Goal: Task Accomplishment & Management: Manage account settings

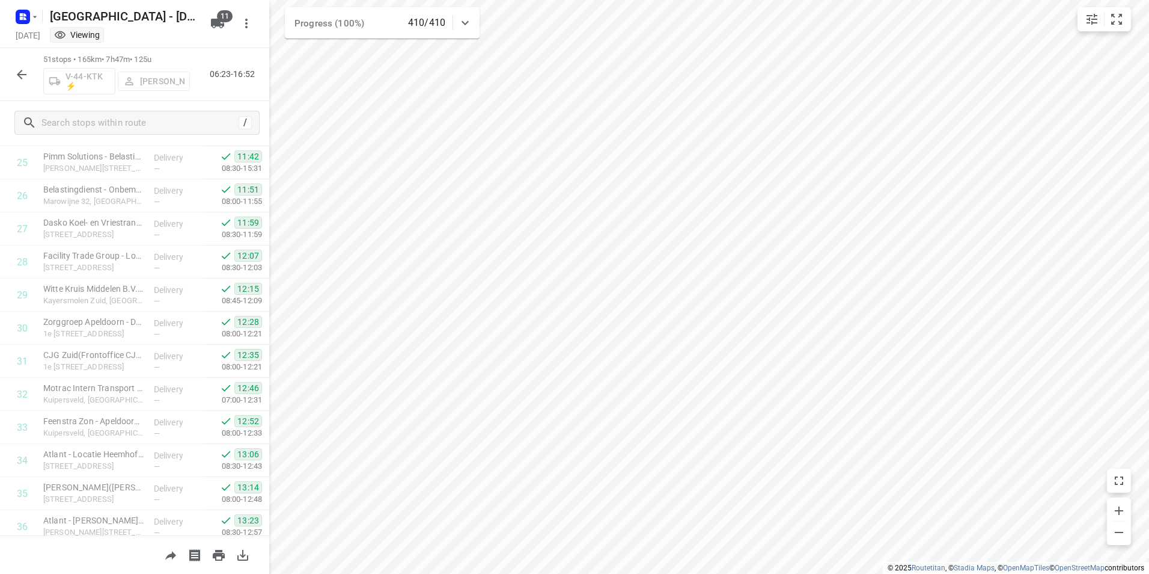
scroll to position [1389, 0]
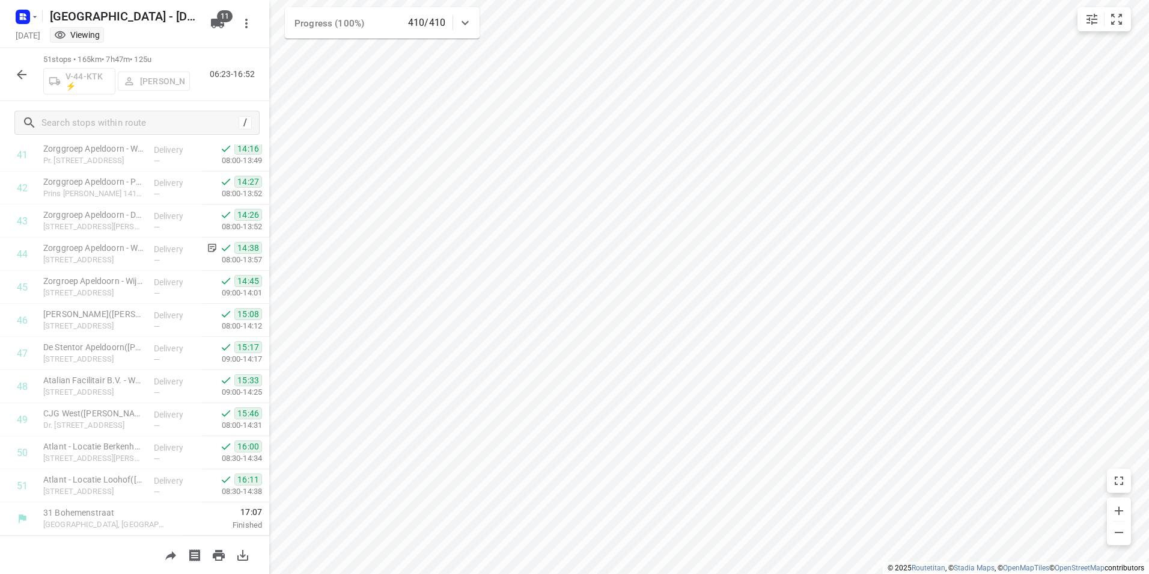
click at [25, 79] on icon "button" at bounding box center [21, 74] width 14 height 14
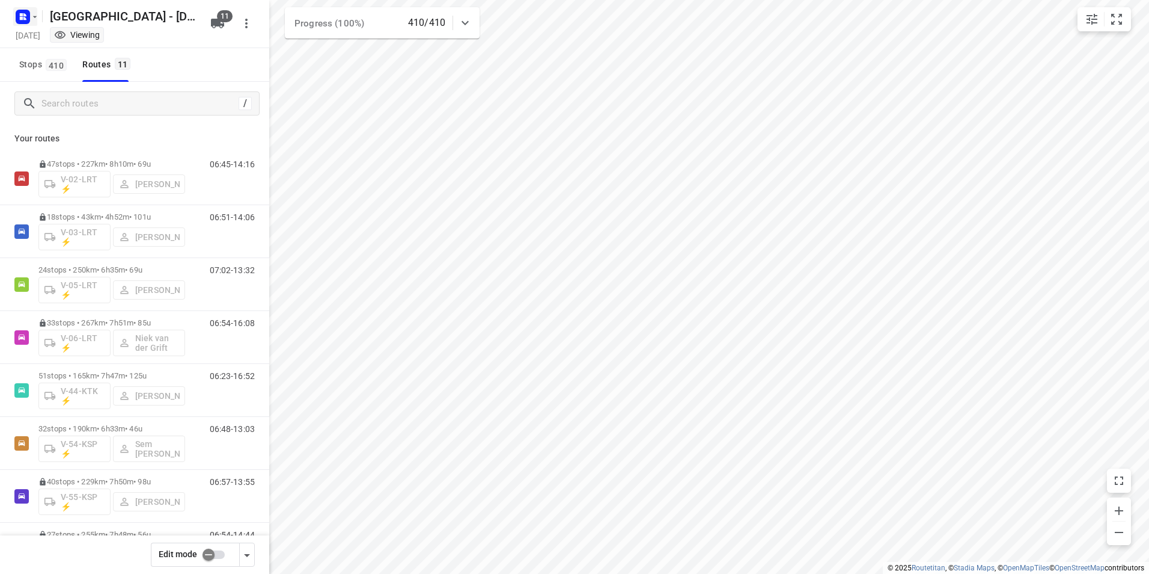
click at [22, 11] on rect "button" at bounding box center [23, 17] width 14 height 14
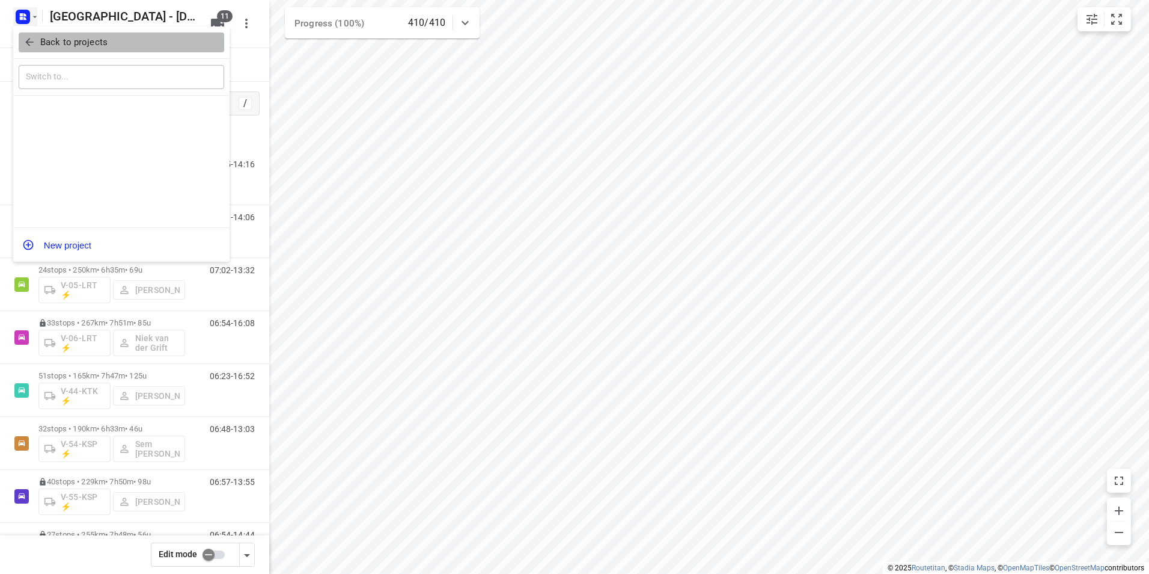
click at [78, 41] on p "Back to projects" at bounding box center [73, 42] width 67 height 14
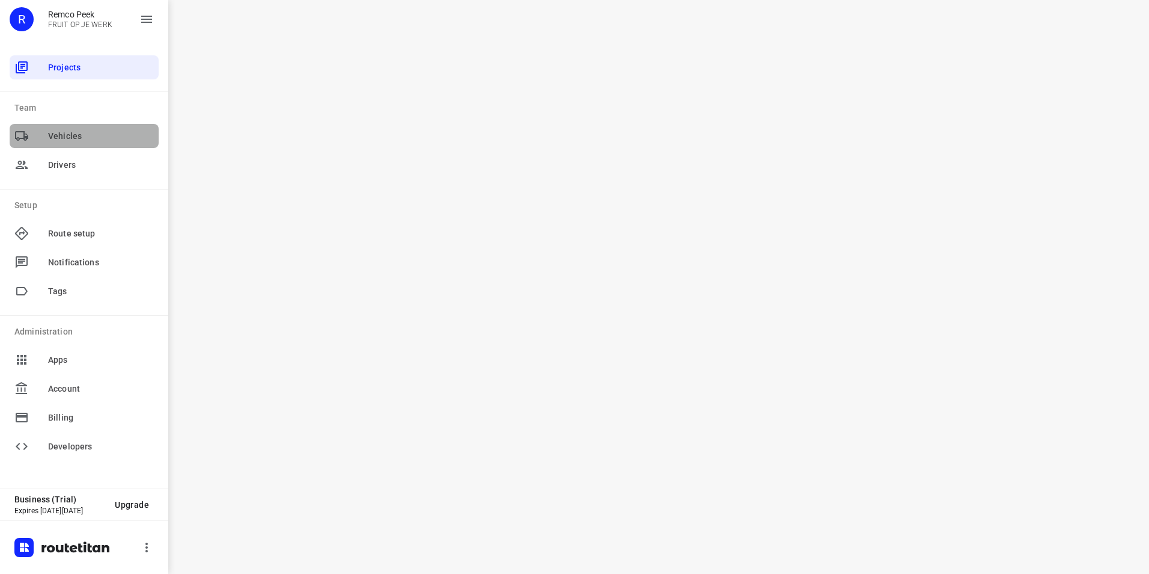
click at [75, 138] on span "Vehicles" at bounding box center [101, 136] width 106 height 13
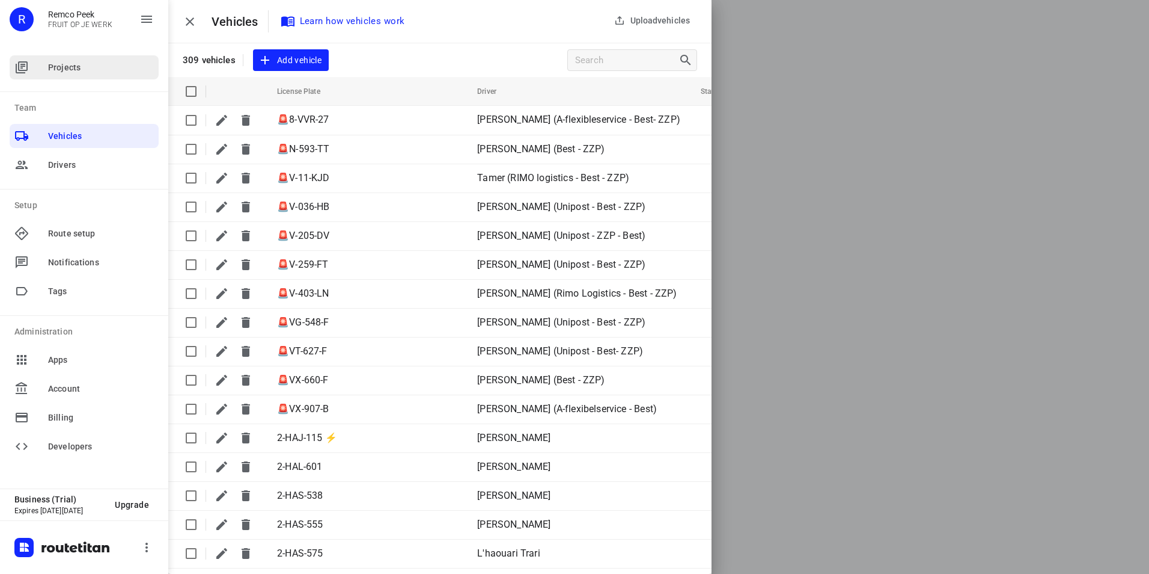
click at [57, 66] on span "Projects" at bounding box center [101, 67] width 106 height 13
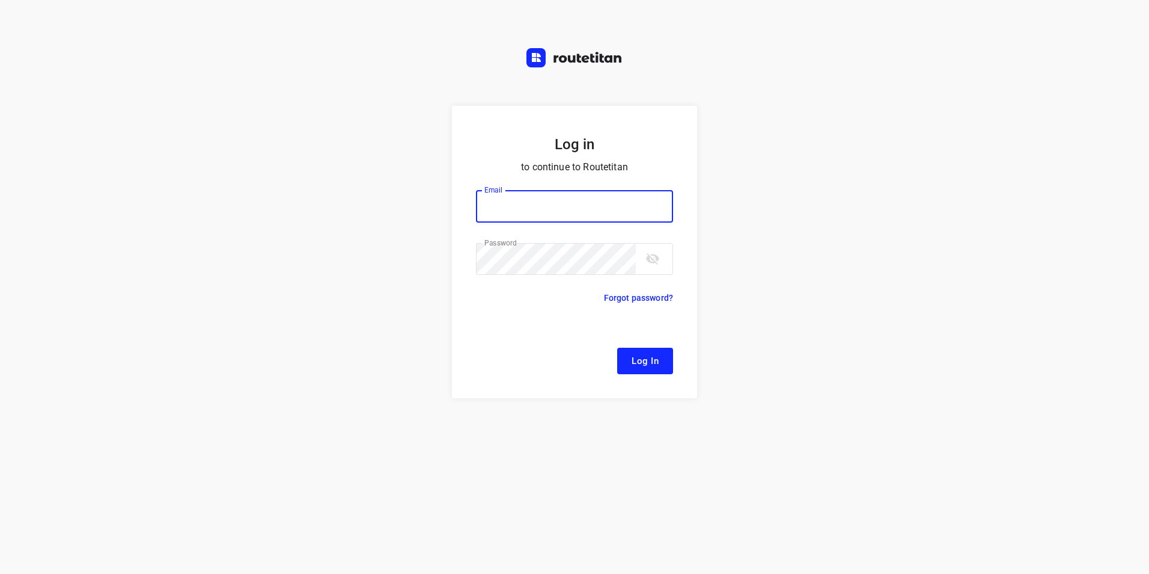
type input "[EMAIL_ADDRESS][DOMAIN_NAME]"
click at [632, 360] on span "Log In" at bounding box center [645, 361] width 27 height 16
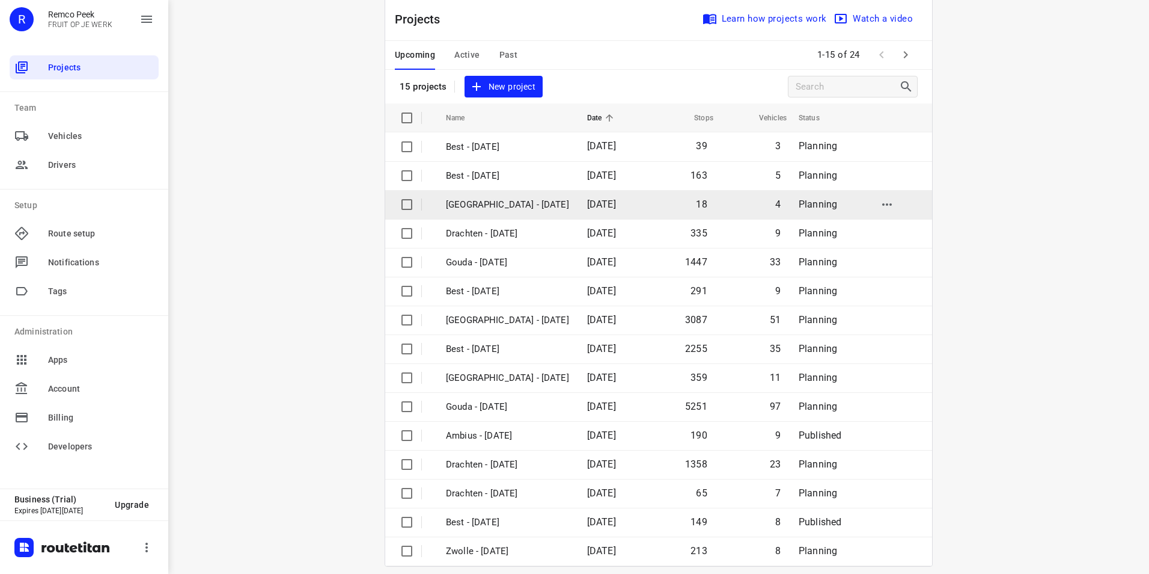
scroll to position [34, 0]
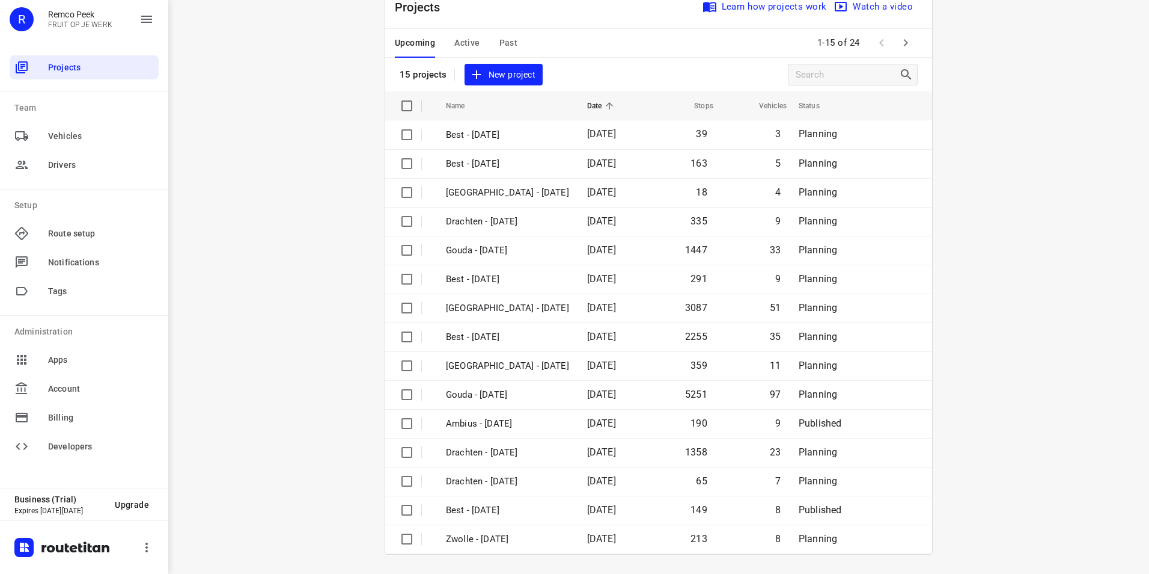
click at [470, 44] on span "Active" at bounding box center [466, 42] width 25 height 15
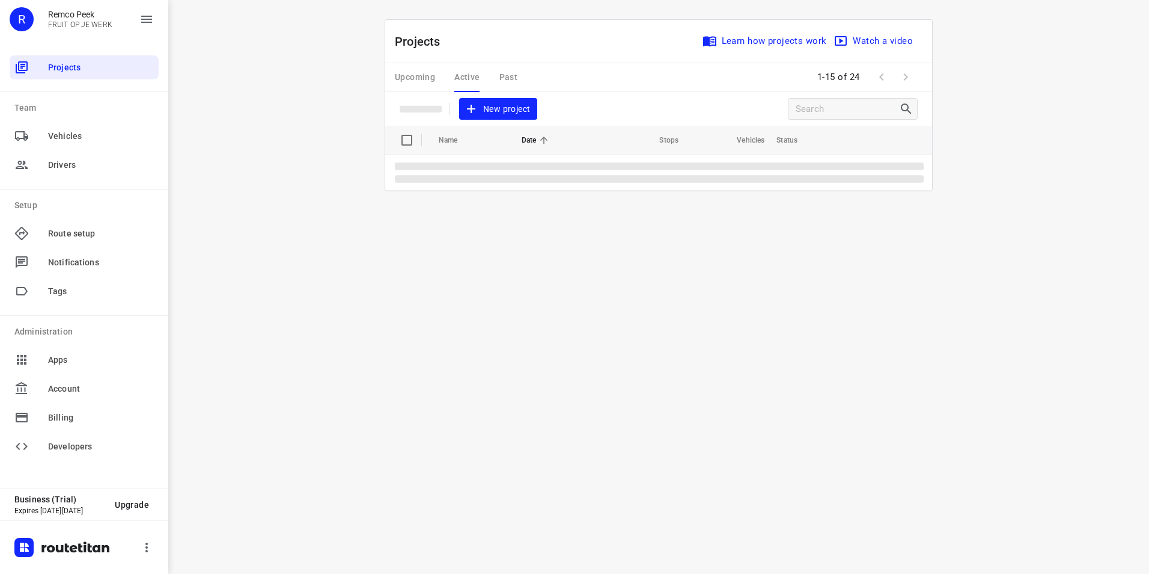
scroll to position [0, 0]
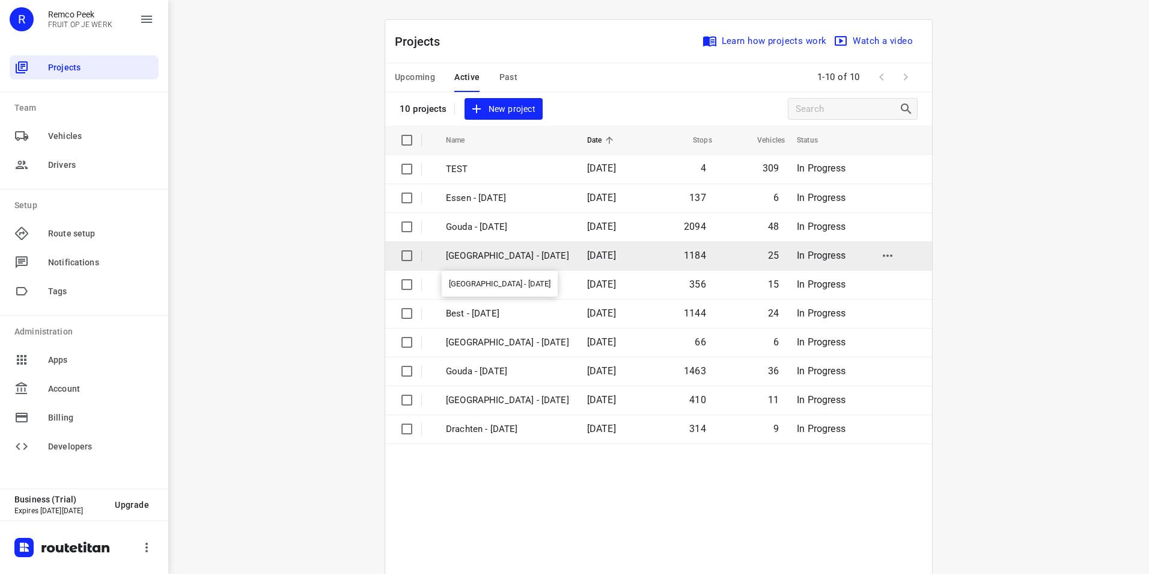
click at [488, 257] on p "[GEOGRAPHIC_DATA] - [DATE]" at bounding box center [507, 256] width 123 height 14
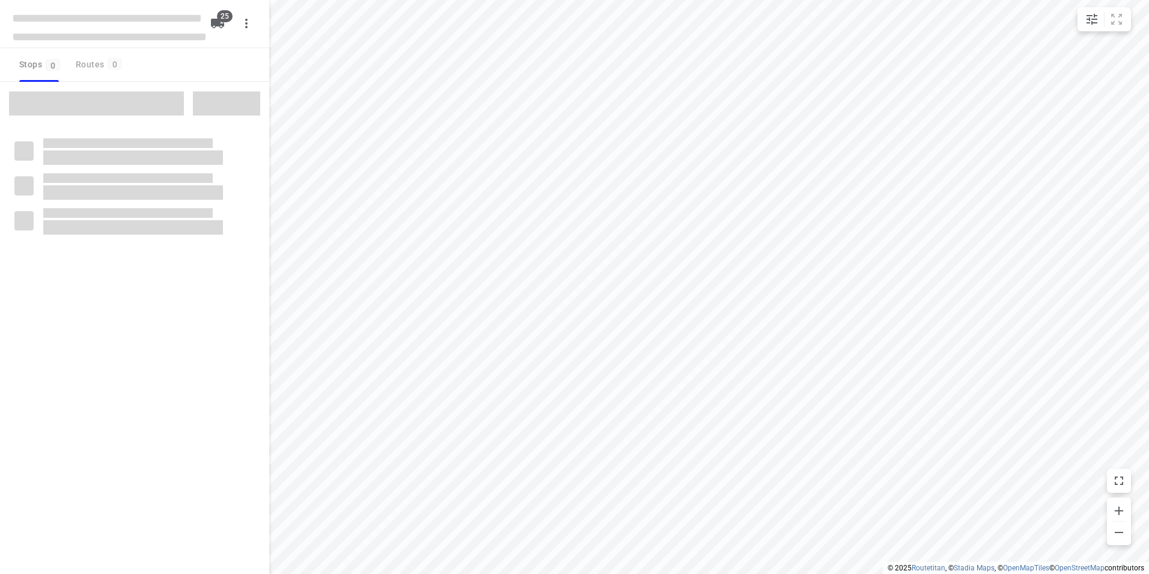
checkbox input "true"
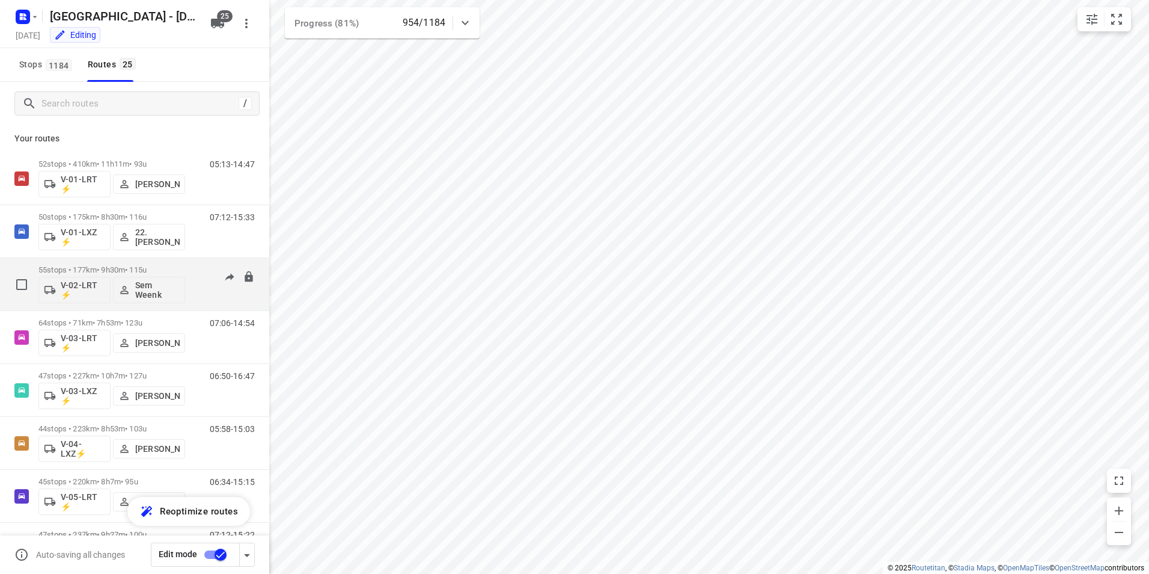
click at [165, 269] on p "55 stops • 177km • 9h30m • 115u" at bounding box center [111, 269] width 147 height 9
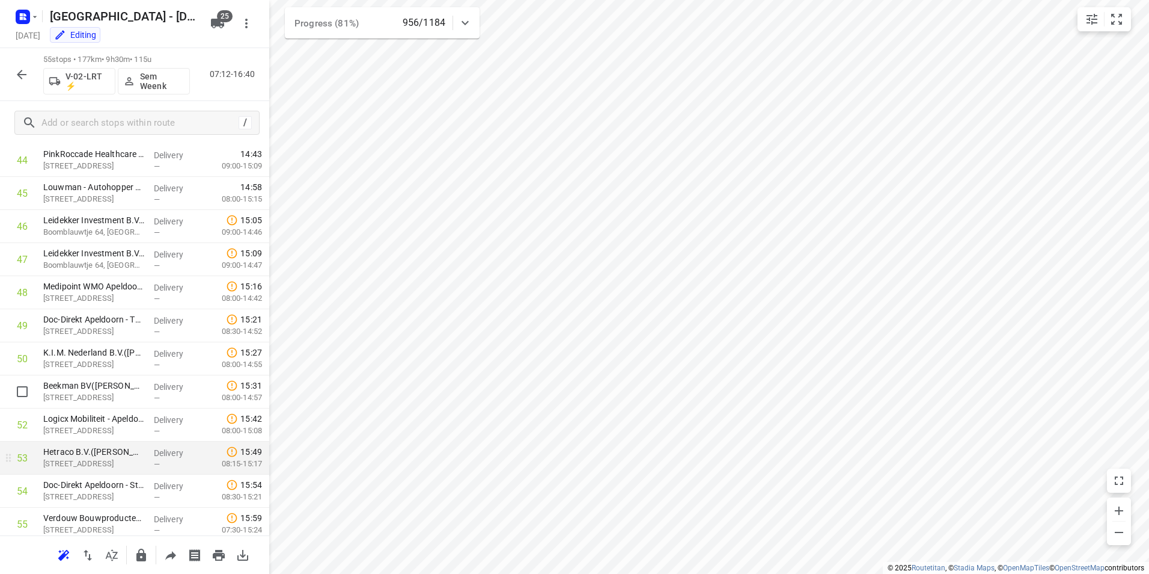
scroll to position [1521, 0]
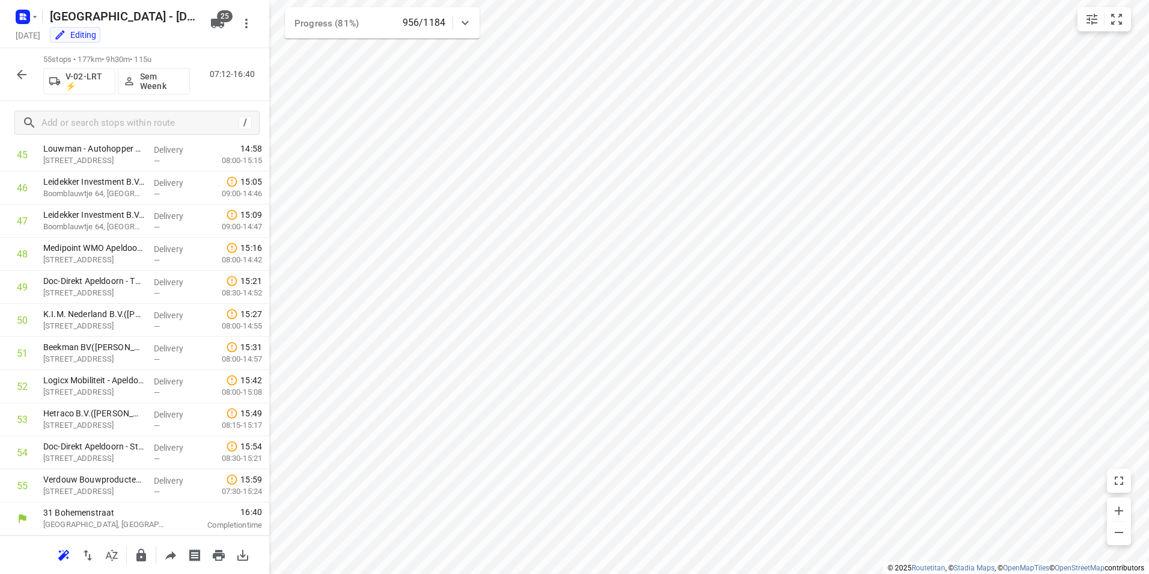
click at [23, 77] on icon "button" at bounding box center [21, 74] width 14 height 14
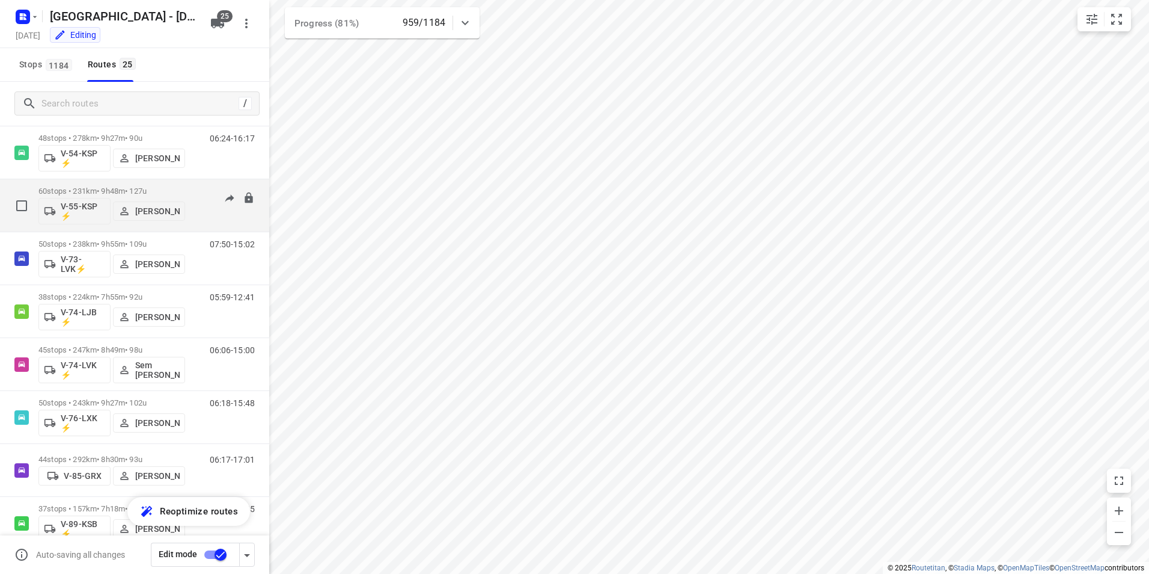
scroll to position [591, 0]
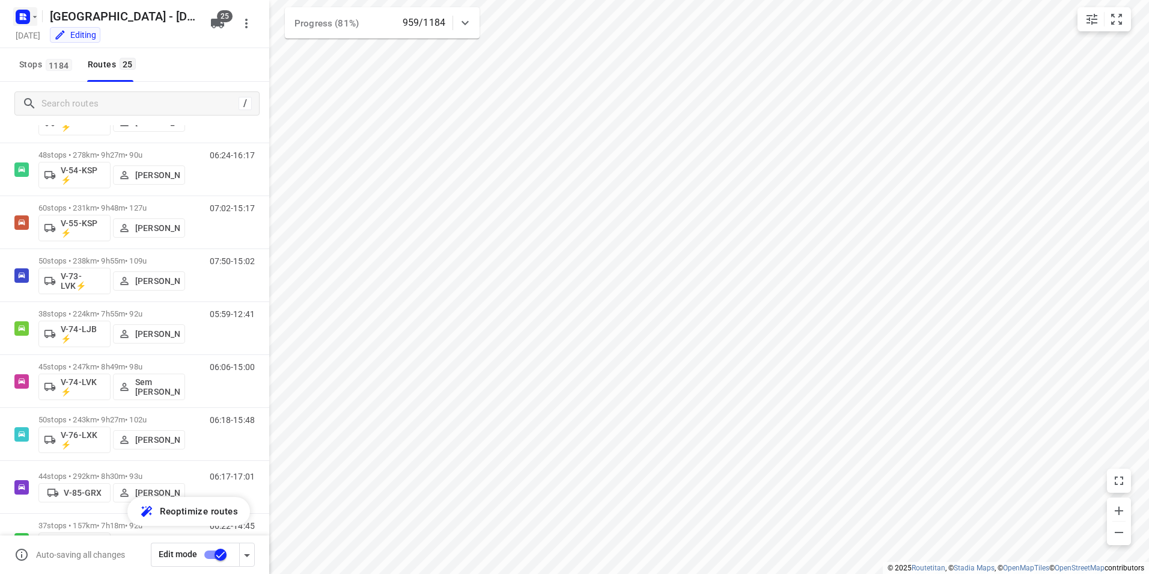
click at [20, 15] on icon "button" at bounding box center [21, 14] width 3 height 3
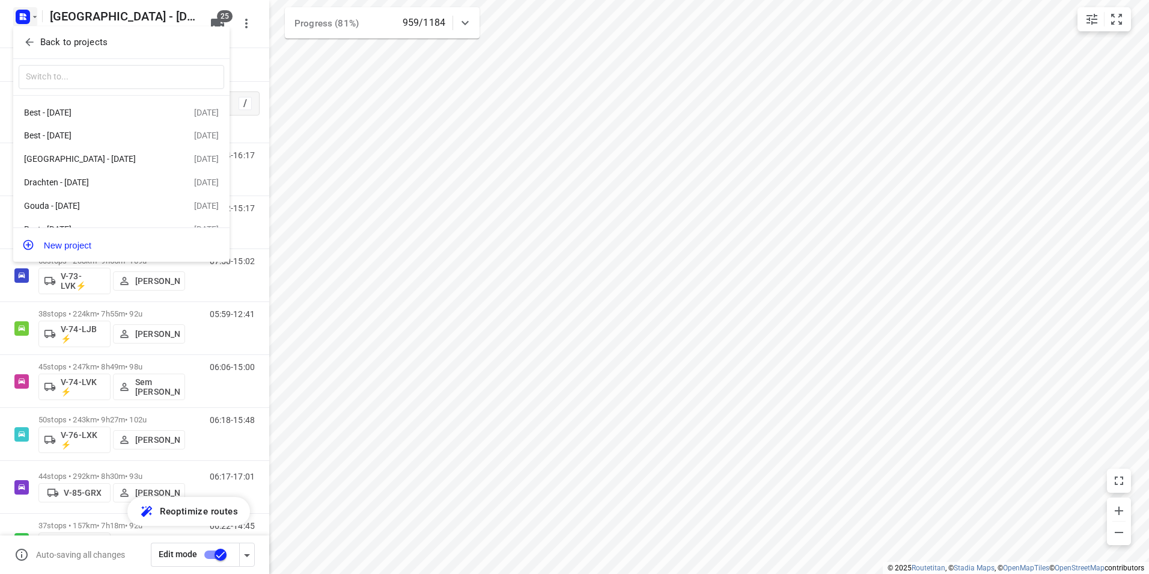
click at [60, 38] on p "Back to projects" at bounding box center [73, 42] width 67 height 14
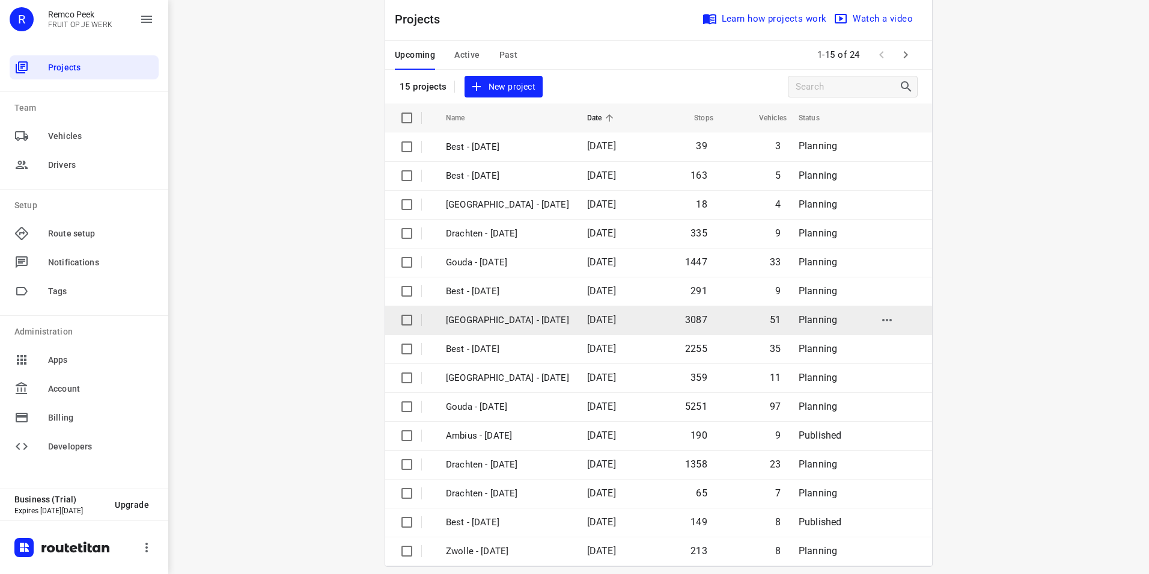
scroll to position [34, 0]
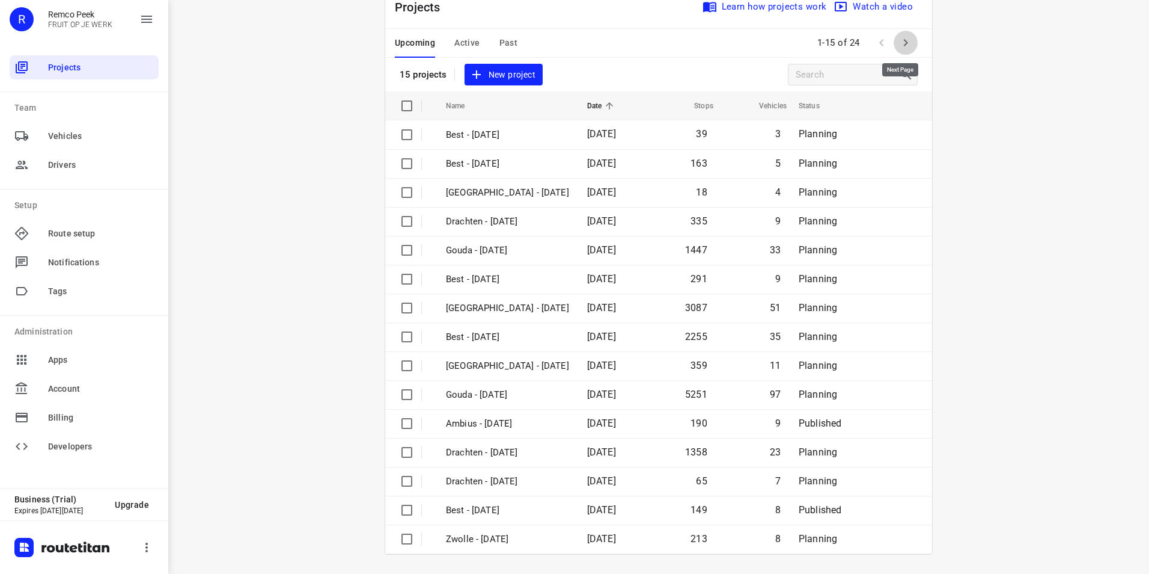
click at [903, 40] on icon "button" at bounding box center [906, 42] width 14 height 14
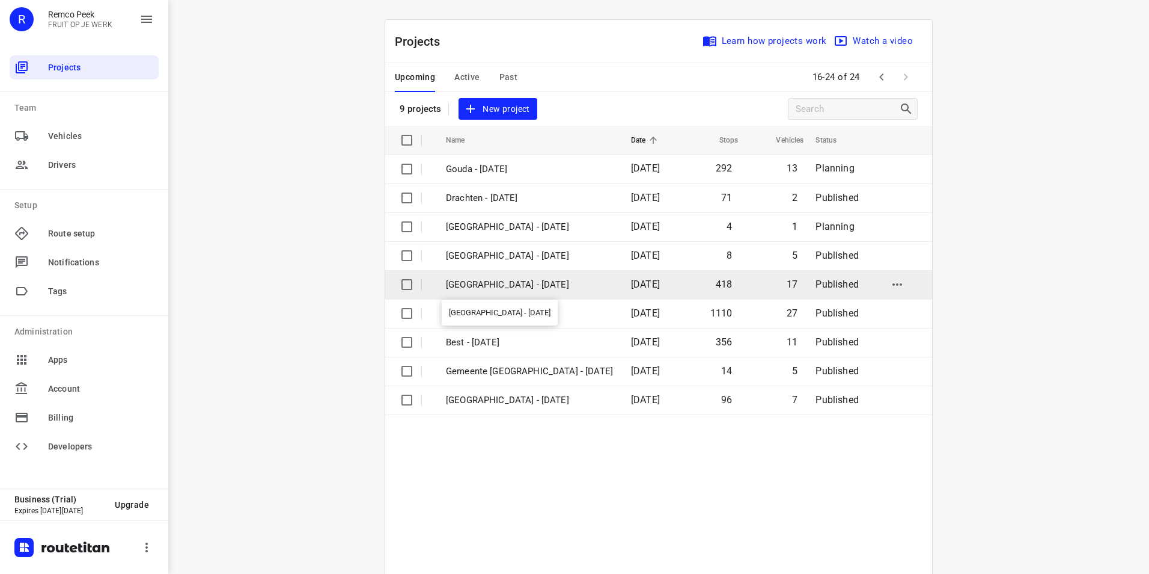
click at [481, 285] on p "[GEOGRAPHIC_DATA] - [DATE]" at bounding box center [529, 285] width 167 height 14
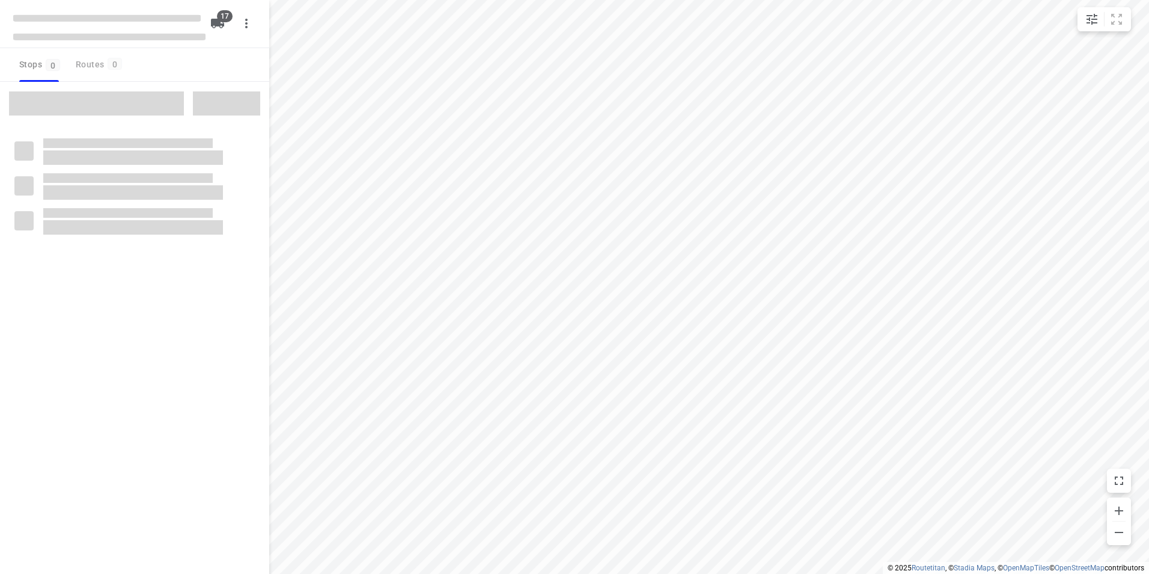
checkbox input "true"
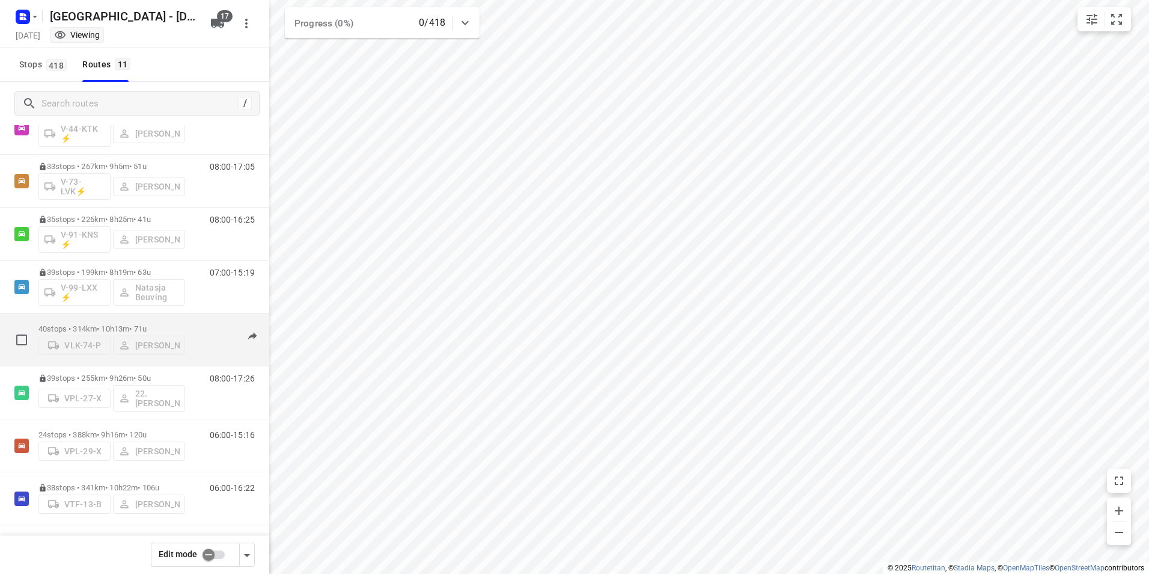
scroll to position [211, 0]
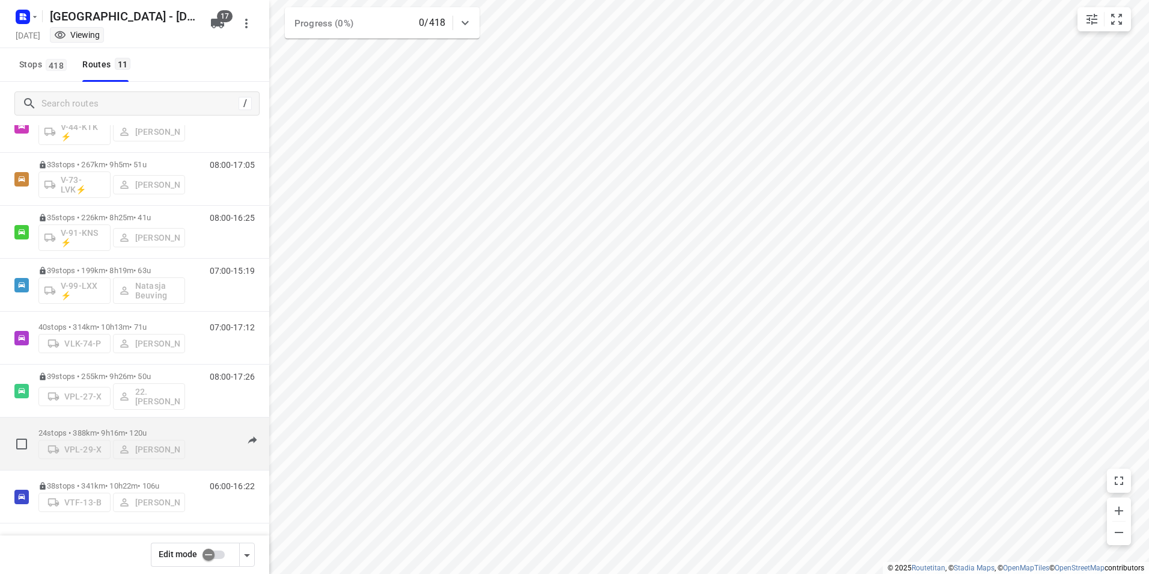
click at [121, 428] on p "24 stops • 388km • 9h16m • 120u" at bounding box center [111, 432] width 147 height 9
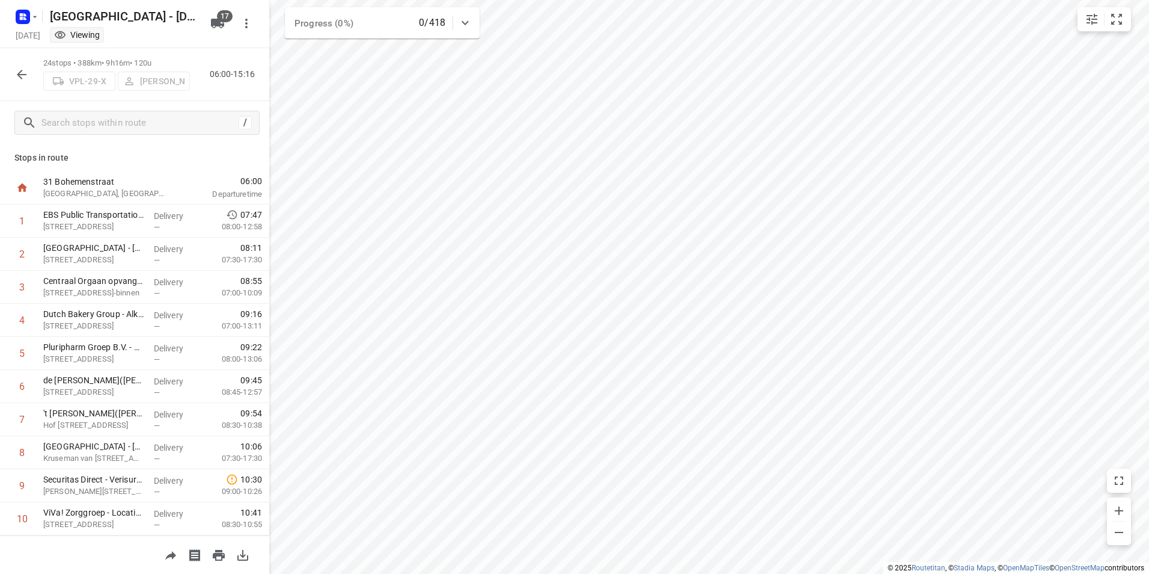
click at [22, 73] on icon "button" at bounding box center [21, 74] width 14 height 14
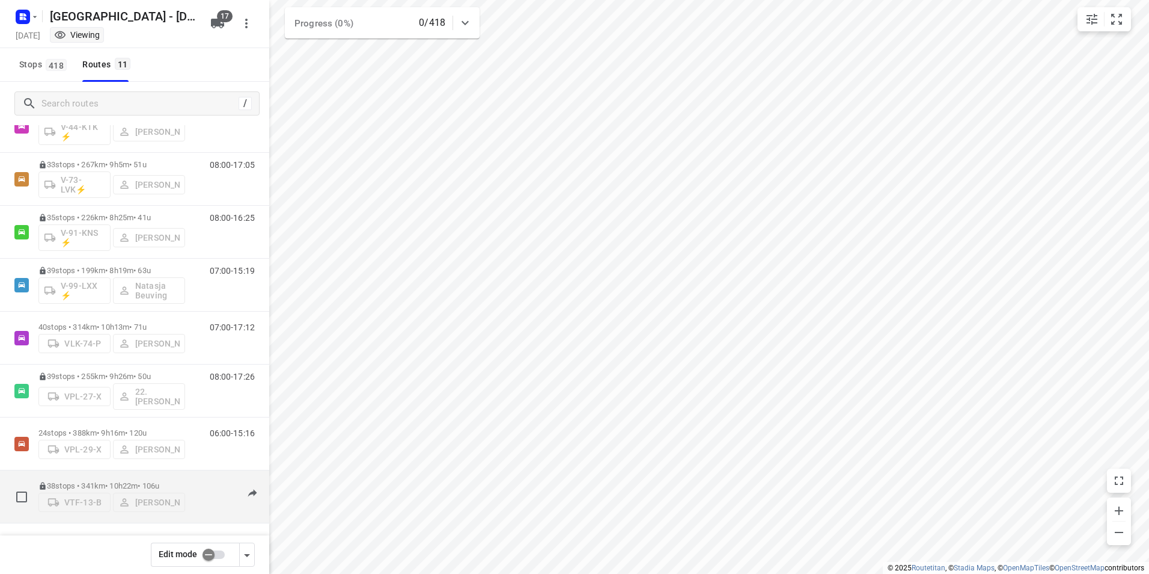
click at [148, 481] on p "38 stops • 341km • 10h22m • 106u" at bounding box center [111, 485] width 147 height 9
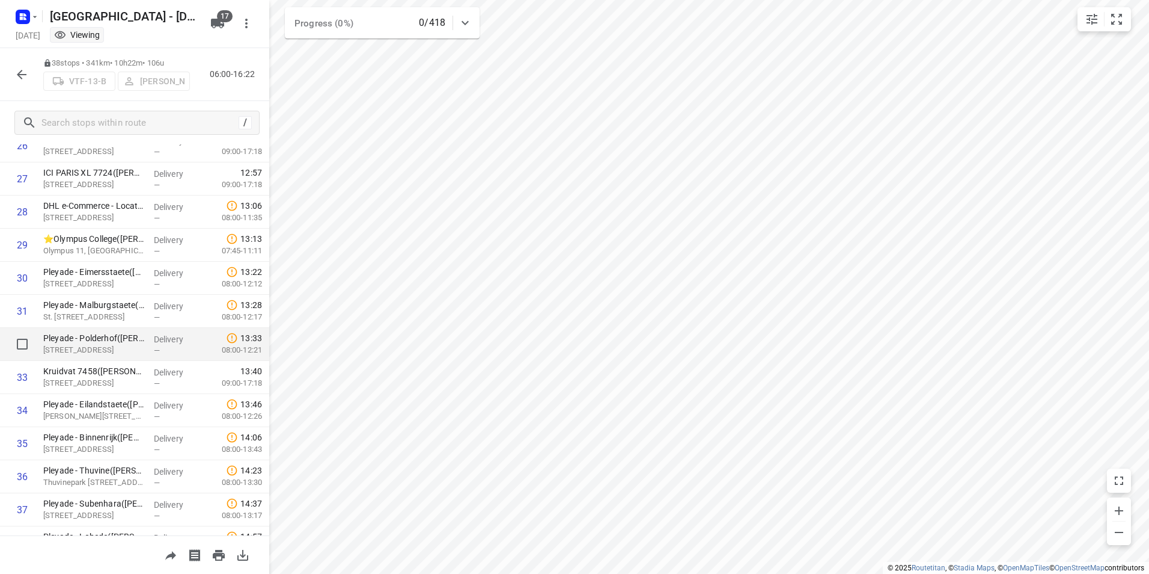
scroll to position [959, 0]
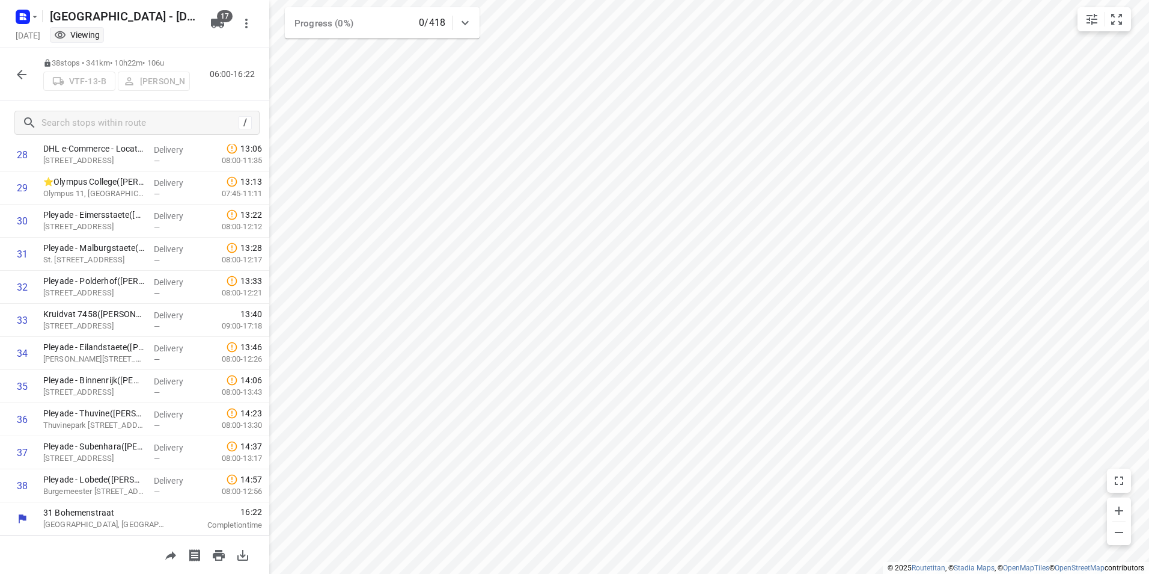
click at [13, 75] on button "button" at bounding box center [22, 75] width 24 height 24
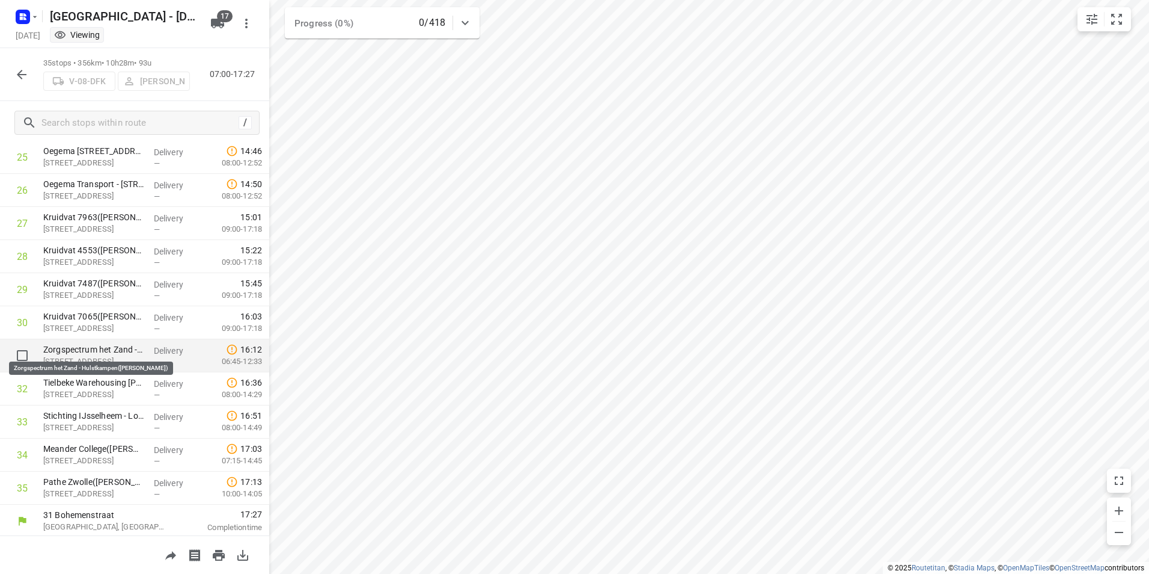
scroll to position [860, 0]
click at [14, 79] on button "button" at bounding box center [22, 75] width 24 height 24
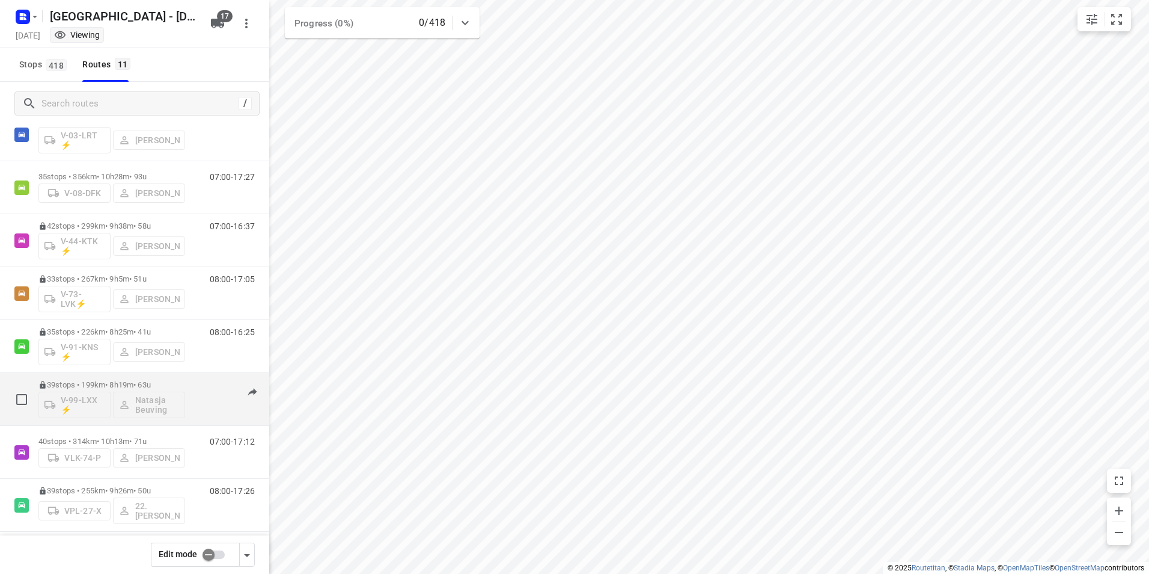
scroll to position [211, 0]
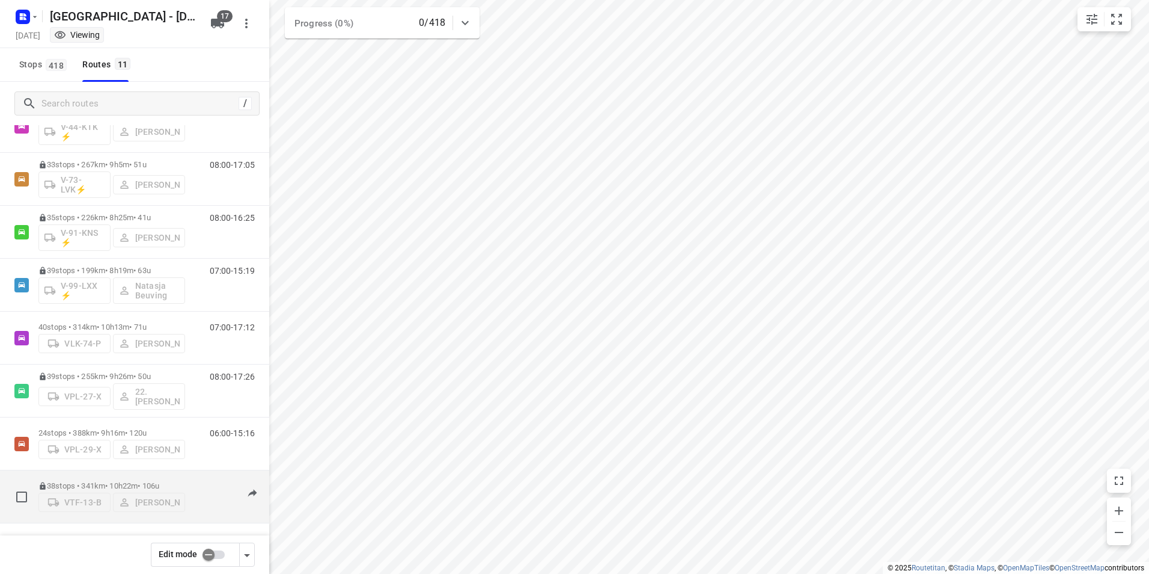
click at [169, 476] on div "38 stops • 341km • 10h22m • 106u VTF-13-B [PERSON_NAME]" at bounding box center [111, 496] width 147 height 43
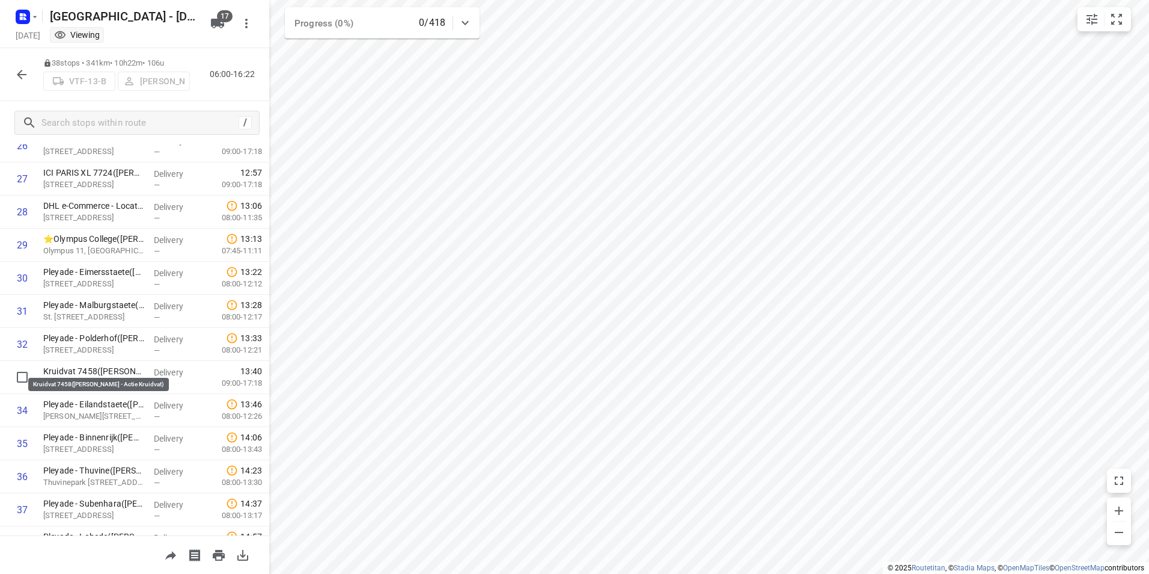
scroll to position [959, 0]
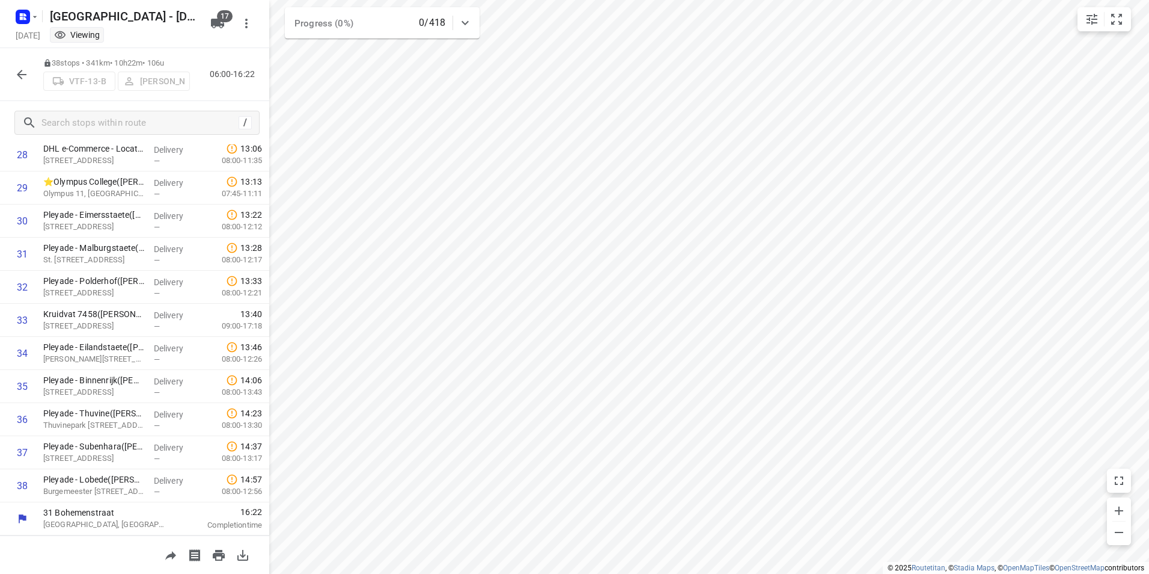
click at [22, 68] on icon "button" at bounding box center [21, 74] width 14 height 14
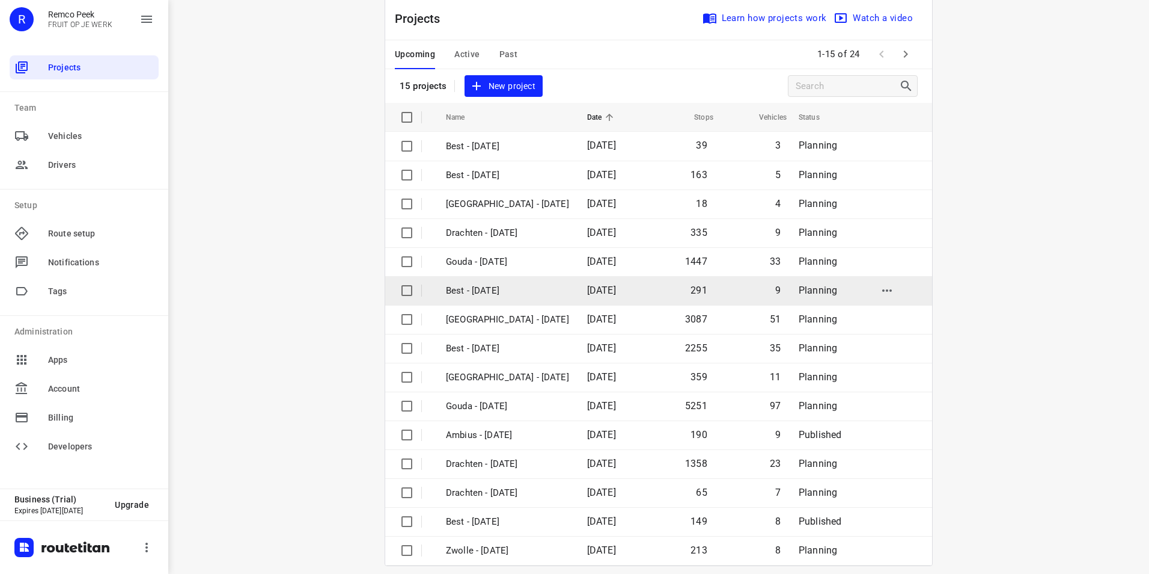
scroll to position [34, 0]
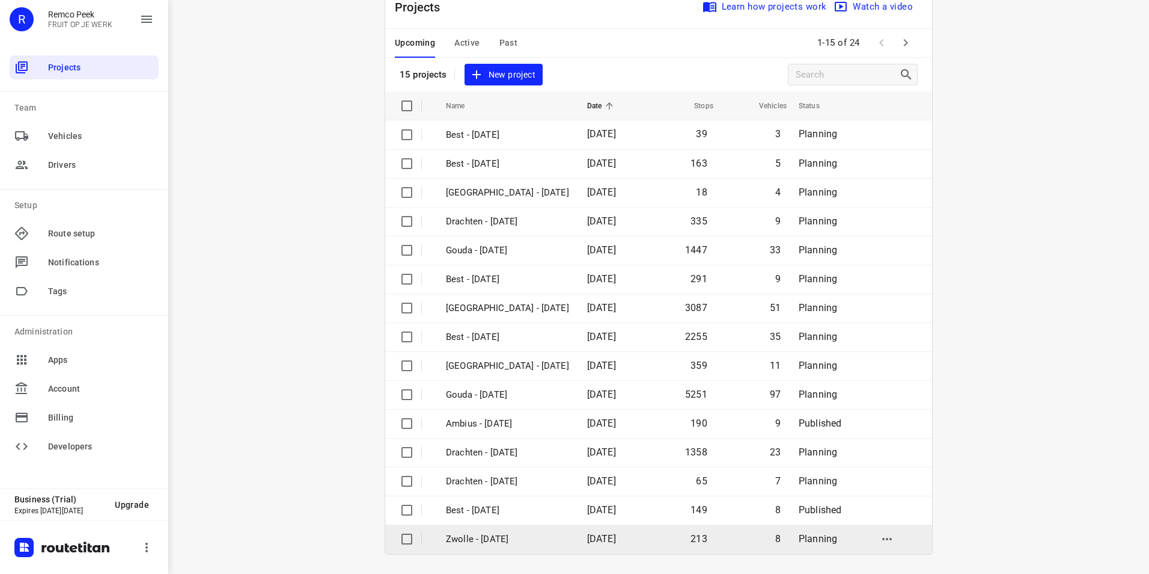
click at [484, 542] on p "Zwolle - [DATE]" at bounding box center [507, 539] width 123 height 14
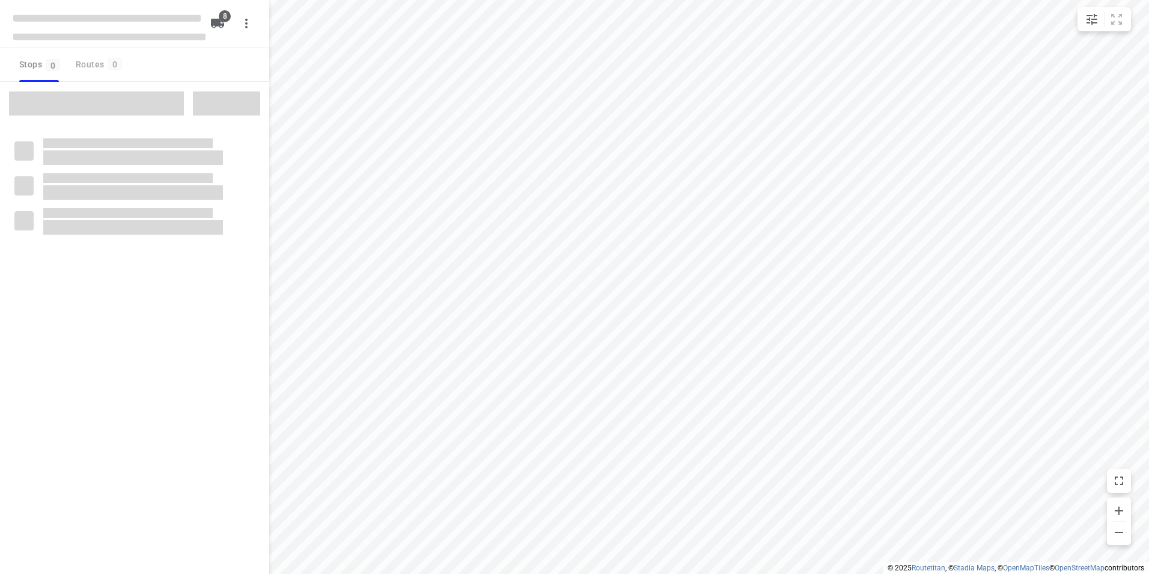
checkbox input "true"
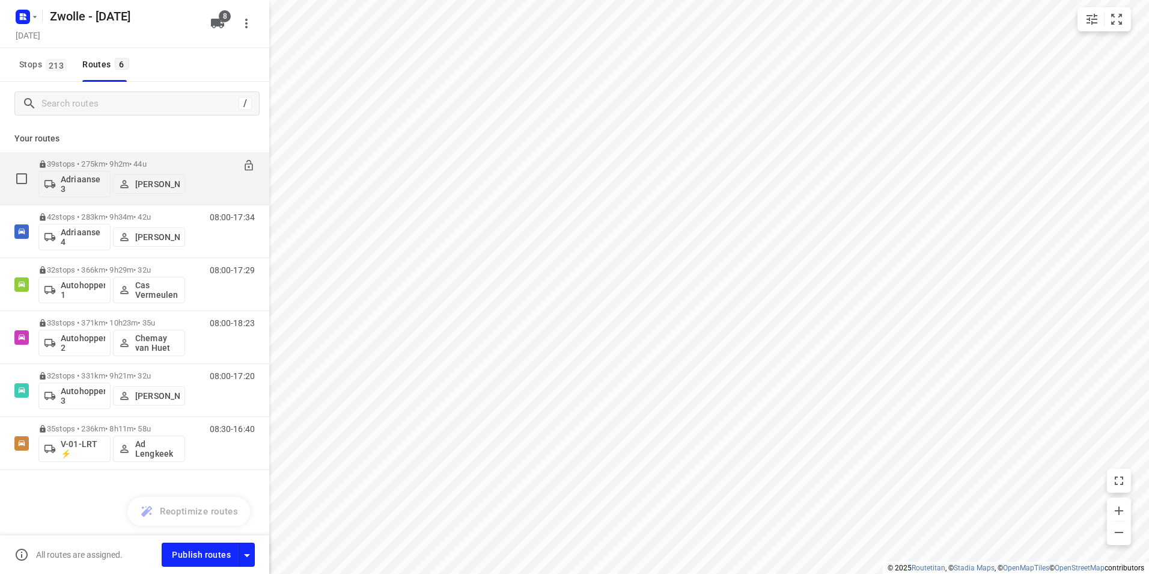
click at [117, 160] on p "39 stops • 275km • 9h2m • 44u" at bounding box center [111, 163] width 147 height 9
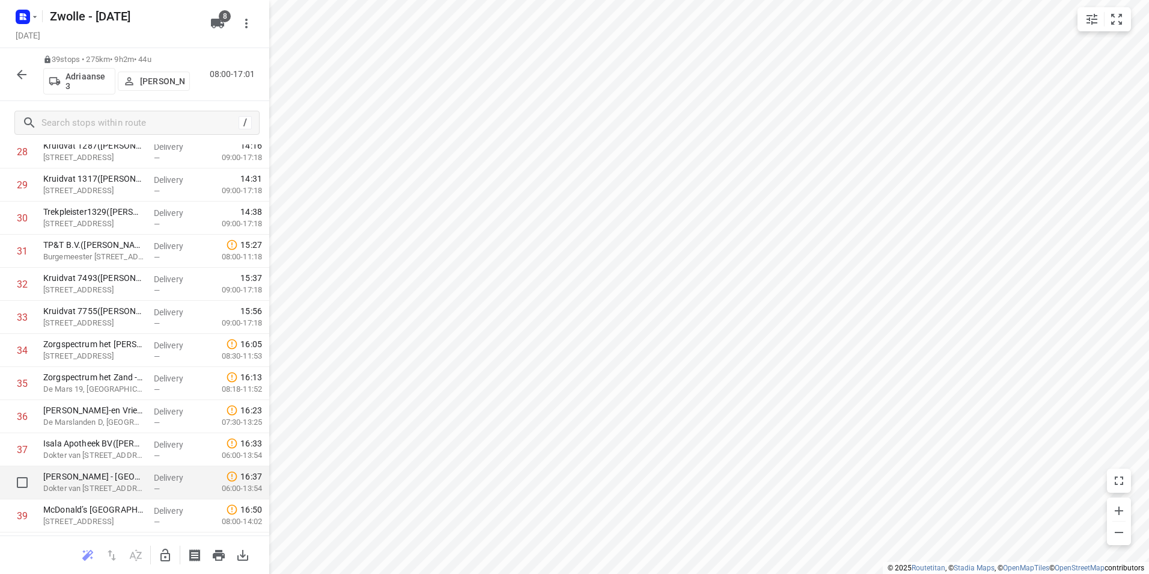
scroll to position [992, 0]
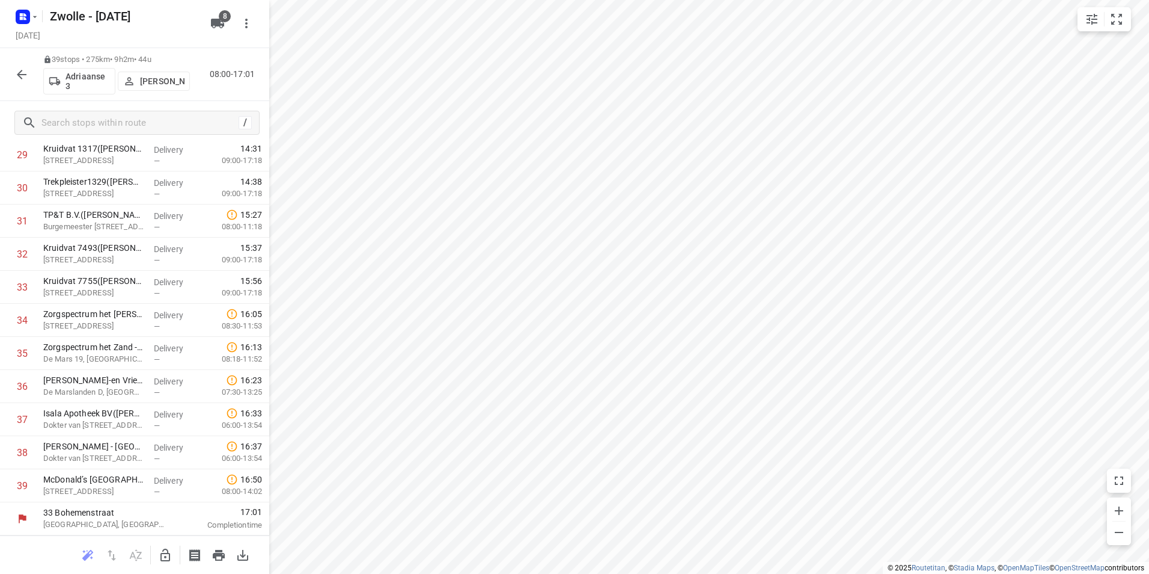
click at [26, 78] on icon "button" at bounding box center [21, 74] width 14 height 14
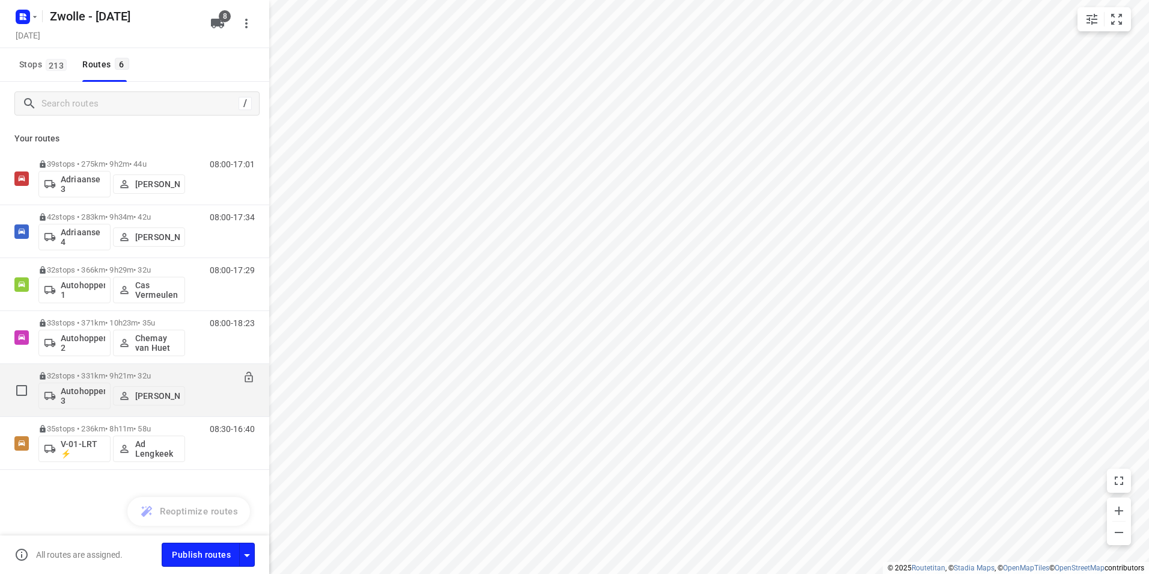
click at [117, 372] on p "32 stops • 331km • 9h21m • 32u" at bounding box center [111, 375] width 147 height 9
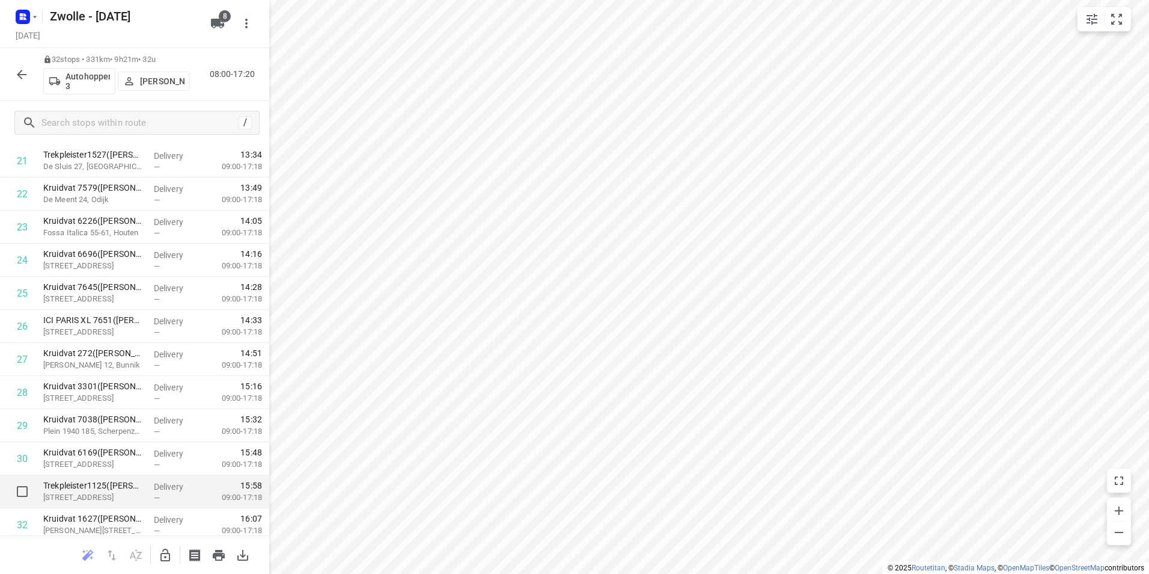
scroll to position [760, 0]
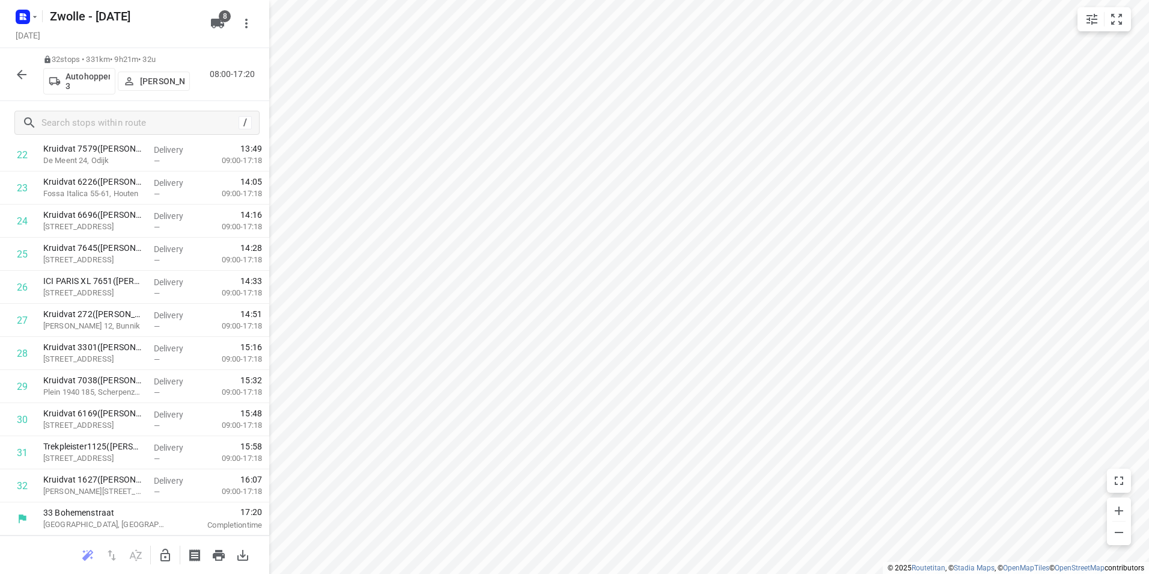
click at [19, 79] on icon "button" at bounding box center [21, 74] width 14 height 14
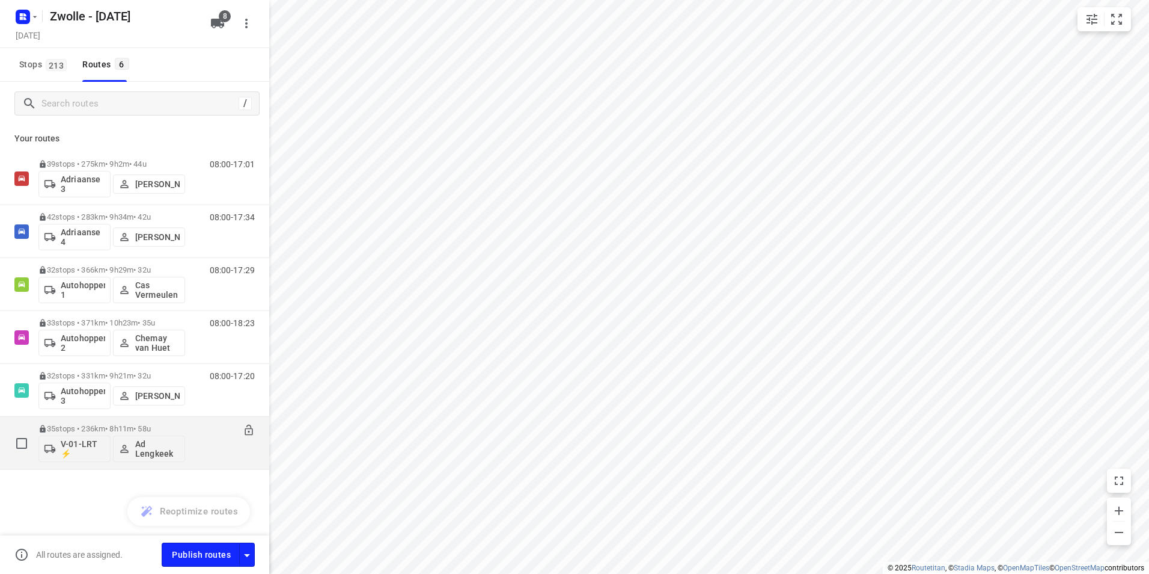
click at [152, 424] on p "35 stops • 236km • 8h11m • 58u" at bounding box center [111, 428] width 147 height 9
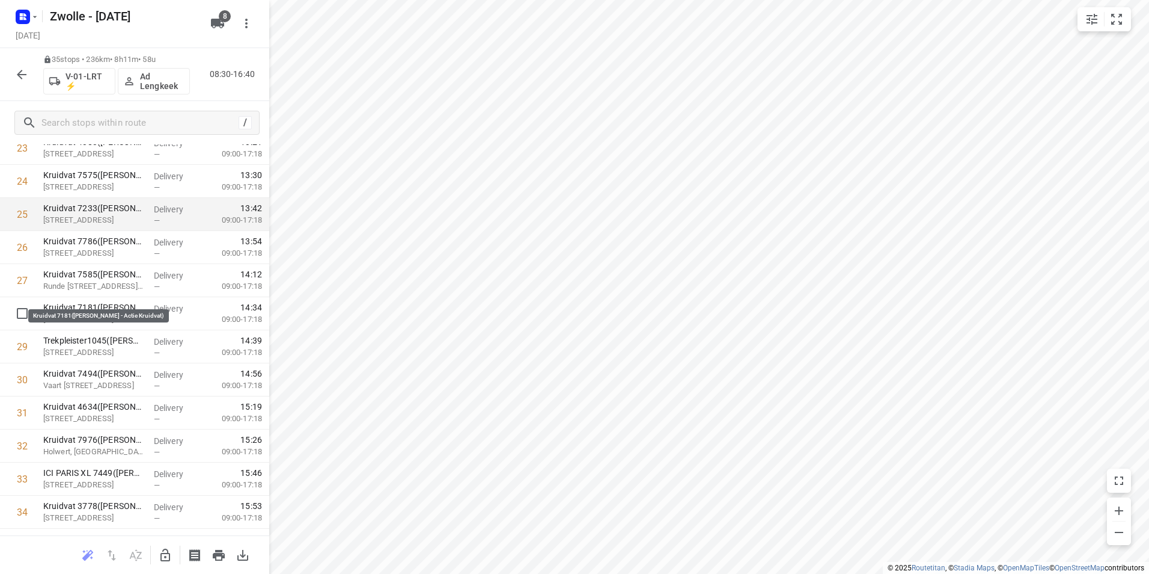
scroll to position [800, 0]
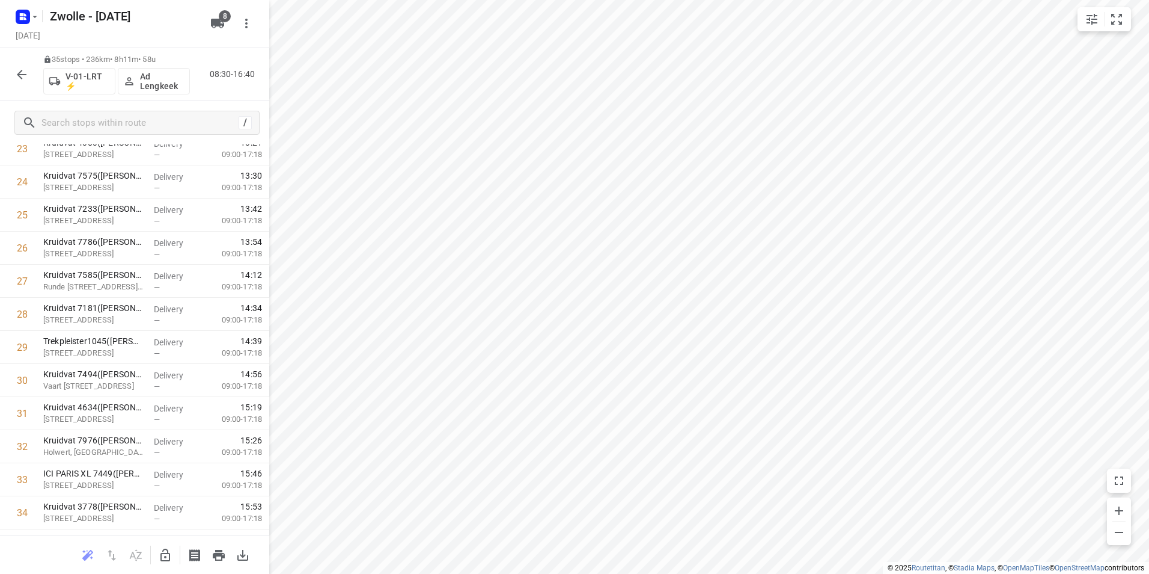
click at [17, 79] on icon "button" at bounding box center [21, 74] width 14 height 14
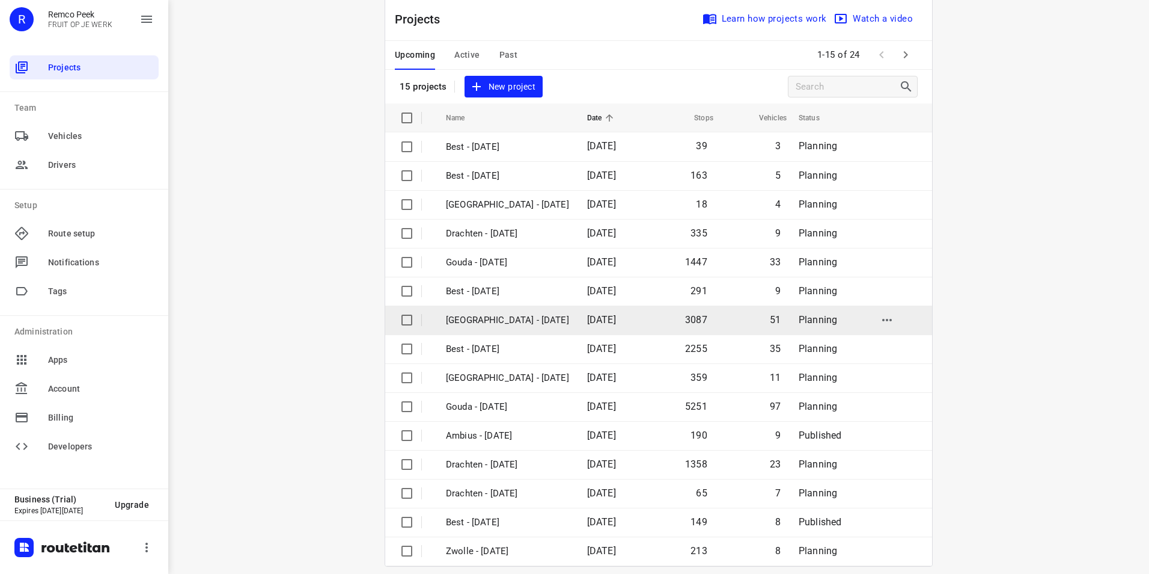
scroll to position [34, 0]
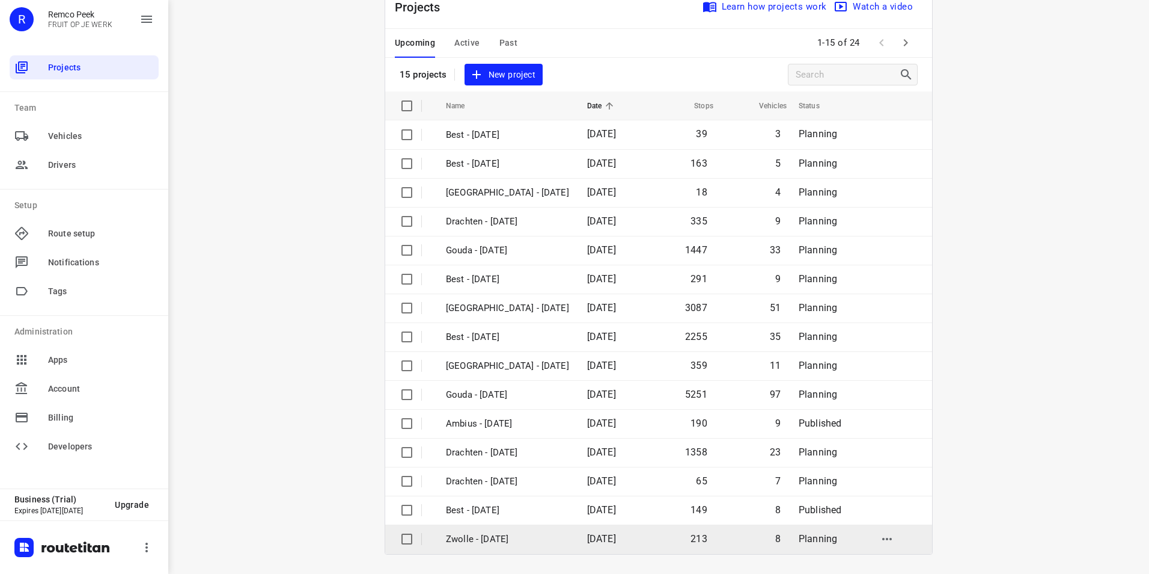
click at [493, 532] on p "Zwolle - [DATE]" at bounding box center [507, 539] width 123 height 14
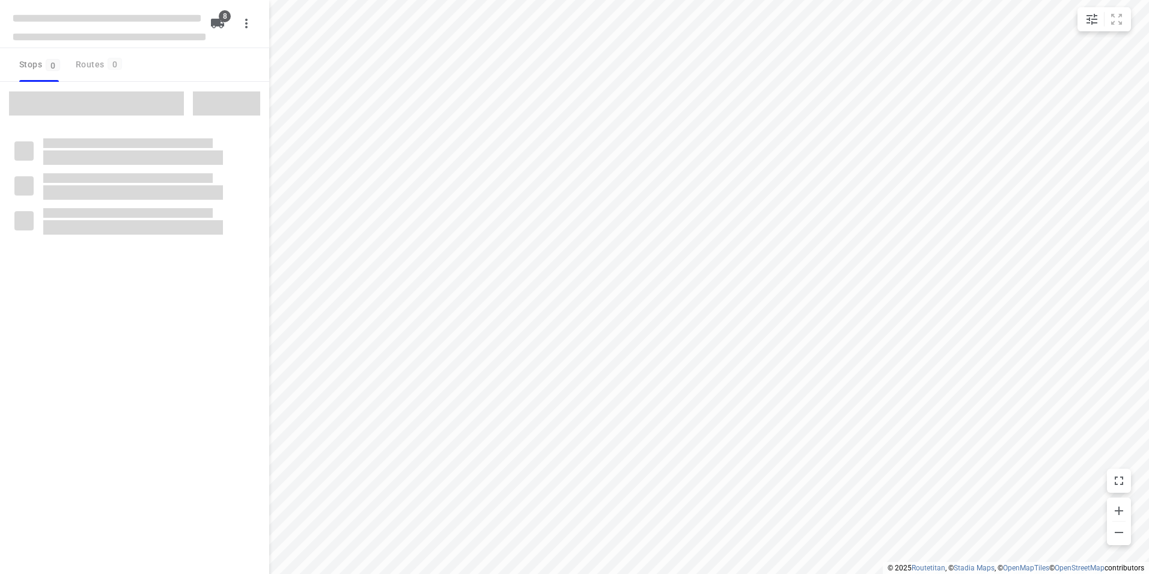
checkbox input "true"
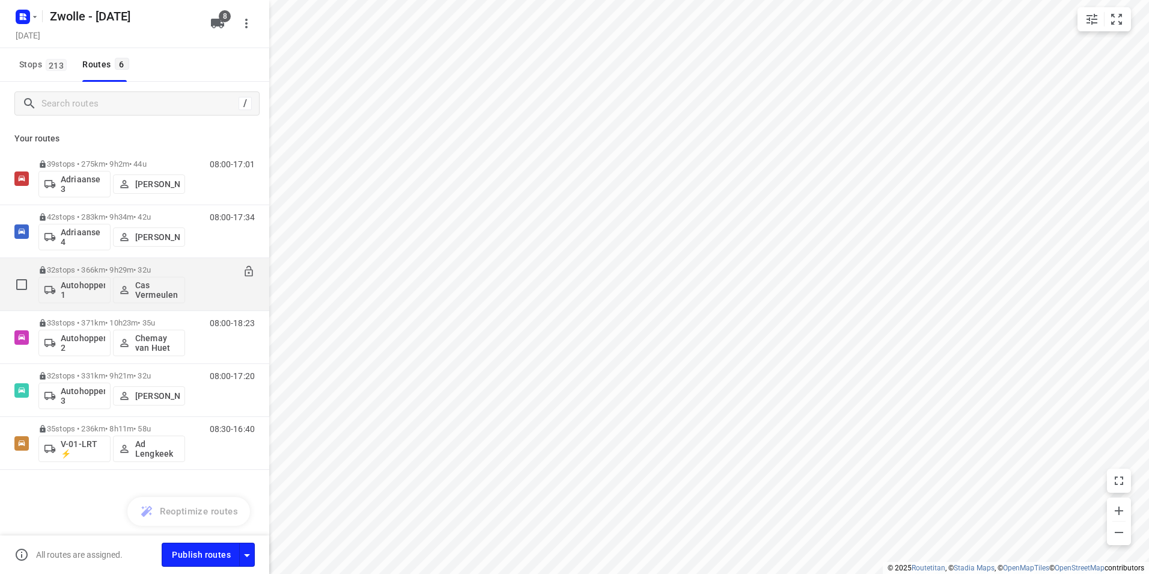
click at [208, 268] on div "08:00-17:29" at bounding box center [225, 287] width 60 height 44
click at [96, 265] on p "32 stops • 366km • 9h29m • 32u" at bounding box center [111, 269] width 147 height 9
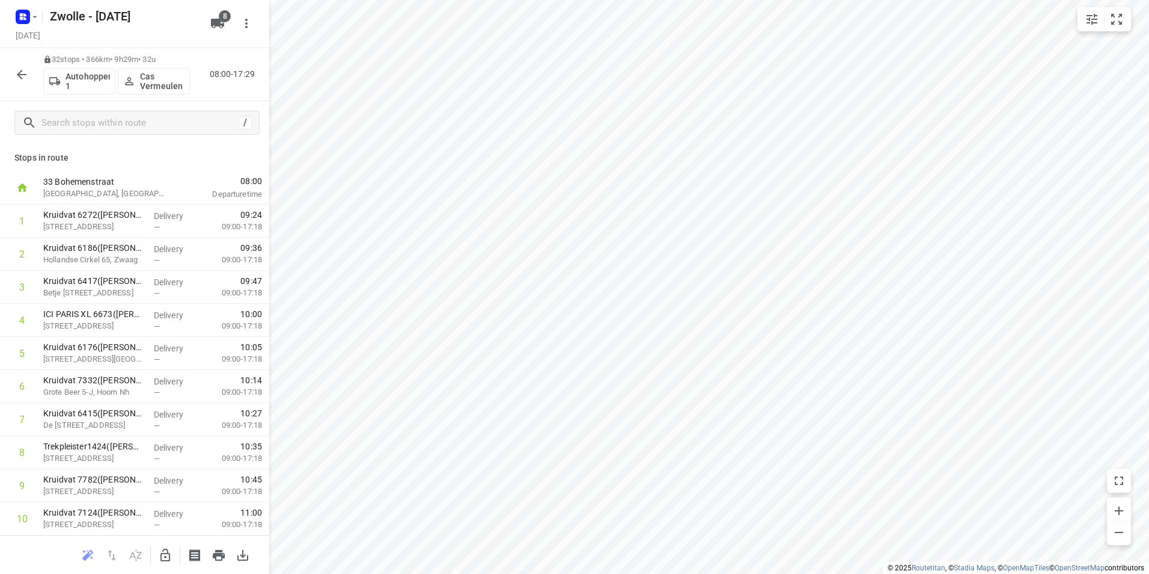
click at [20, 82] on button "button" at bounding box center [22, 75] width 24 height 24
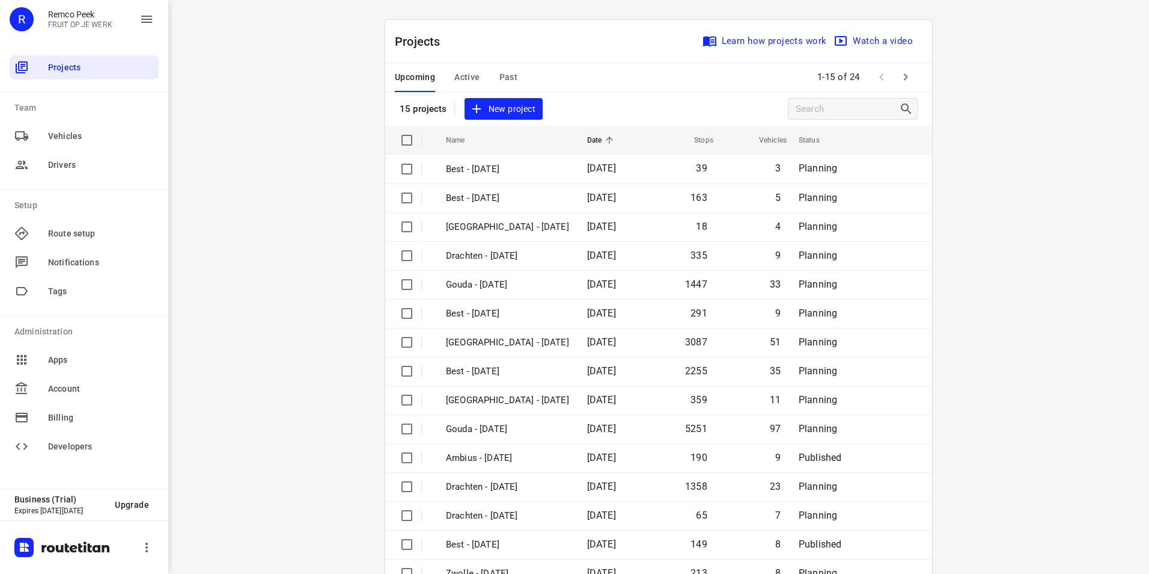
click at [461, 79] on span "Active" at bounding box center [466, 77] width 25 height 15
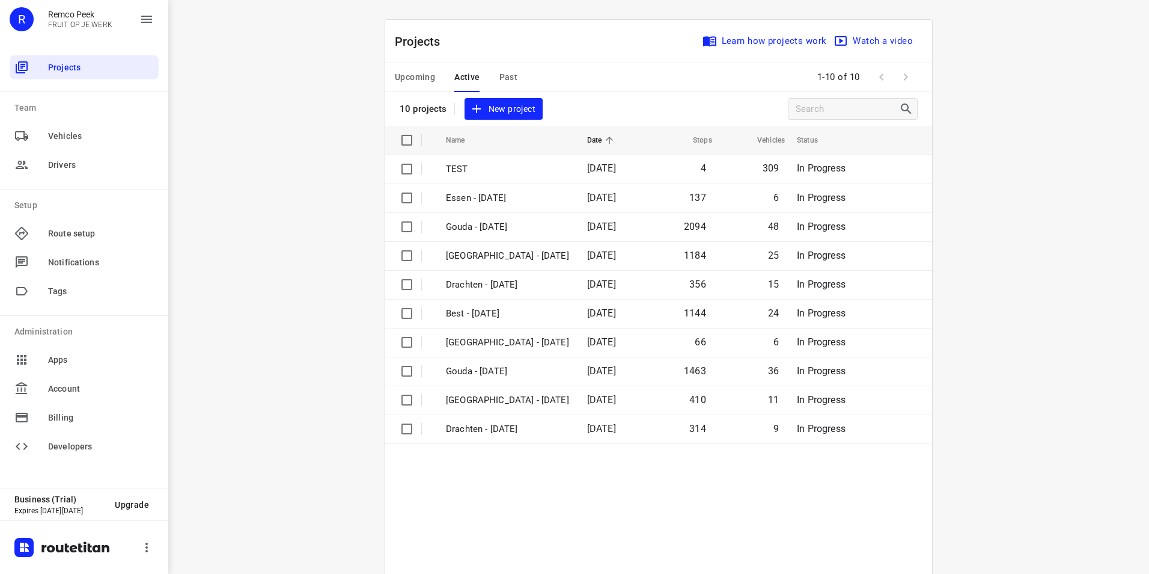
click at [465, 81] on span "Active" at bounding box center [466, 77] width 25 height 15
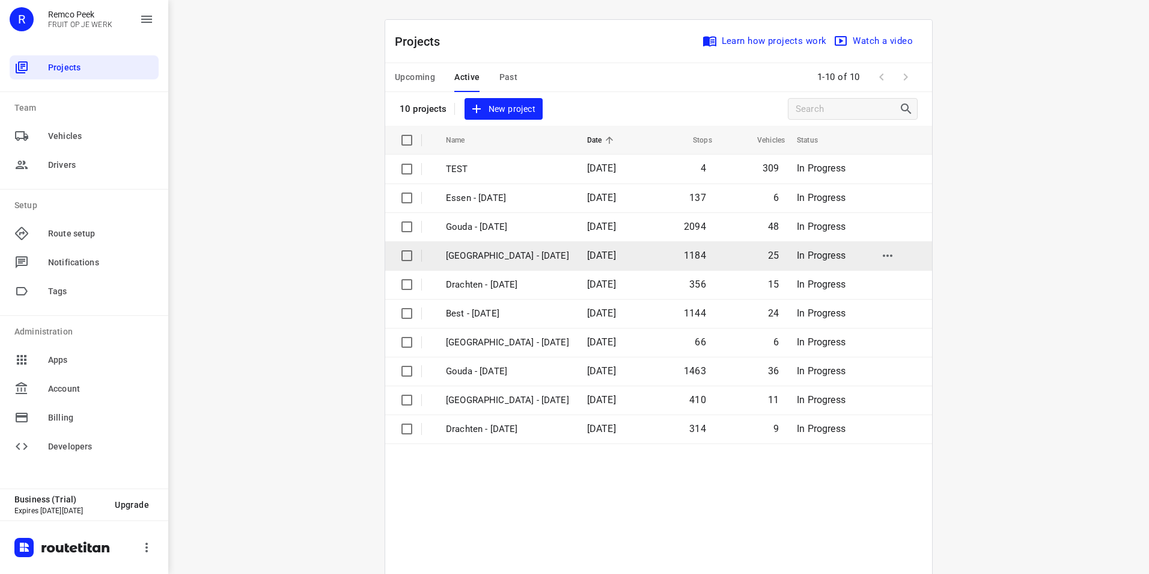
click at [484, 255] on p "[GEOGRAPHIC_DATA] - [DATE]" at bounding box center [507, 256] width 123 height 14
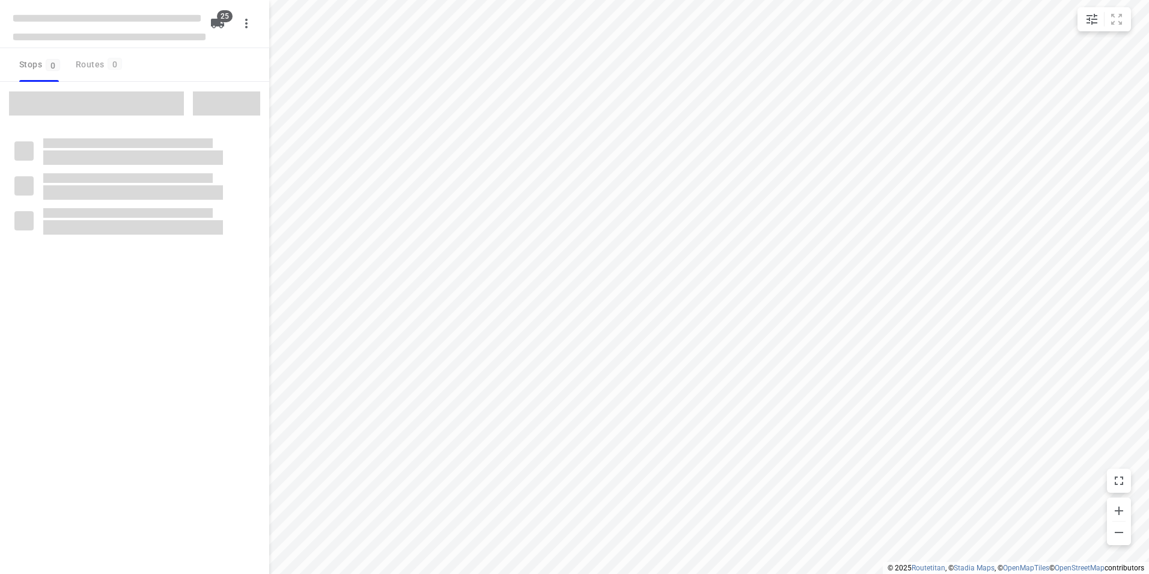
checkbox input "true"
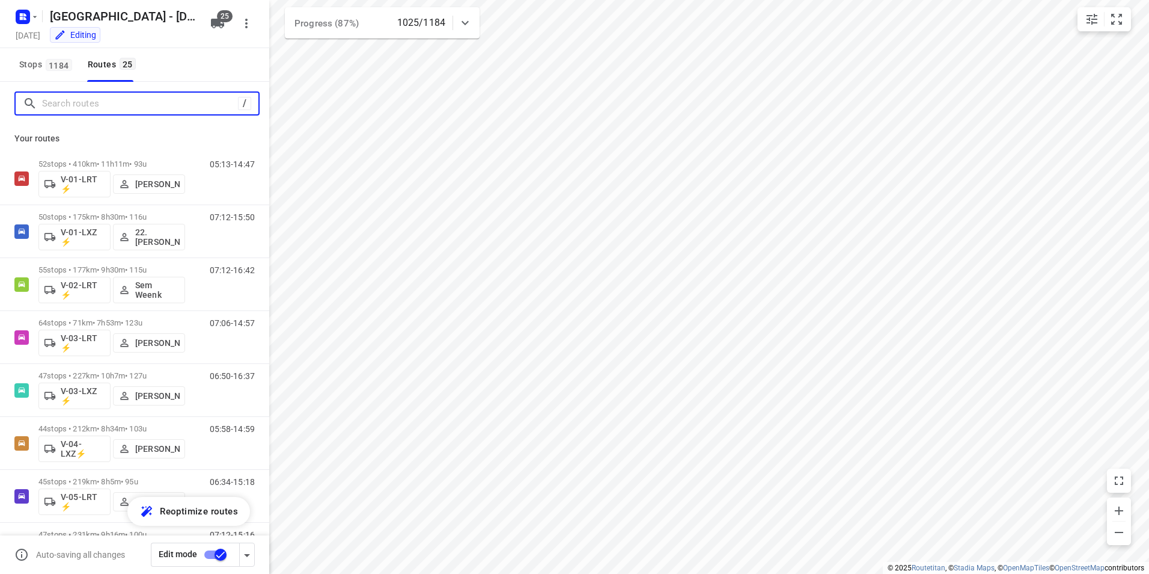
click at [111, 98] on input "Search routes" at bounding box center [140, 103] width 196 height 19
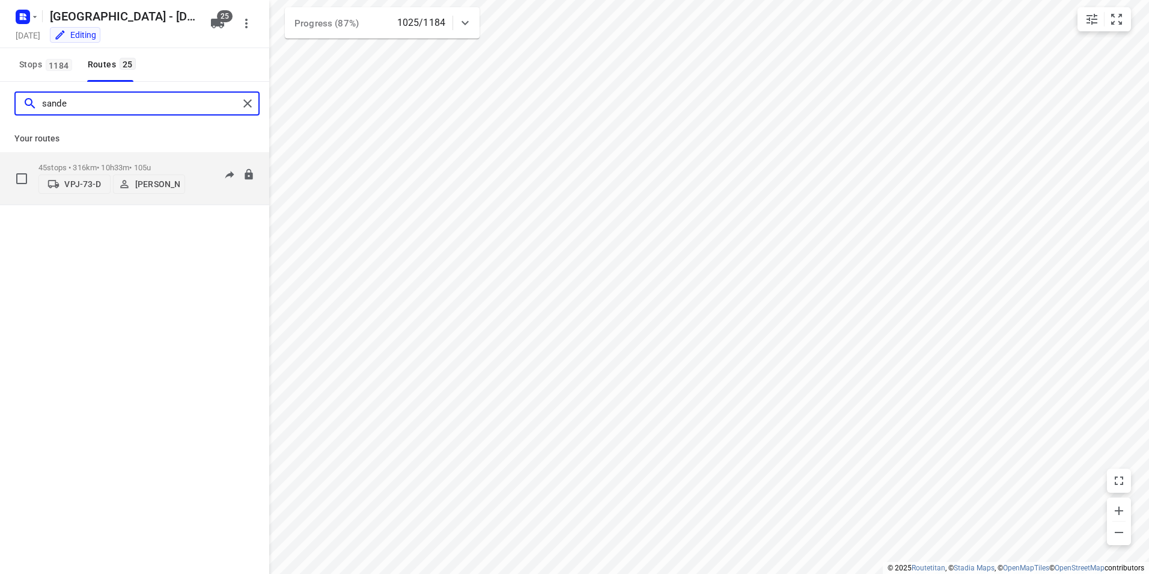
type input "sande"
click at [140, 163] on p "45 stops • 316km • 10h33m • 105u" at bounding box center [111, 167] width 147 height 9
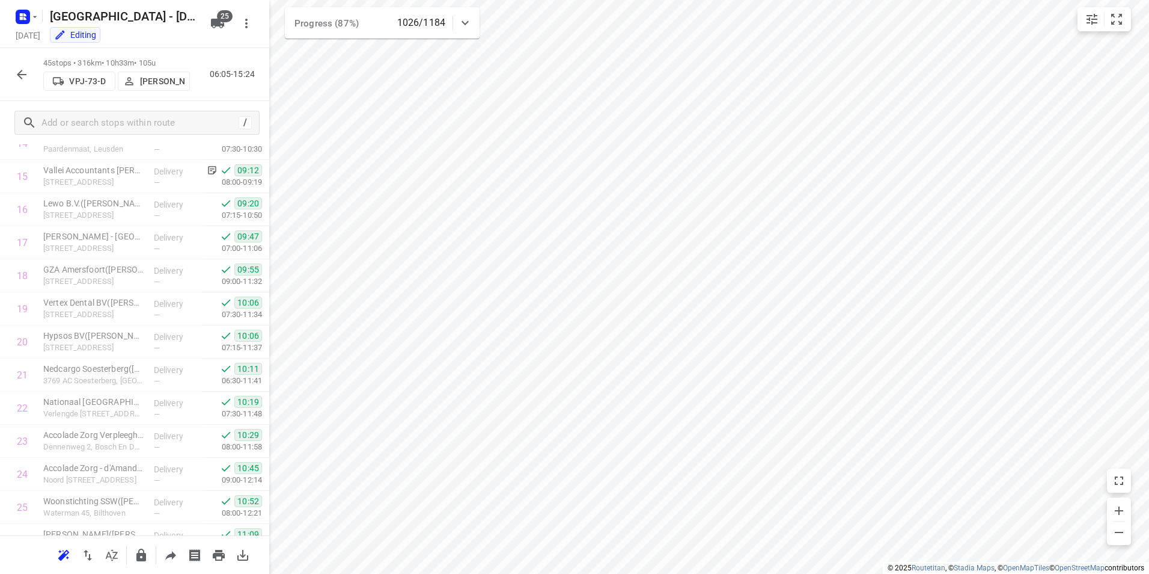
scroll to position [447, 0]
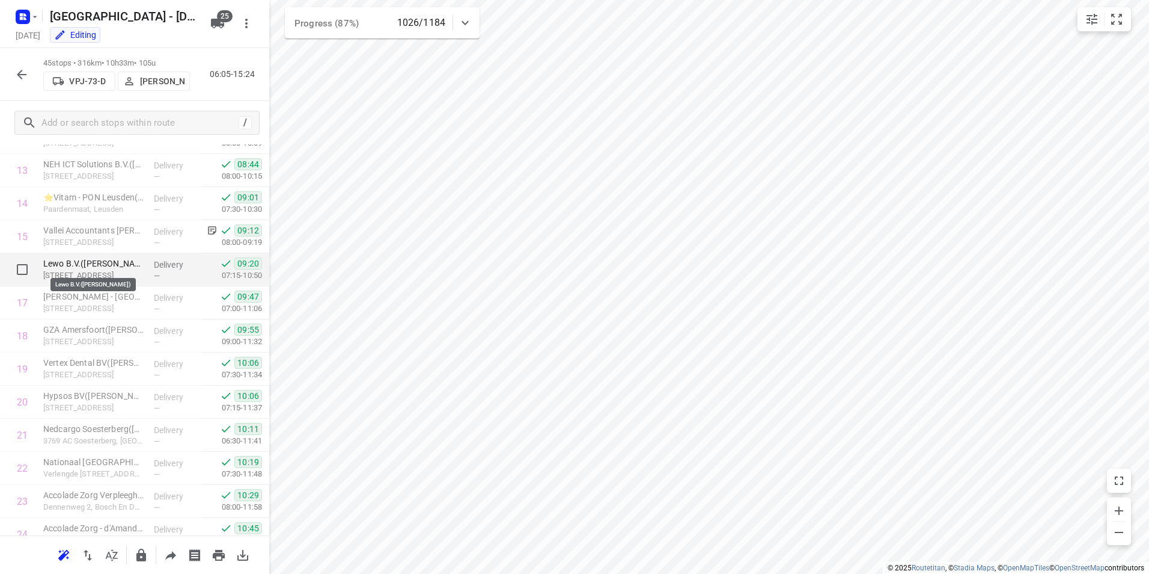
click at [68, 259] on p "Lewo B.V.([PERSON_NAME])" at bounding box center [93, 263] width 101 height 12
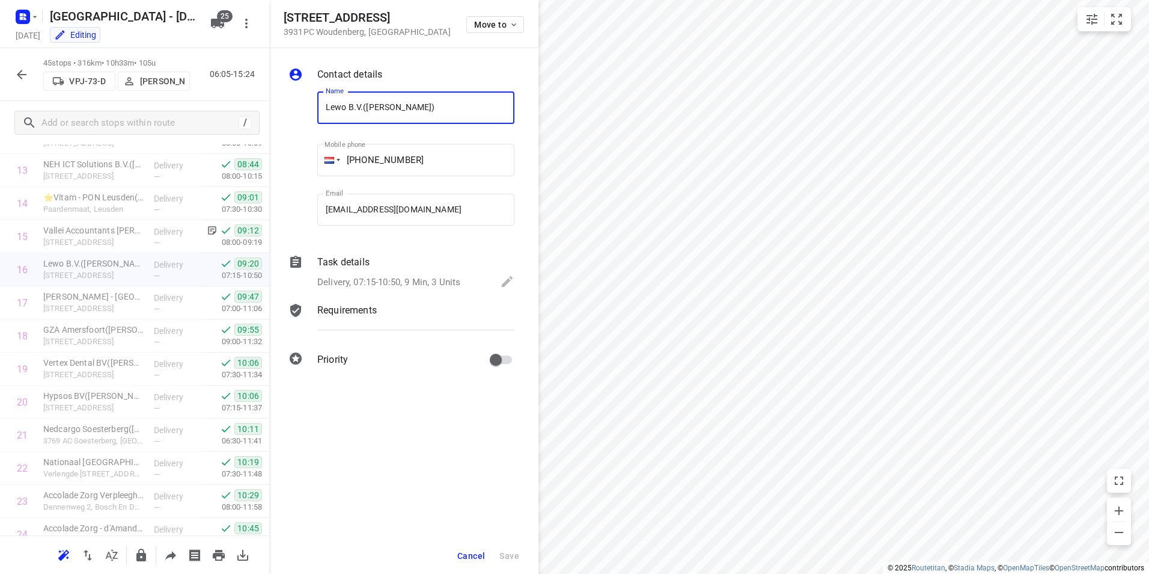
click at [343, 256] on p "Task details" at bounding box center [343, 262] width 52 height 14
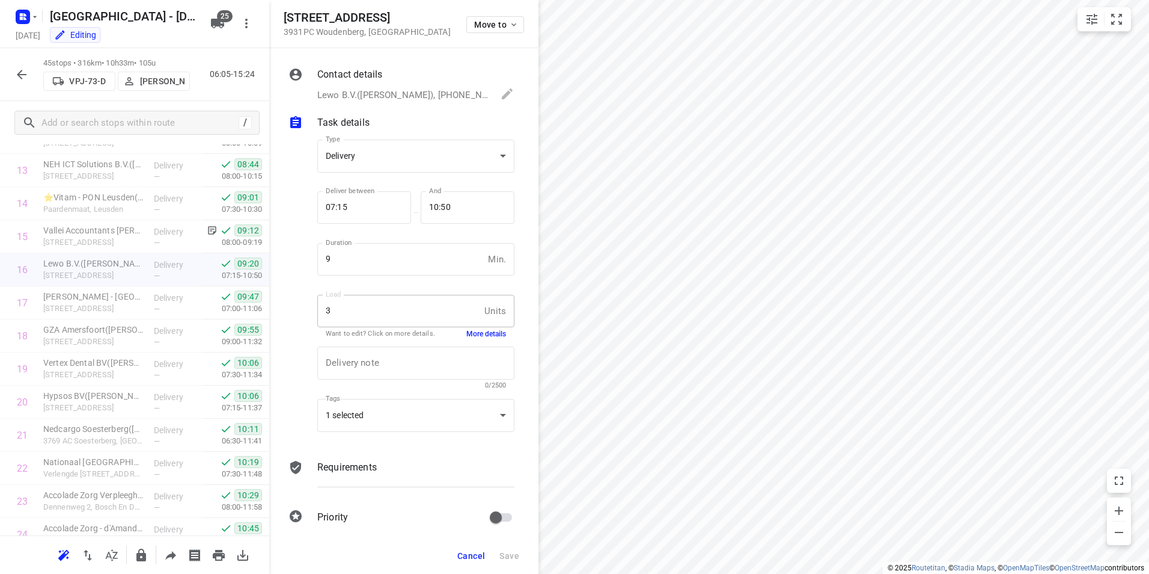
click at [470, 335] on button "More details" at bounding box center [487, 334] width 40 height 10
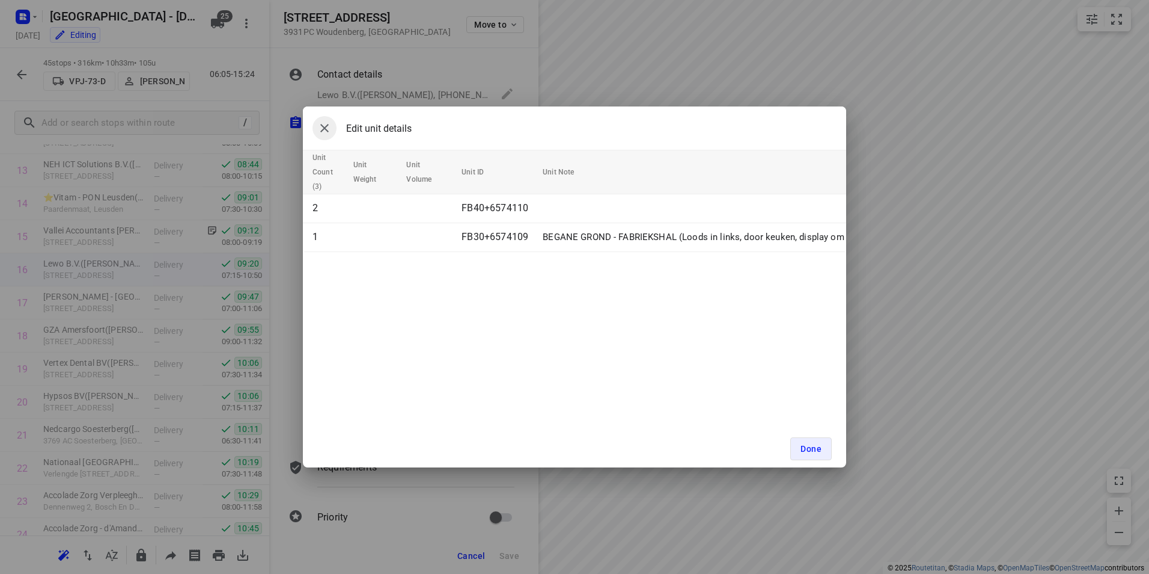
click at [320, 126] on icon "button" at bounding box center [324, 128] width 14 height 14
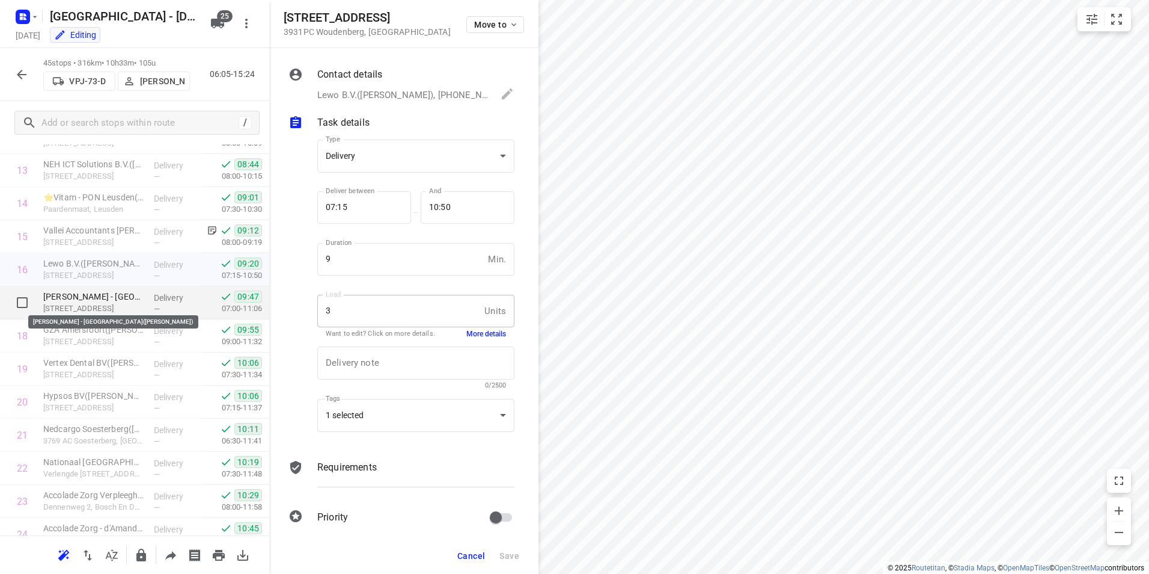
scroll to position [387, 0]
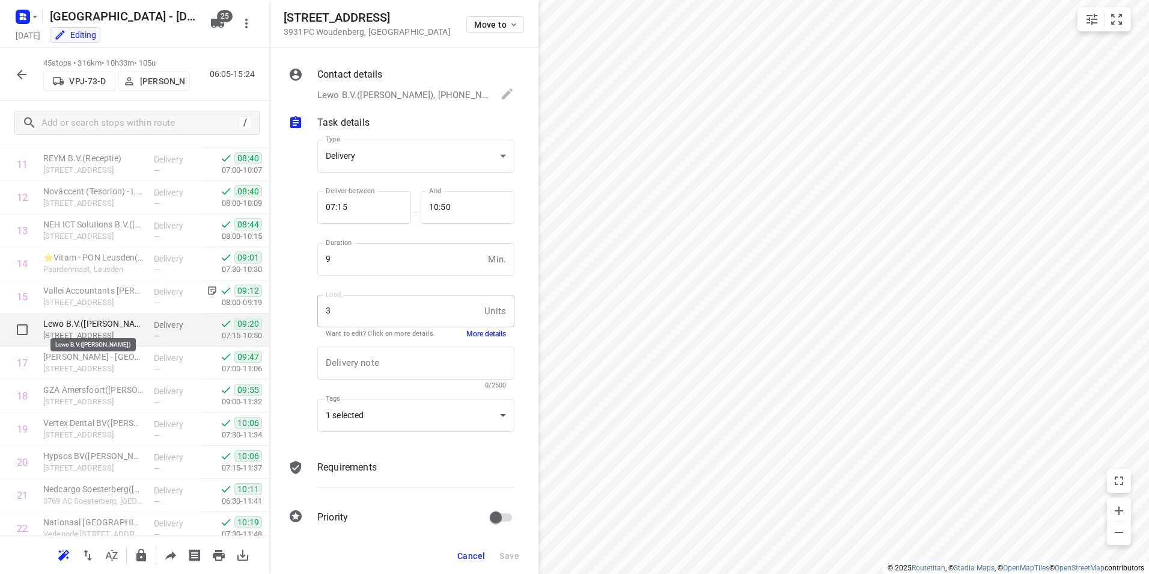
click at [120, 324] on p "Lewo B.V.([PERSON_NAME])" at bounding box center [93, 323] width 101 height 12
click at [474, 339] on div "Delivery note x Delivery note 0/2500" at bounding box center [416, 367] width 207 height 57
click at [479, 337] on button "More details" at bounding box center [487, 334] width 40 height 10
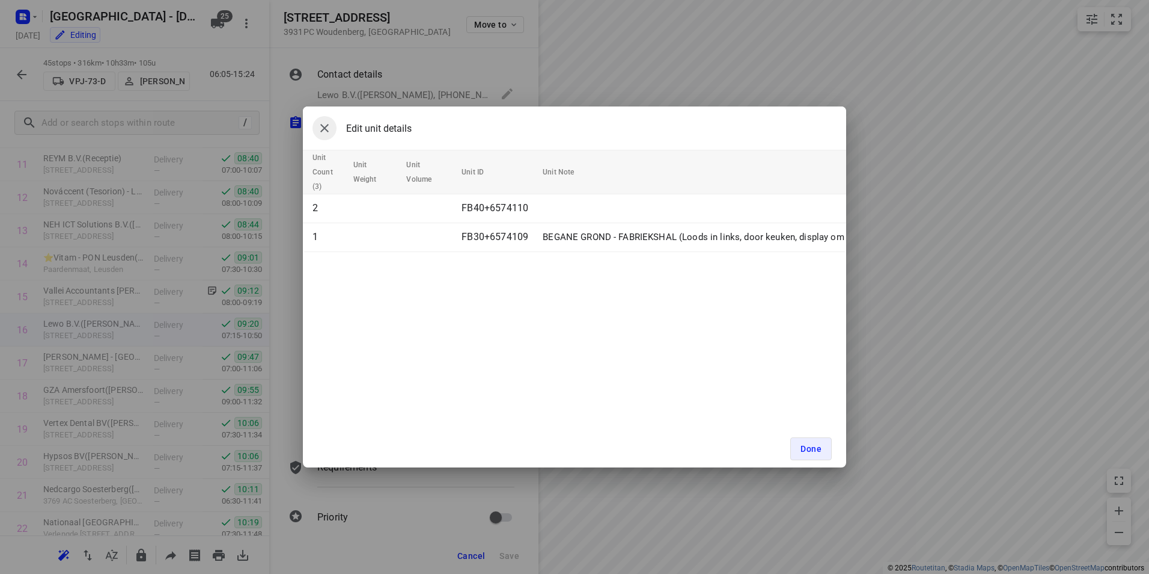
click at [329, 127] on icon "button" at bounding box center [324, 128] width 14 height 14
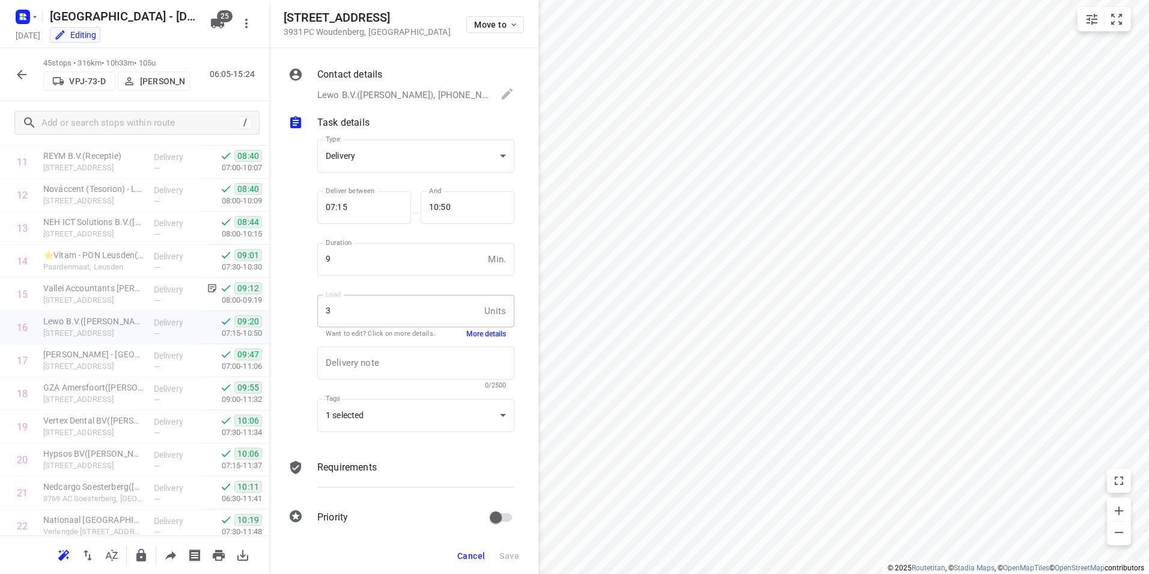
scroll to position [374, 0]
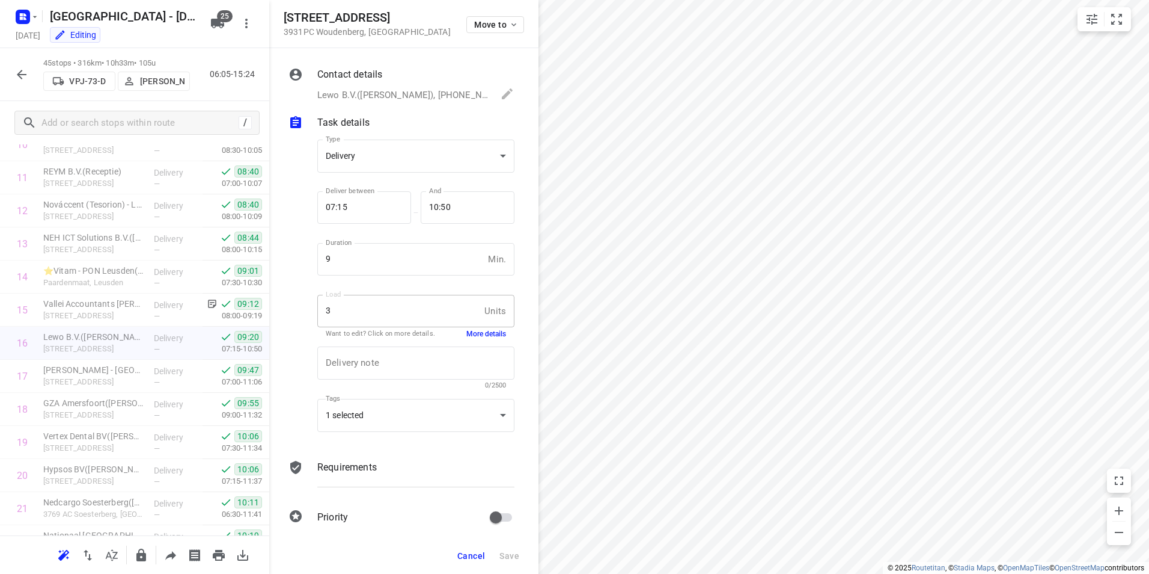
click at [487, 336] on button "More details" at bounding box center [487, 334] width 40 height 10
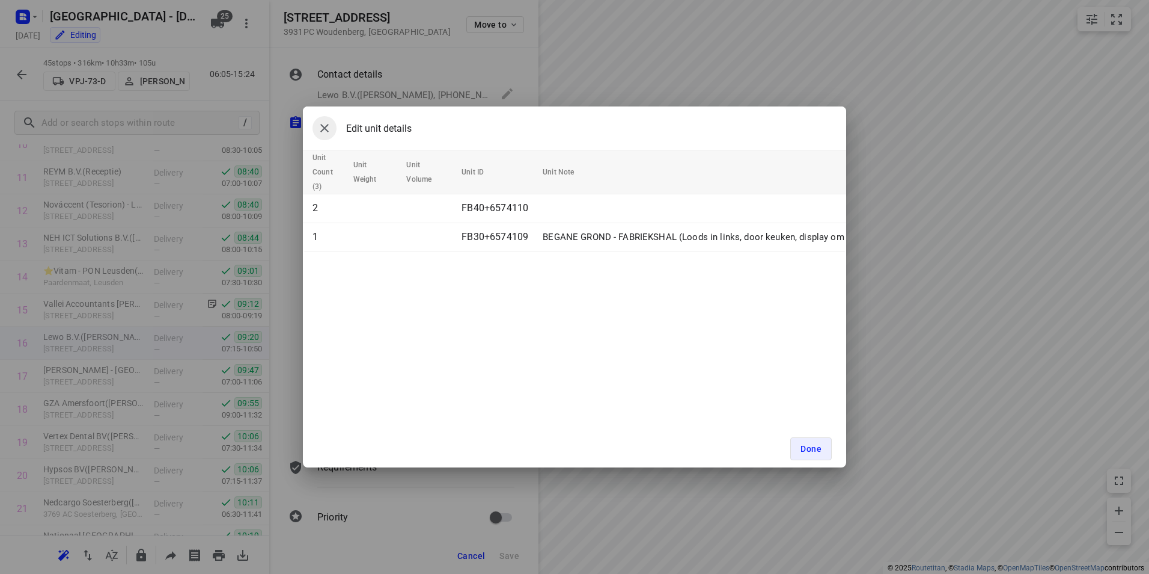
click at [327, 135] on button "button" at bounding box center [325, 128] width 24 height 24
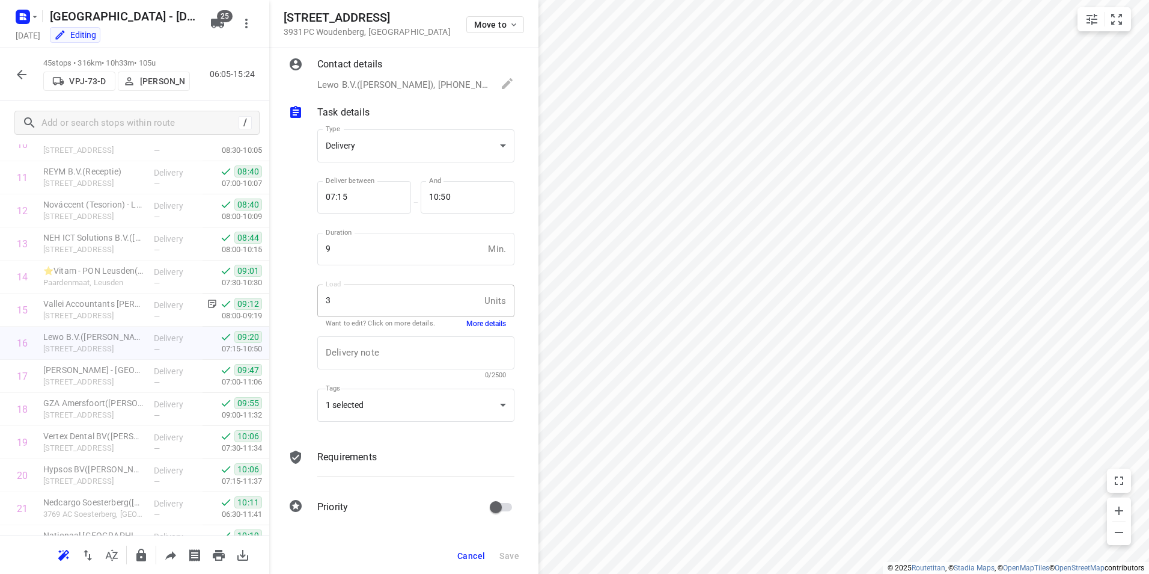
scroll to position [356, 0]
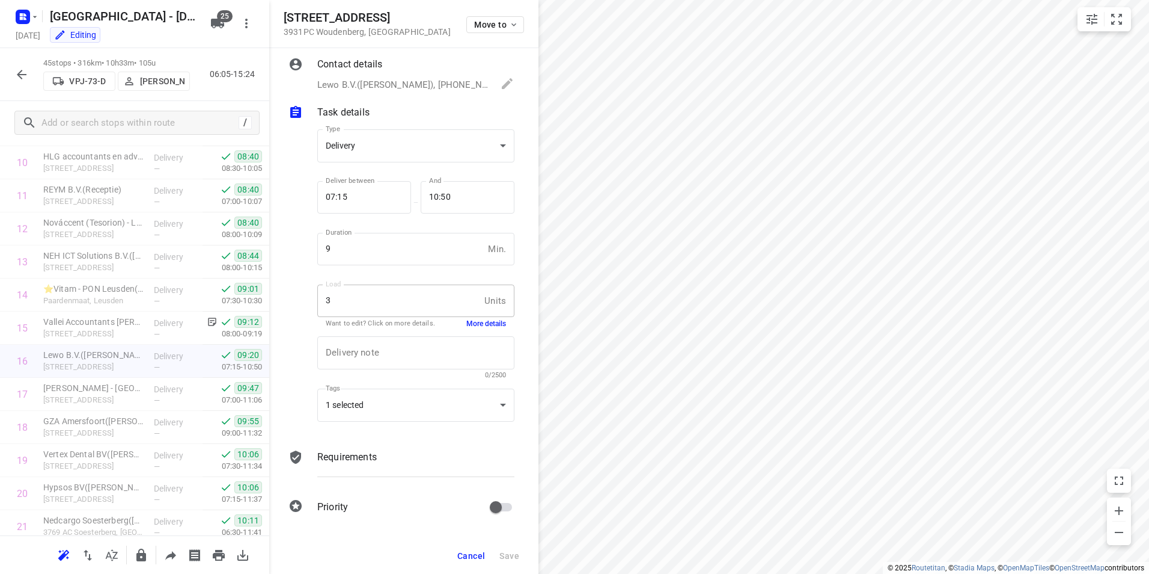
click at [485, 325] on button "More details" at bounding box center [487, 324] width 40 height 10
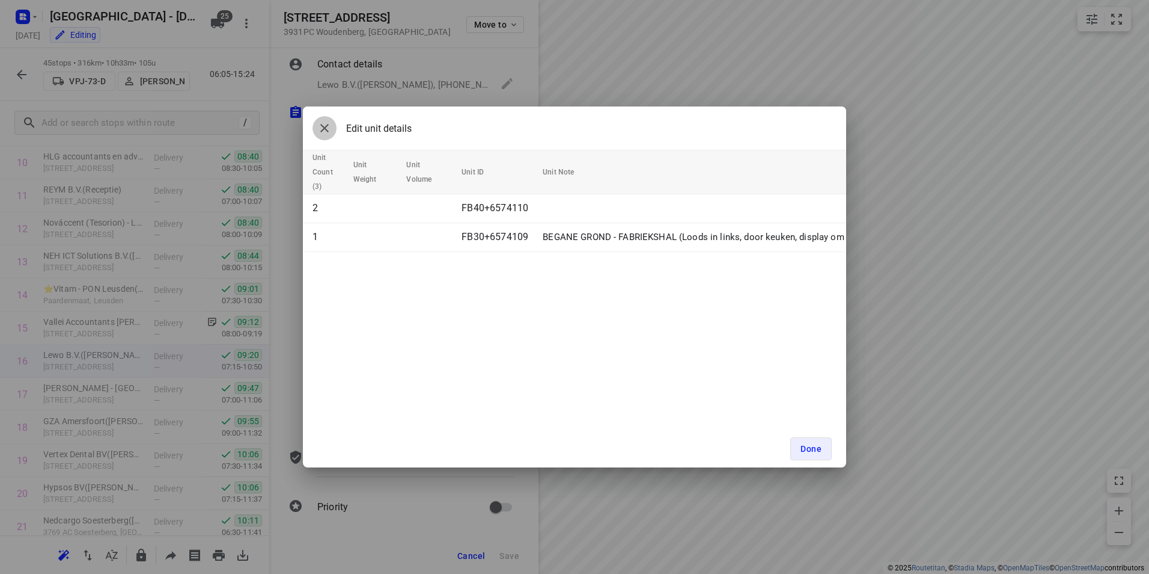
click at [329, 133] on icon "button" at bounding box center [324, 128] width 14 height 14
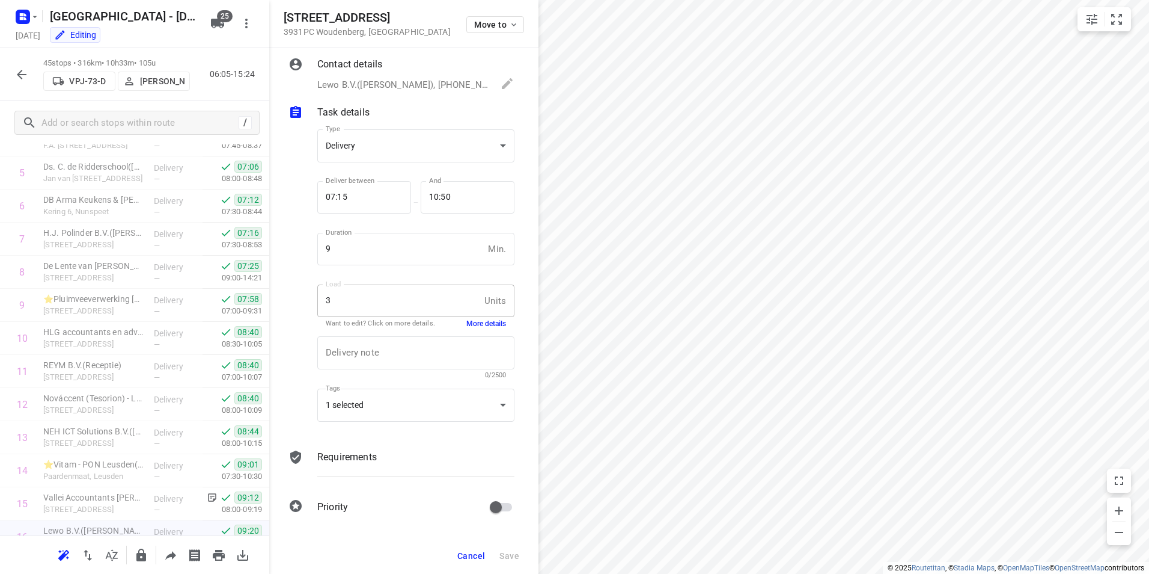
scroll to position [0, 0]
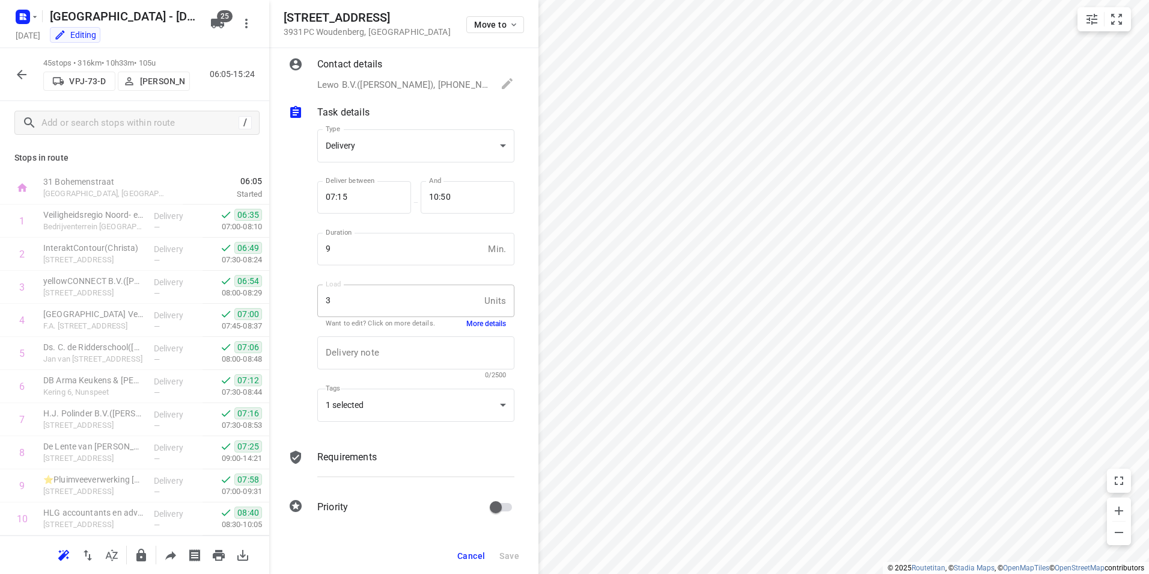
click at [11, 73] on button "button" at bounding box center [22, 75] width 24 height 24
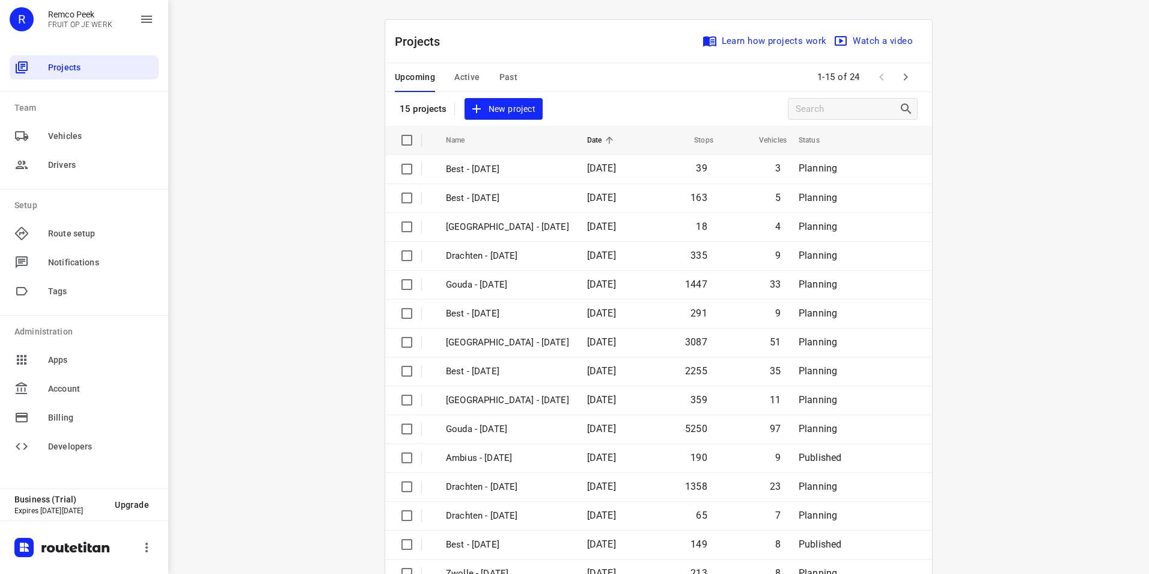
click at [461, 76] on span "Active" at bounding box center [466, 77] width 25 height 15
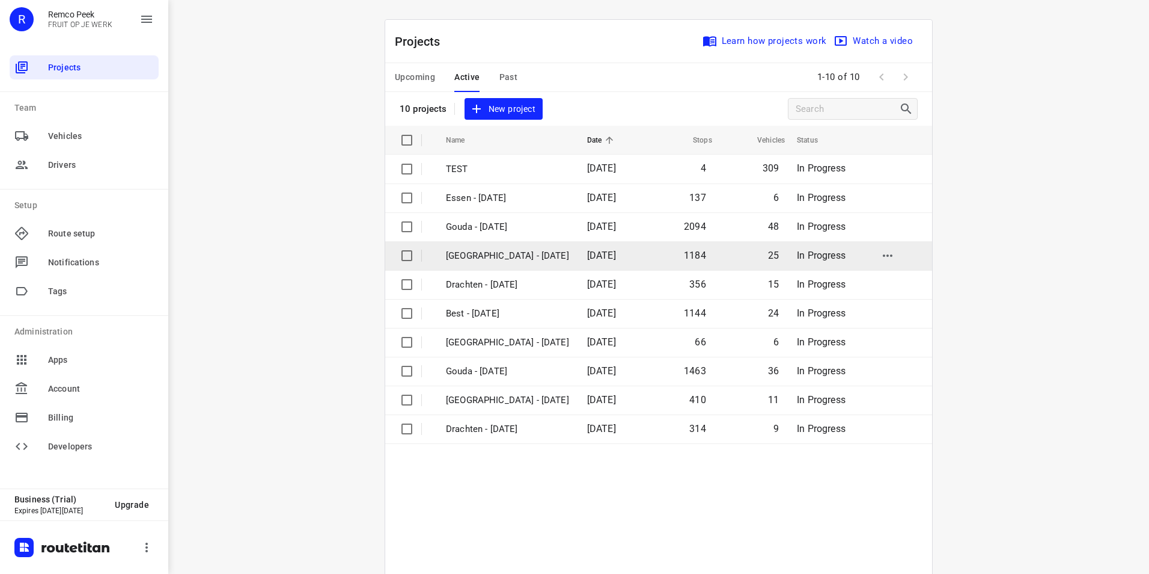
click at [499, 256] on p "[GEOGRAPHIC_DATA] - [DATE]" at bounding box center [507, 256] width 123 height 14
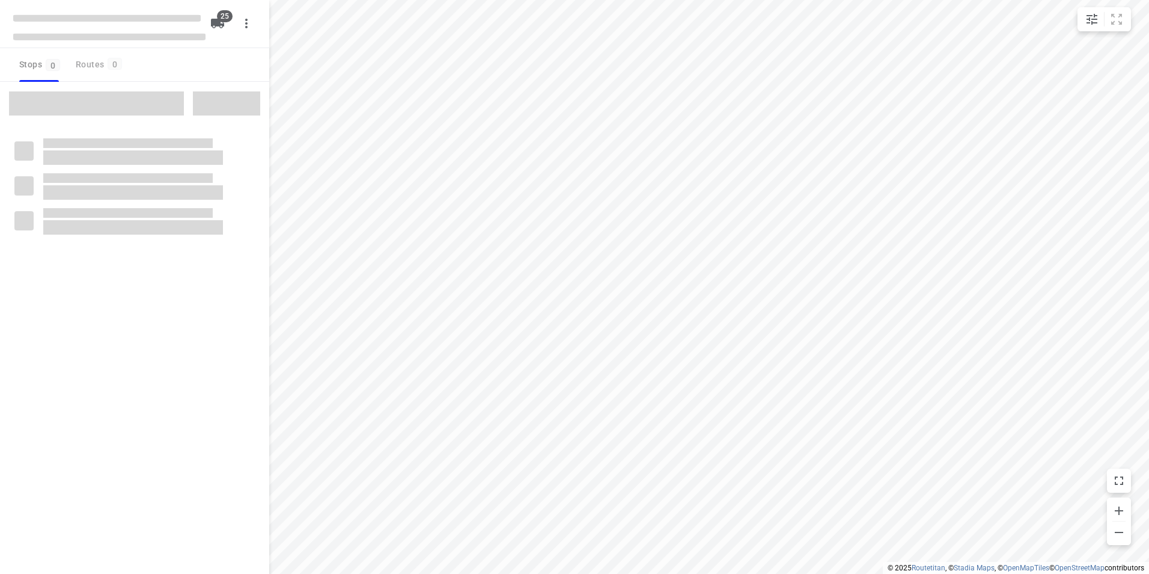
checkbox input "true"
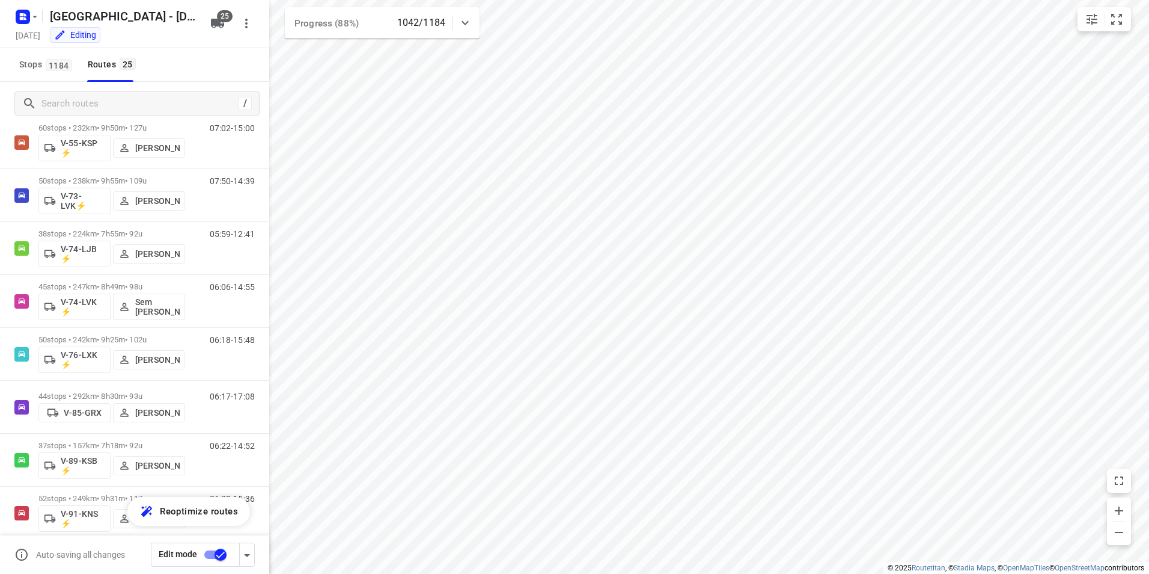
scroll to position [713, 0]
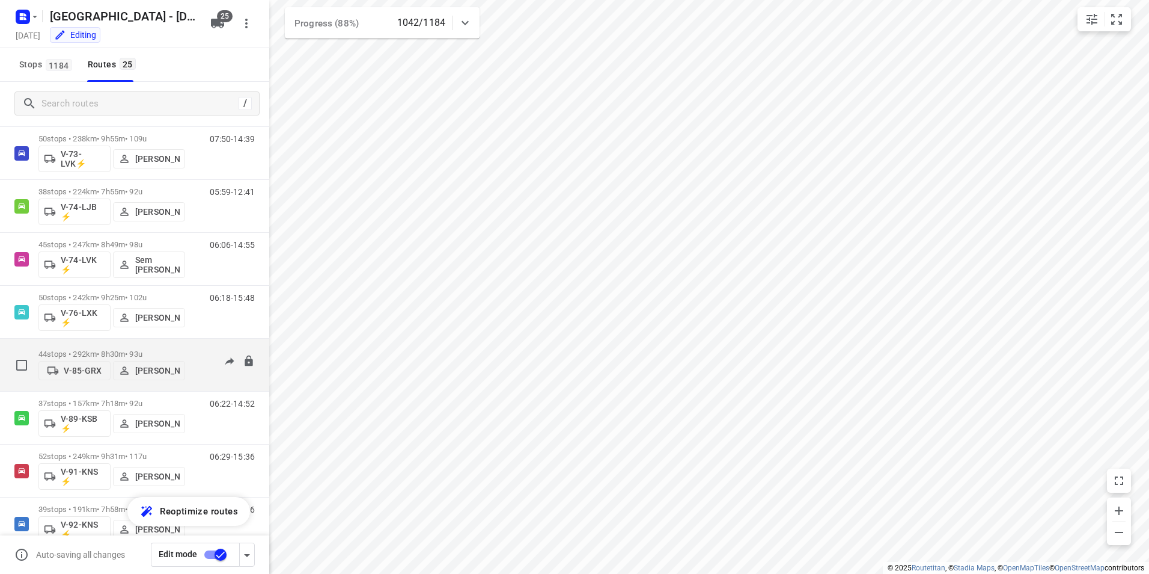
click at [131, 343] on div "44 stops • 292km • 8h30m • 93u V-85-GRX [PERSON_NAME]" at bounding box center [111, 364] width 147 height 43
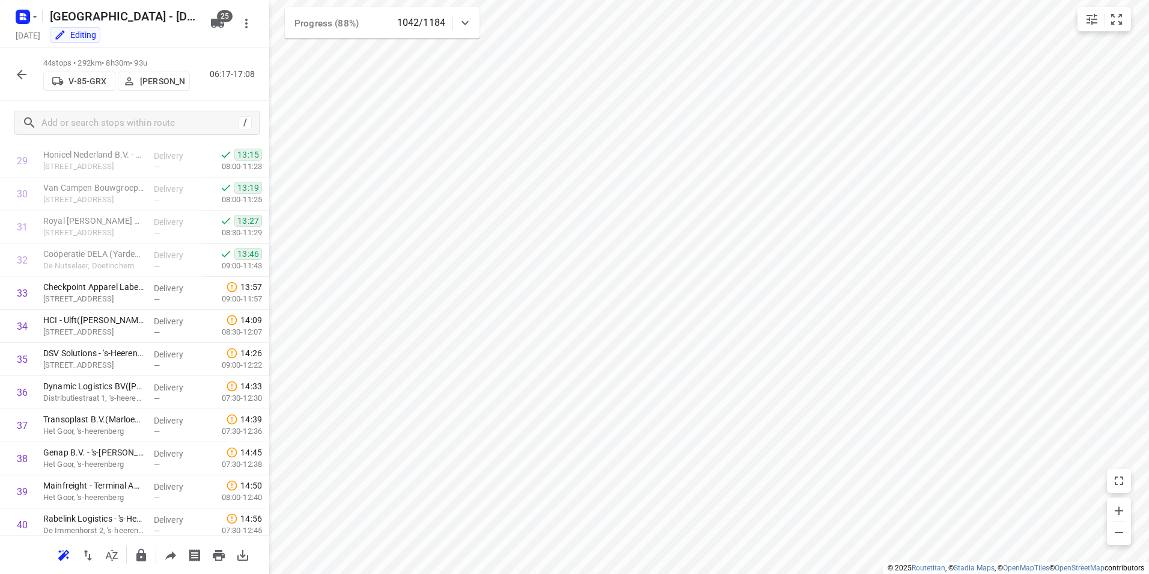
scroll to position [962, 0]
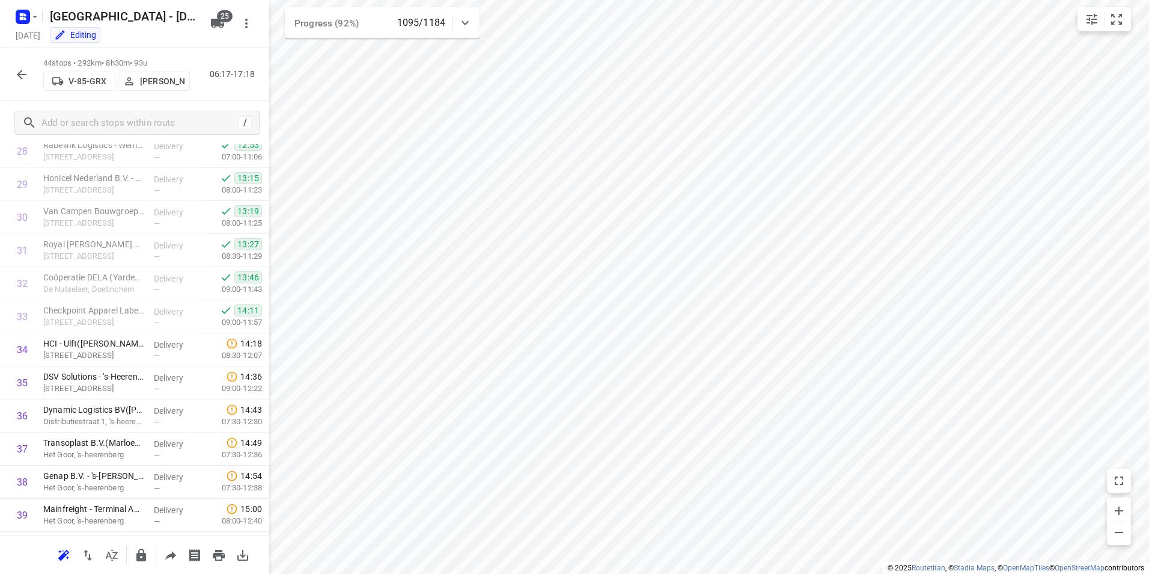
click at [18, 78] on icon "button" at bounding box center [21, 74] width 14 height 14
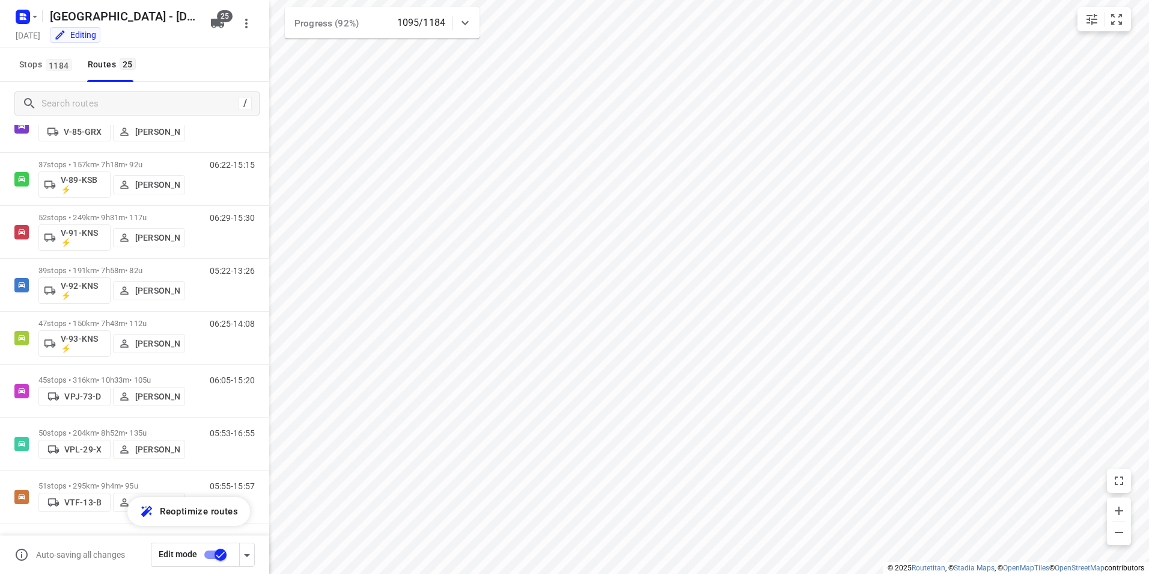
scroll to position [0, 0]
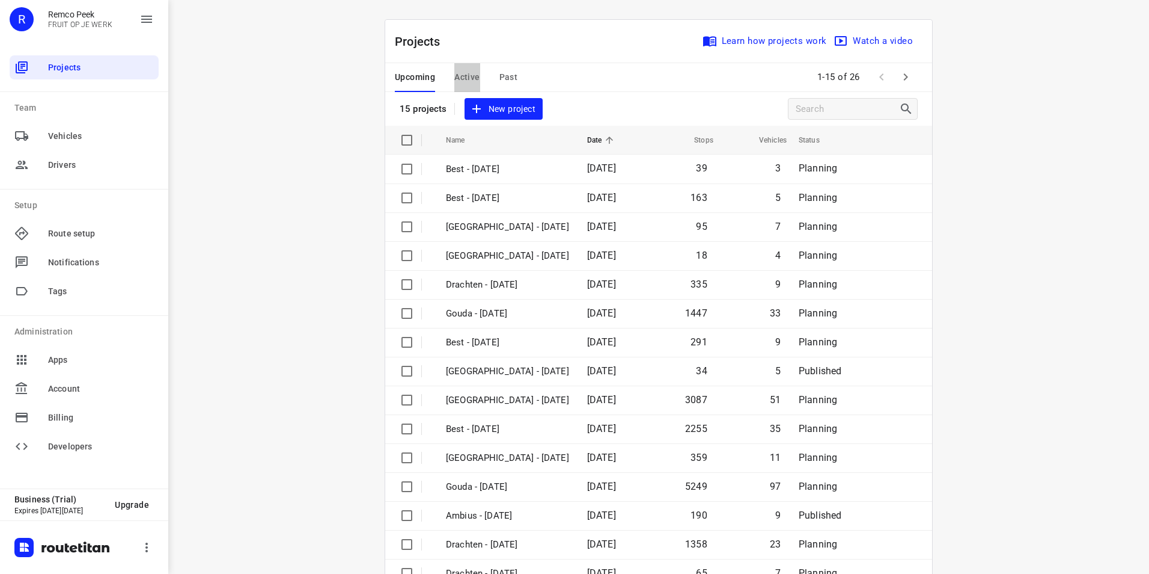
click at [454, 72] on span "Active" at bounding box center [466, 77] width 25 height 15
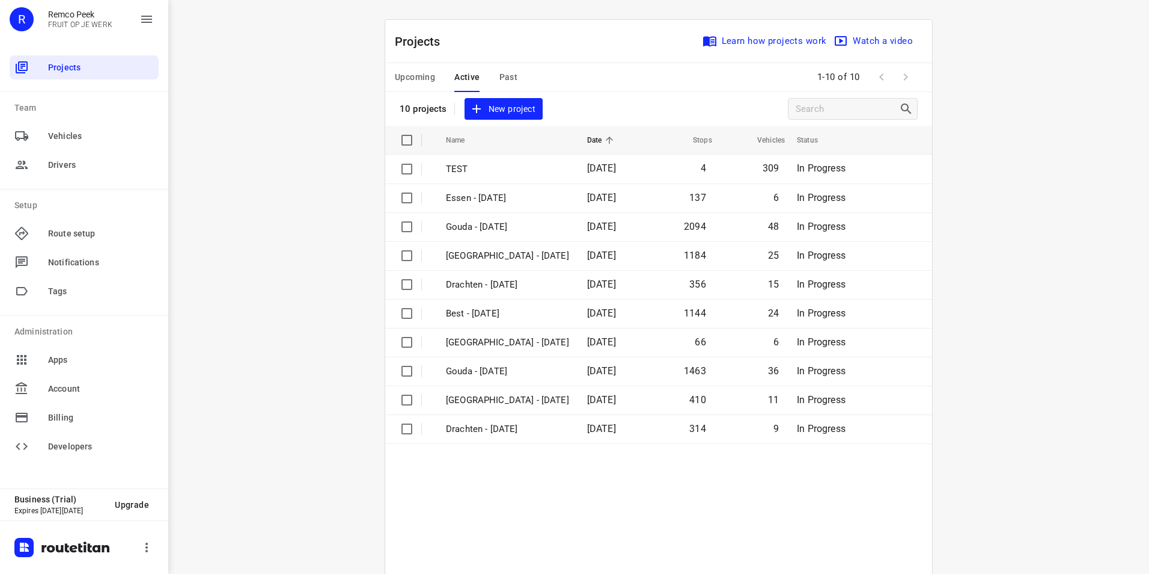
click at [416, 81] on span "Upcoming" at bounding box center [415, 77] width 40 height 15
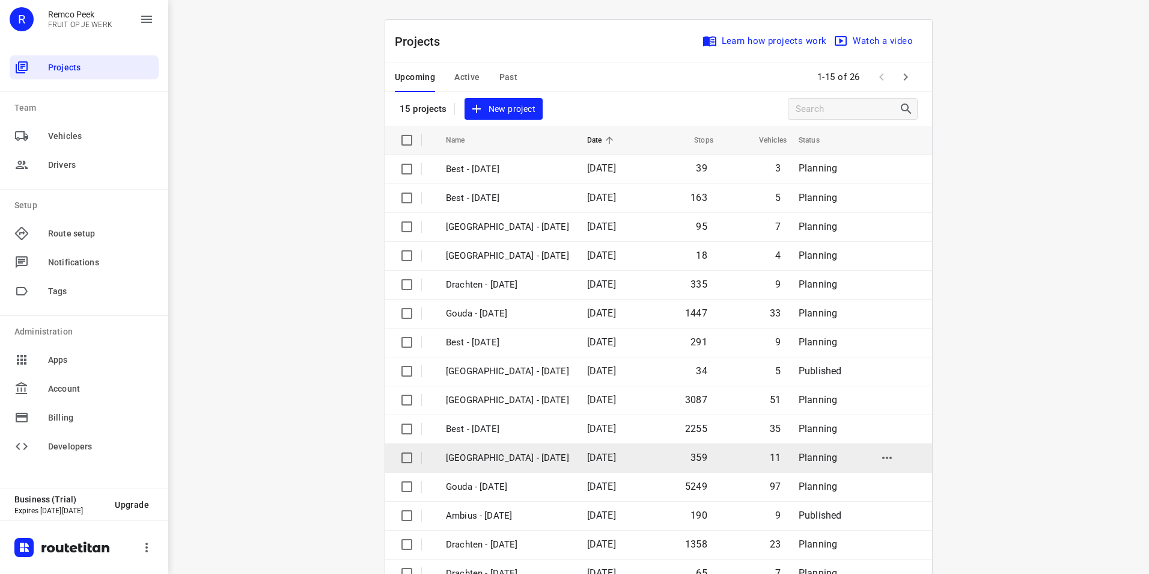
scroll to position [34, 0]
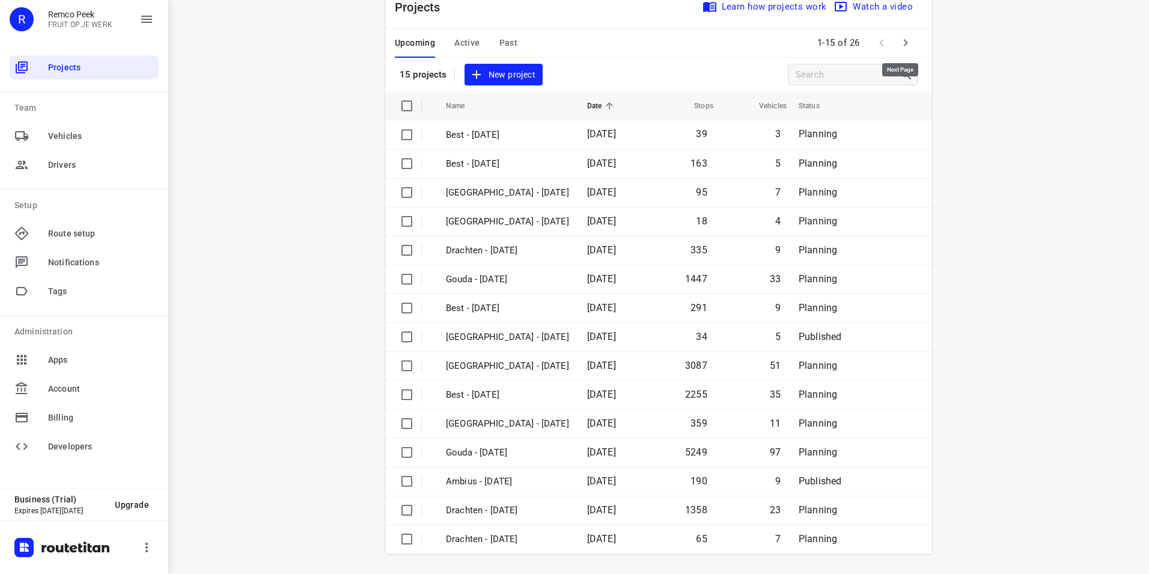
click at [899, 46] on icon "button" at bounding box center [906, 42] width 14 height 14
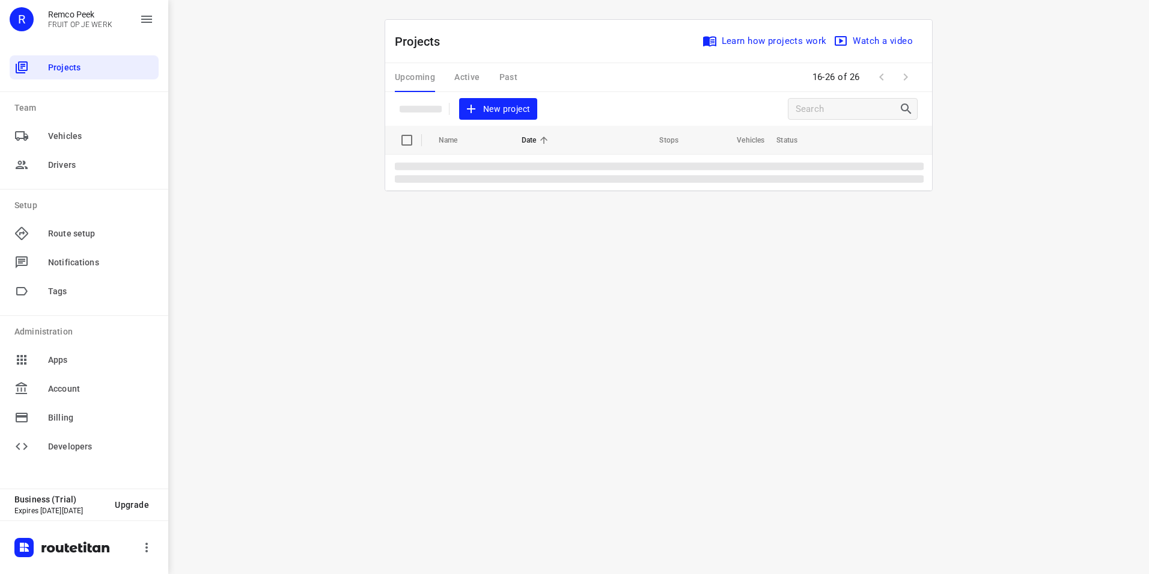
scroll to position [0, 0]
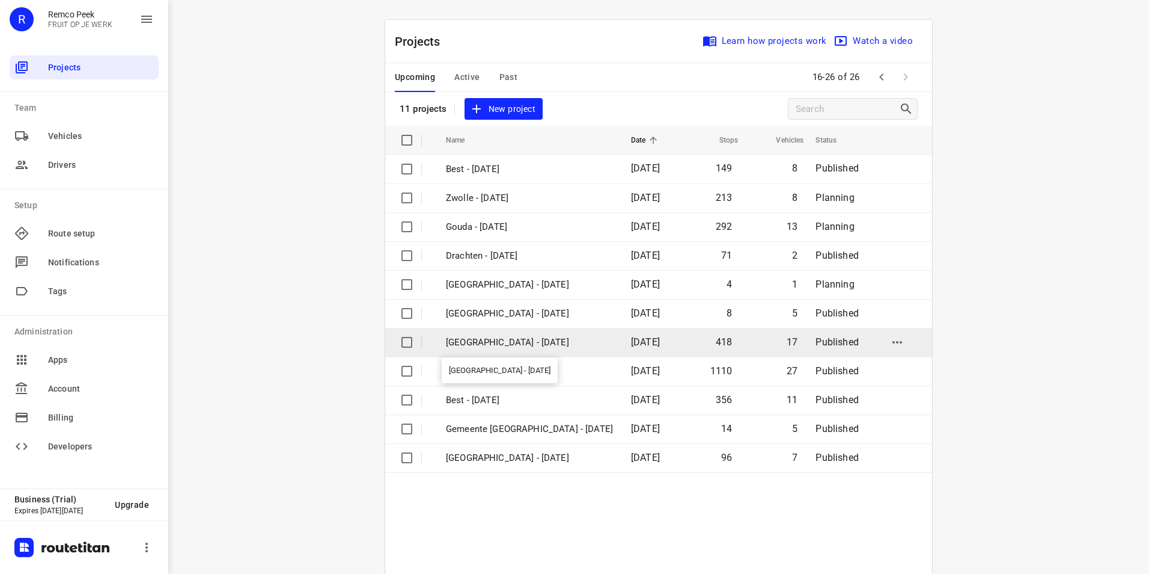
click at [468, 343] on p "[GEOGRAPHIC_DATA] - [DATE]" at bounding box center [529, 342] width 167 height 14
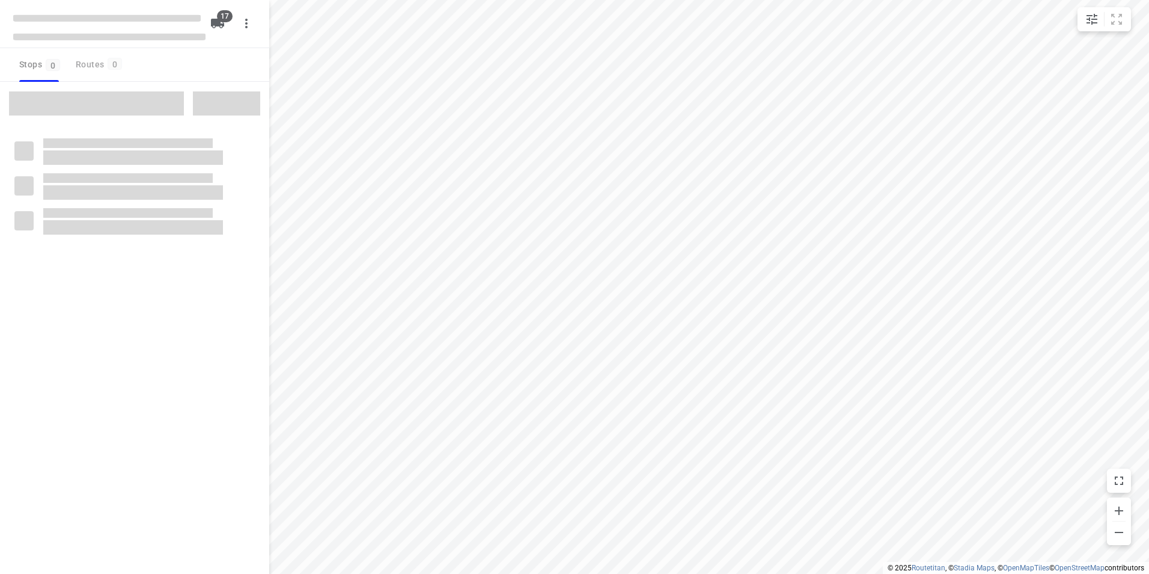
checkbox input "true"
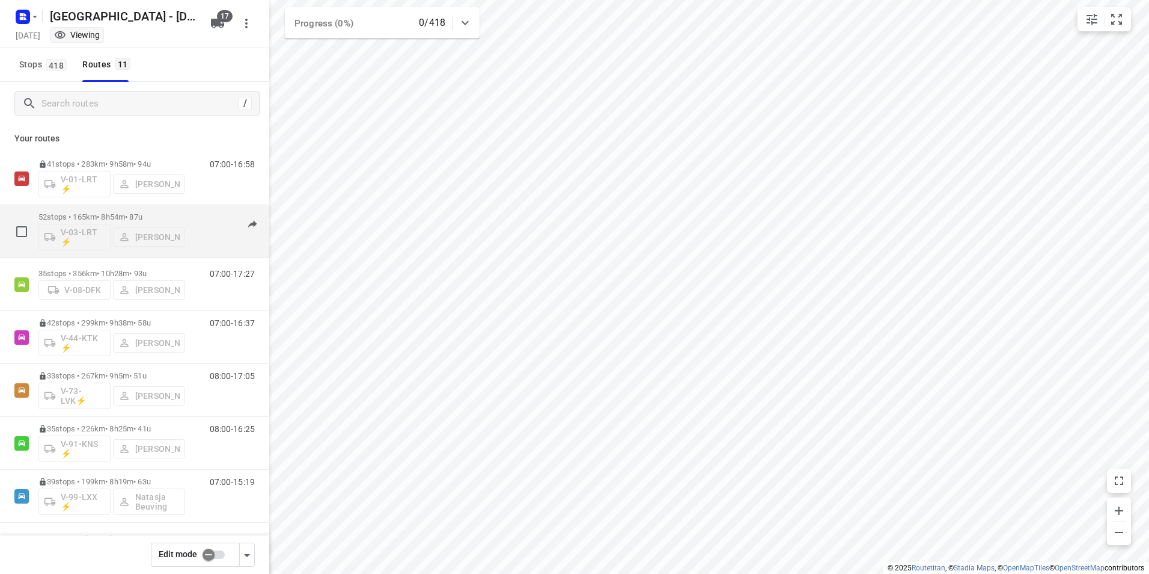
click at [158, 209] on div "52 stops • 165km • 8h54m • 87u V-03-LRT ⚡ [PERSON_NAME]" at bounding box center [111, 231] width 147 height 50
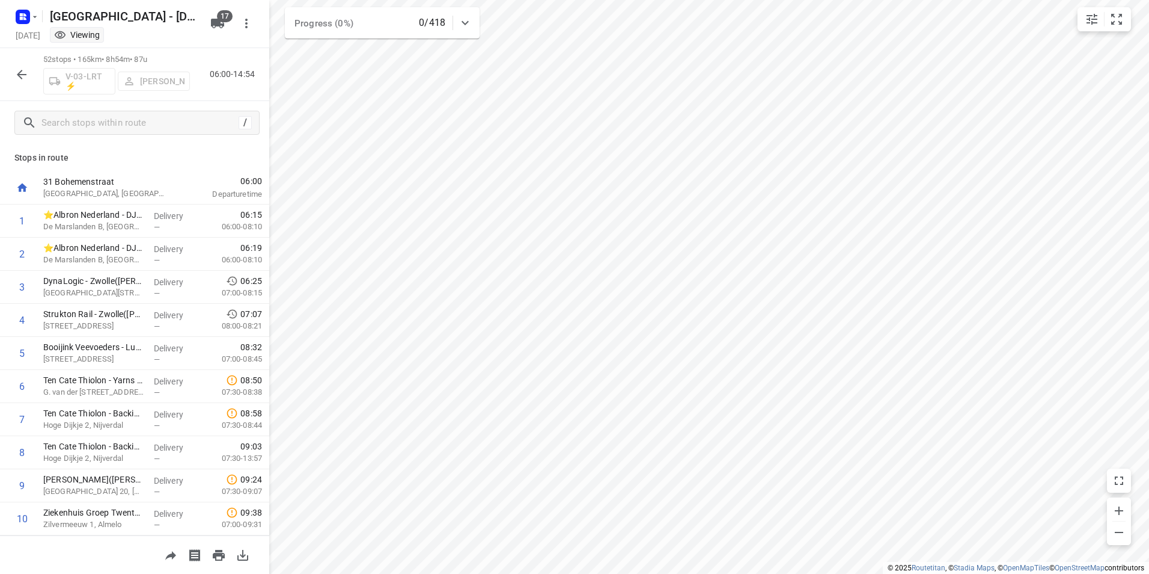
click at [22, 75] on icon "button" at bounding box center [21, 74] width 14 height 14
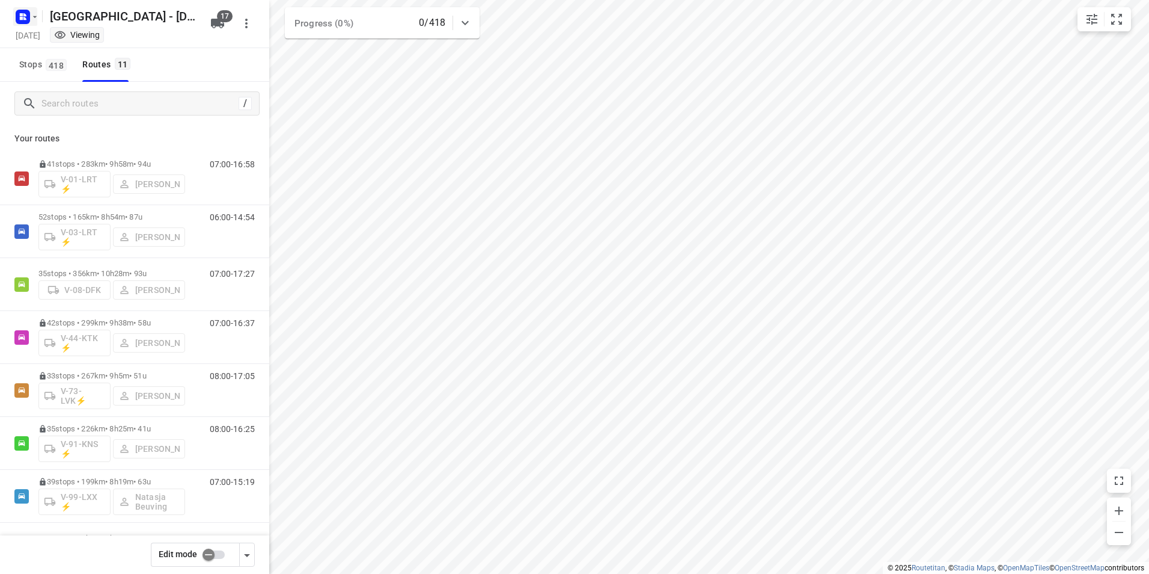
click at [35, 15] on icon "button" at bounding box center [35, 17] width 10 height 10
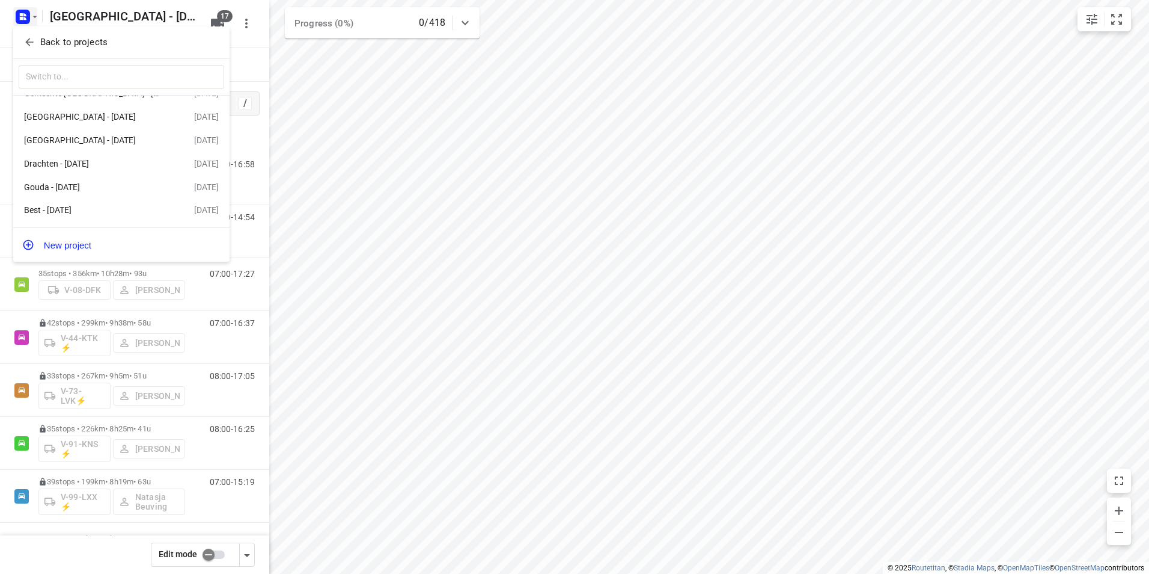
scroll to position [237, 0]
click at [33, 45] on icon "button" at bounding box center [29, 42] width 12 height 12
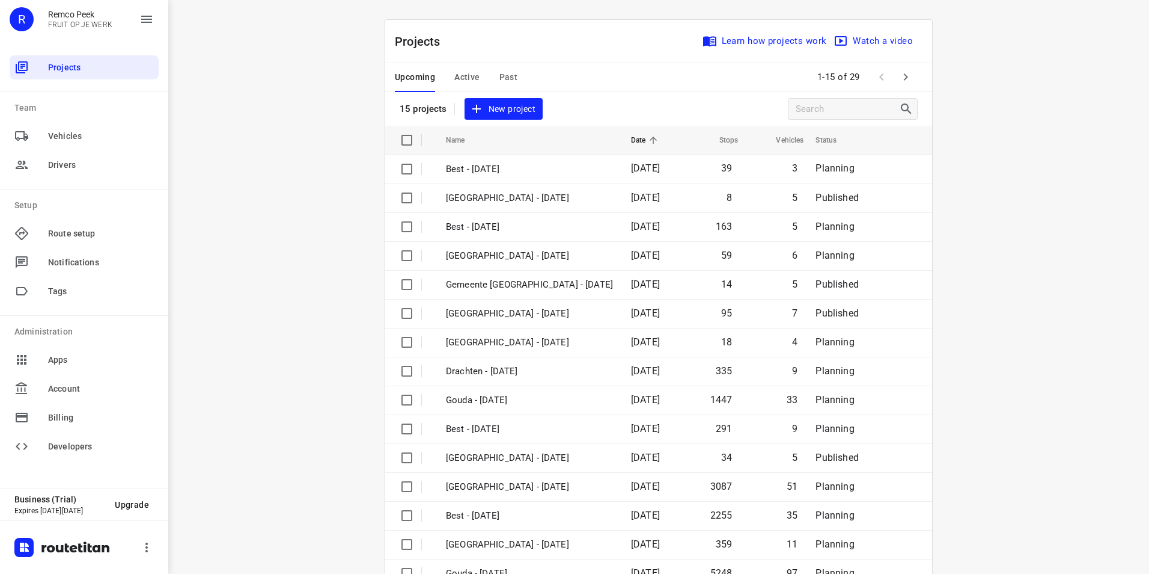
click at [457, 71] on span "Active" at bounding box center [466, 77] width 25 height 15
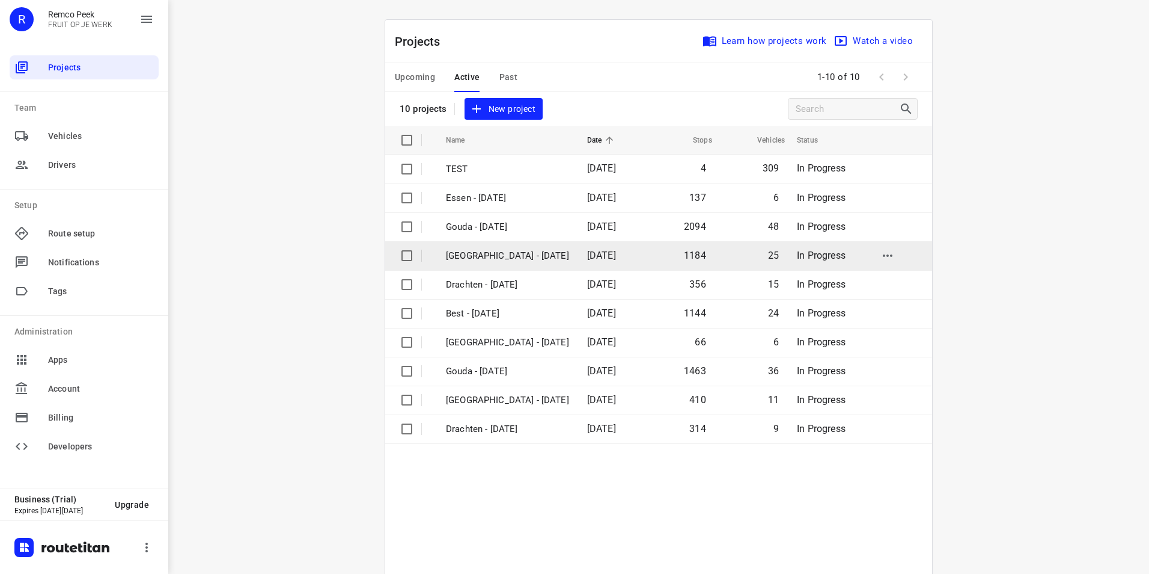
click at [503, 261] on p "[GEOGRAPHIC_DATA] - [DATE]" at bounding box center [507, 256] width 123 height 14
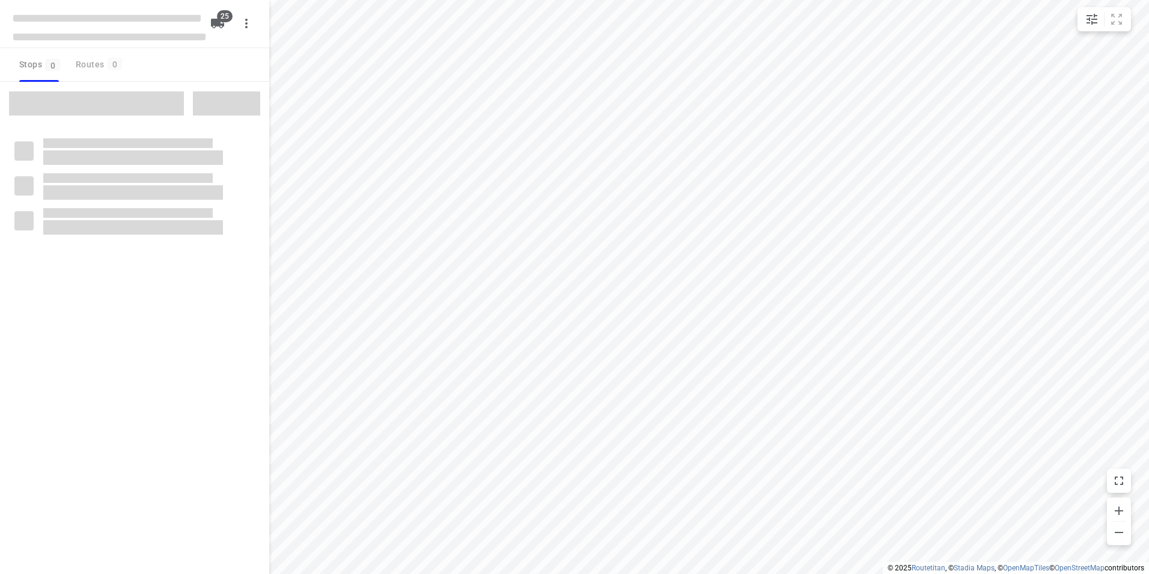
checkbox input "true"
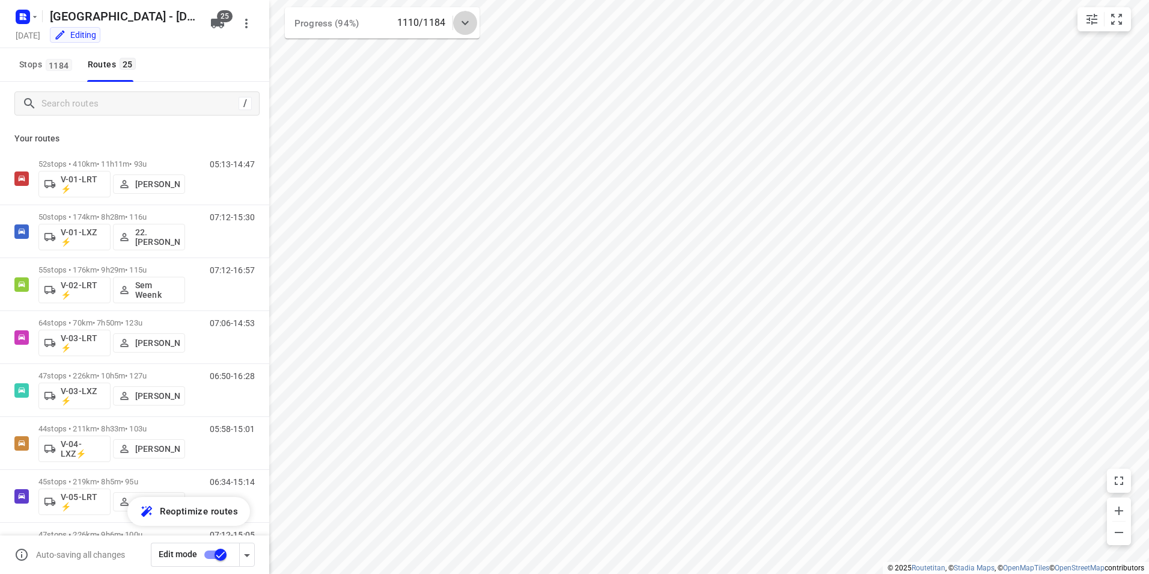
click at [467, 25] on icon at bounding box center [465, 23] width 14 height 14
click at [463, 26] on icon at bounding box center [465, 27] width 14 height 14
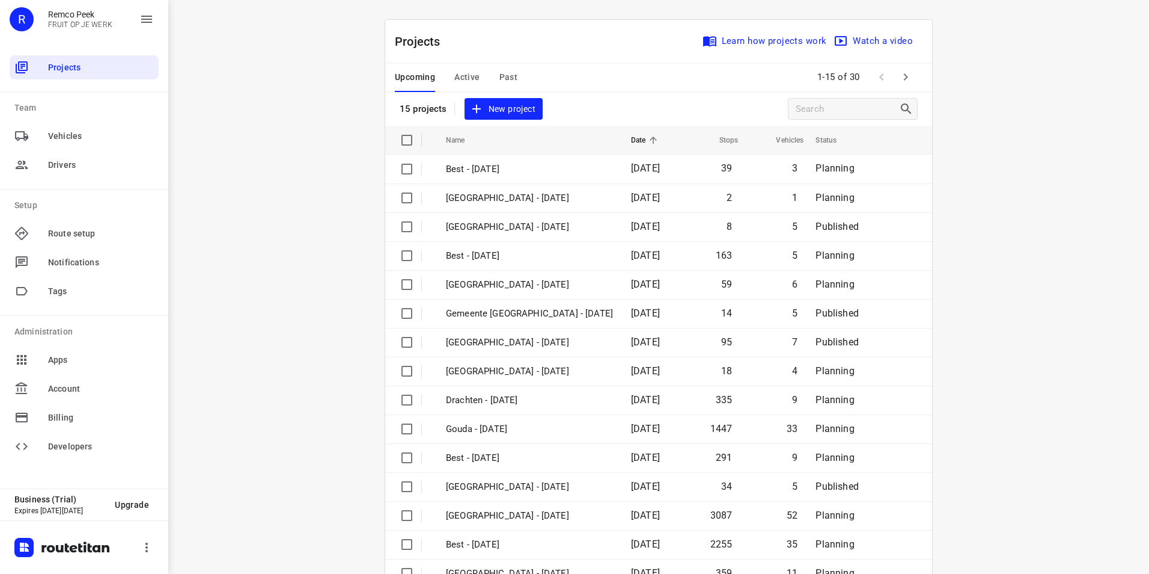
drag, startPoint x: 280, startPoint y: 200, endPoint x: 285, endPoint y: 194, distance: 7.7
click at [283, 198] on div "i © 2025 Routetitan , © Stadia Maps , © OpenMapTiles © OpenStreetMap contributo…" at bounding box center [658, 287] width 981 height 574
click at [252, 192] on div "i © 2025 Routetitan , © Stadia Maps , © OpenMapTiles © OpenStreetMap contributo…" at bounding box center [658, 287] width 981 height 574
click at [466, 77] on span "Active" at bounding box center [466, 77] width 25 height 15
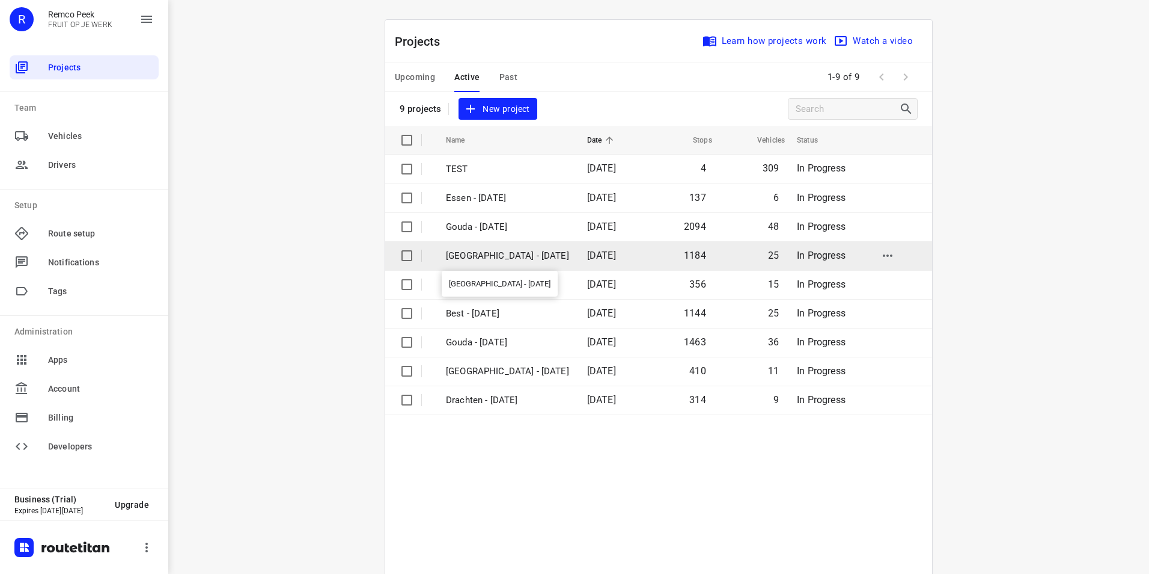
click at [494, 256] on p "[GEOGRAPHIC_DATA] - [DATE]" at bounding box center [507, 256] width 123 height 14
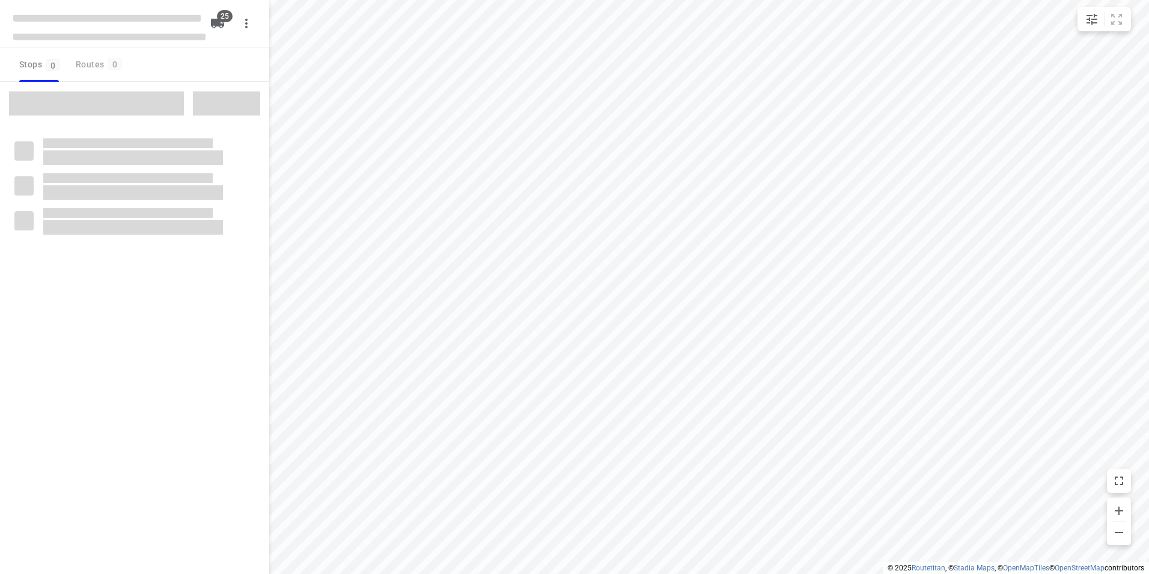
checkbox input "true"
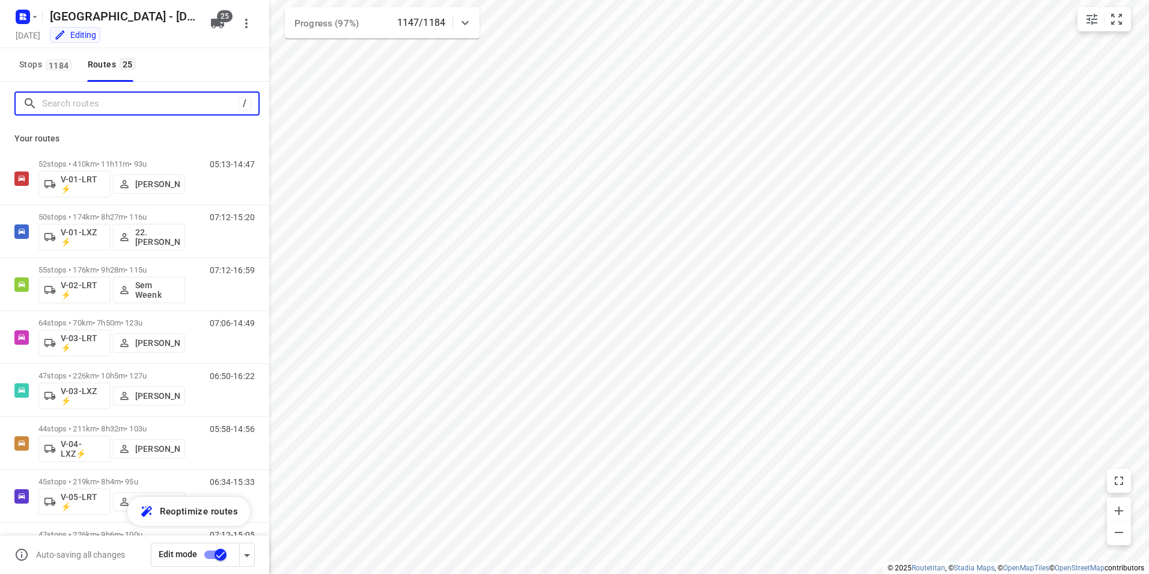
click at [73, 106] on input "Search routes" at bounding box center [140, 103] width 196 height 19
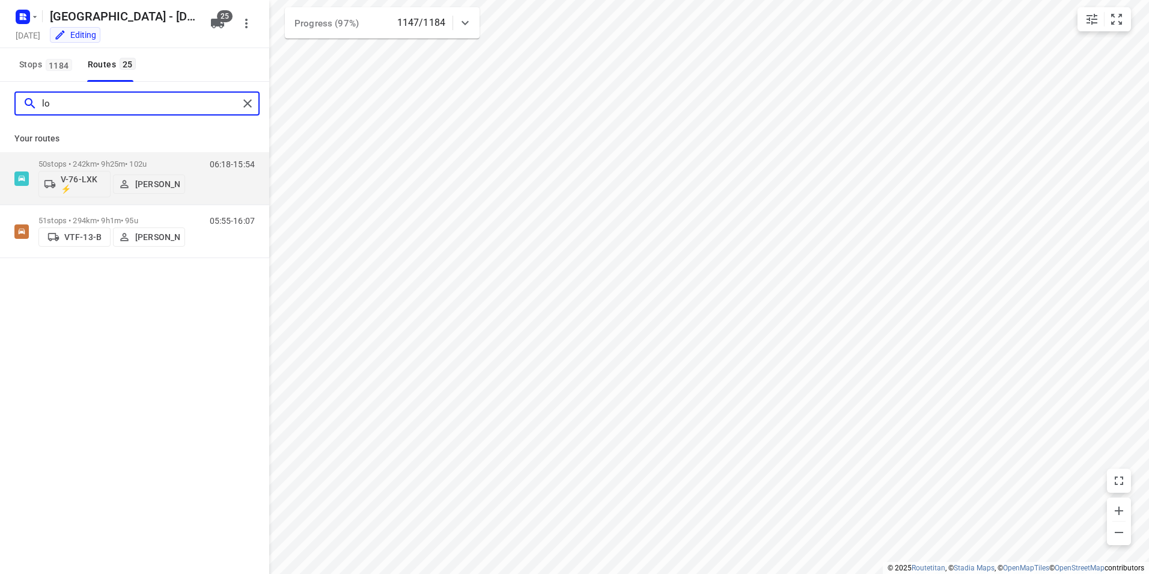
type input "l"
type input "jarno"
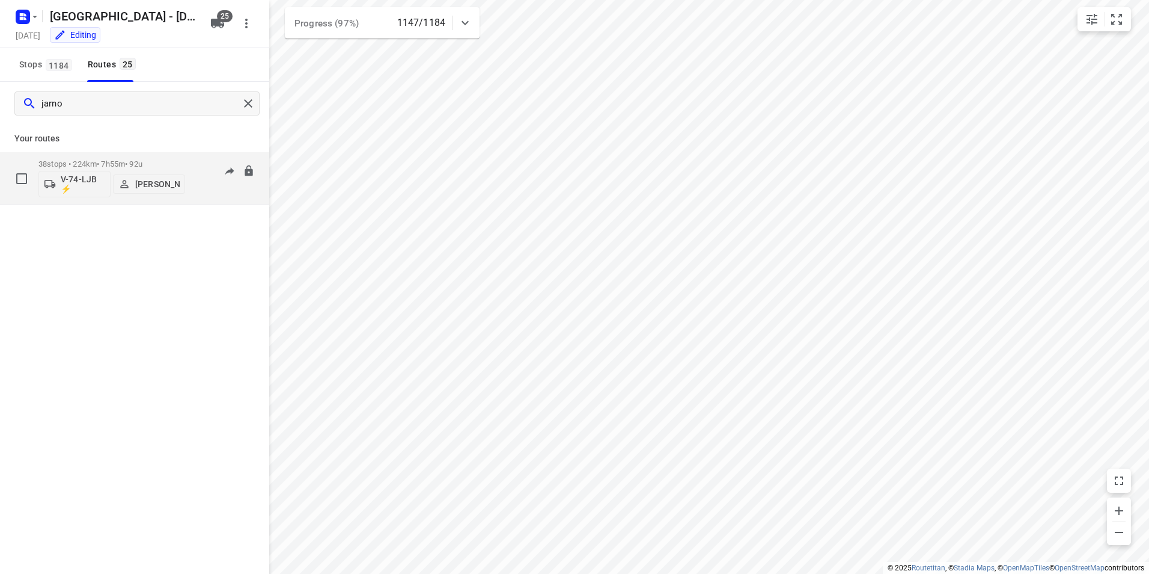
click at [159, 159] on p "38 stops • 224km • 7h55m • 92u" at bounding box center [111, 163] width 147 height 9
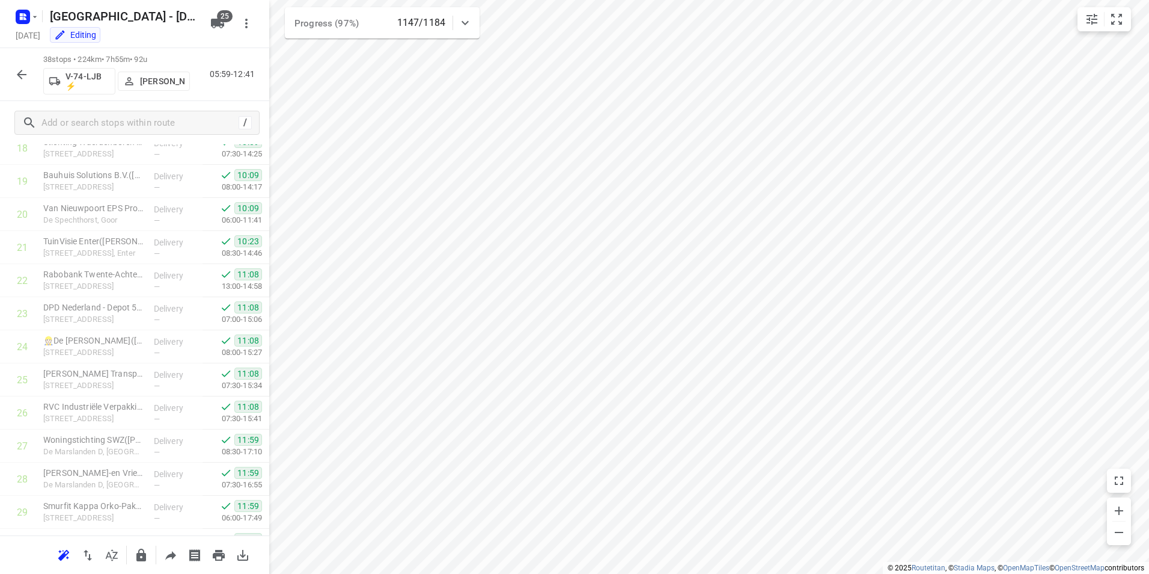
scroll to position [959, 0]
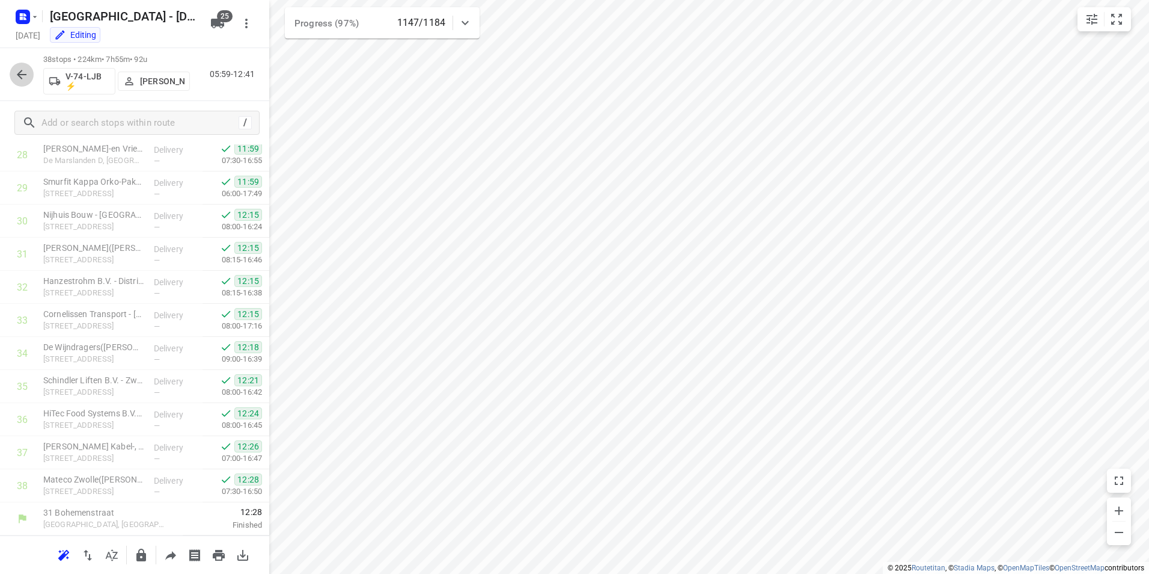
click at [24, 73] on icon "button" at bounding box center [21, 74] width 14 height 14
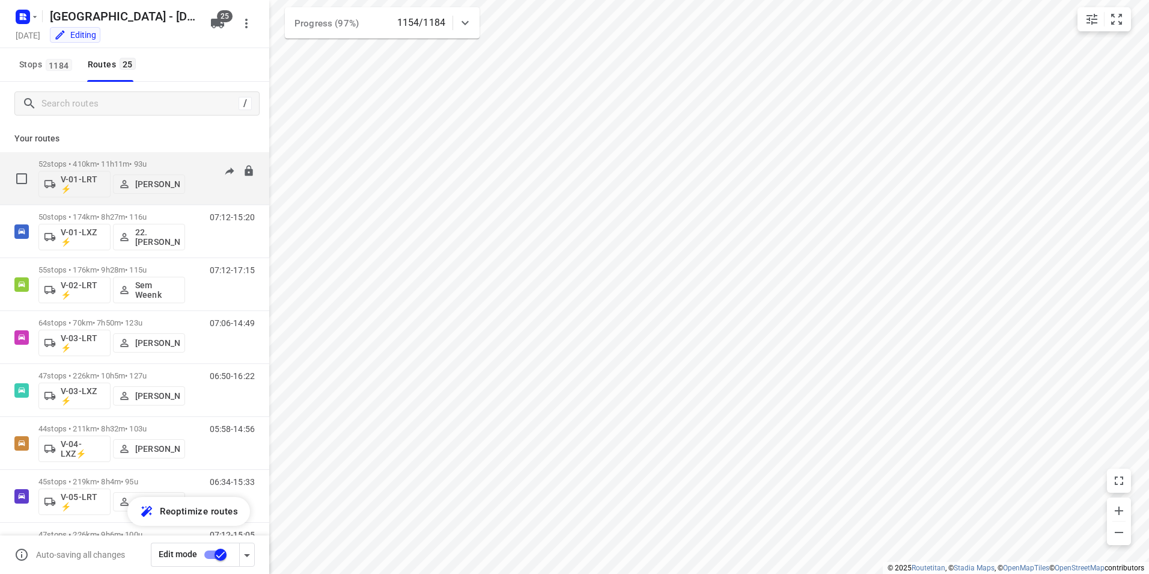
click at [135, 160] on p "52 stops • 410km • 11h11m • 93u" at bounding box center [111, 163] width 147 height 9
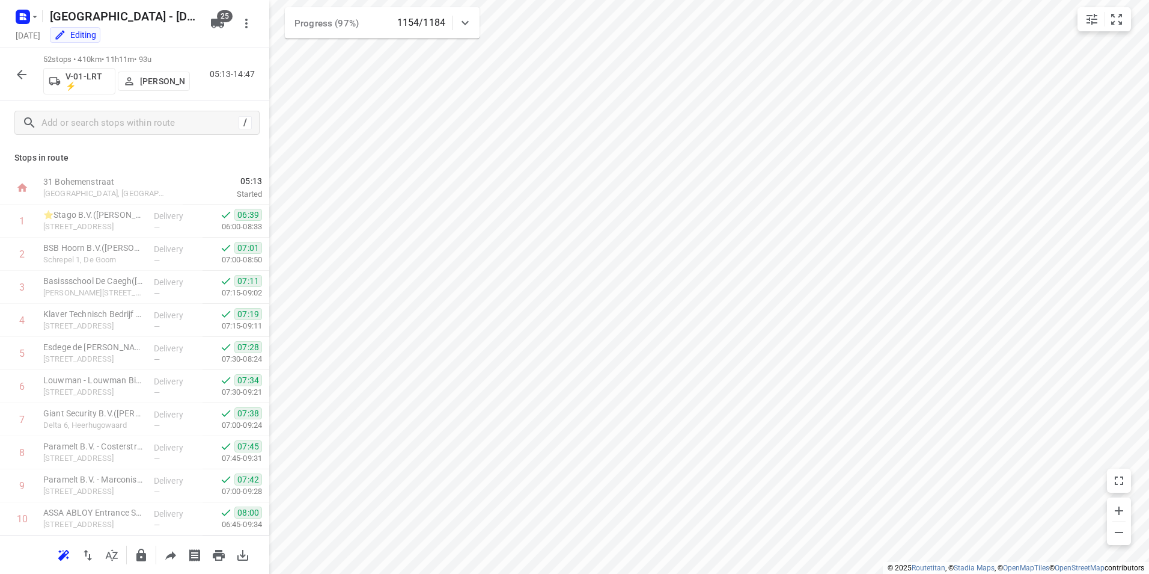
click at [24, 73] on icon "button" at bounding box center [21, 74] width 14 height 14
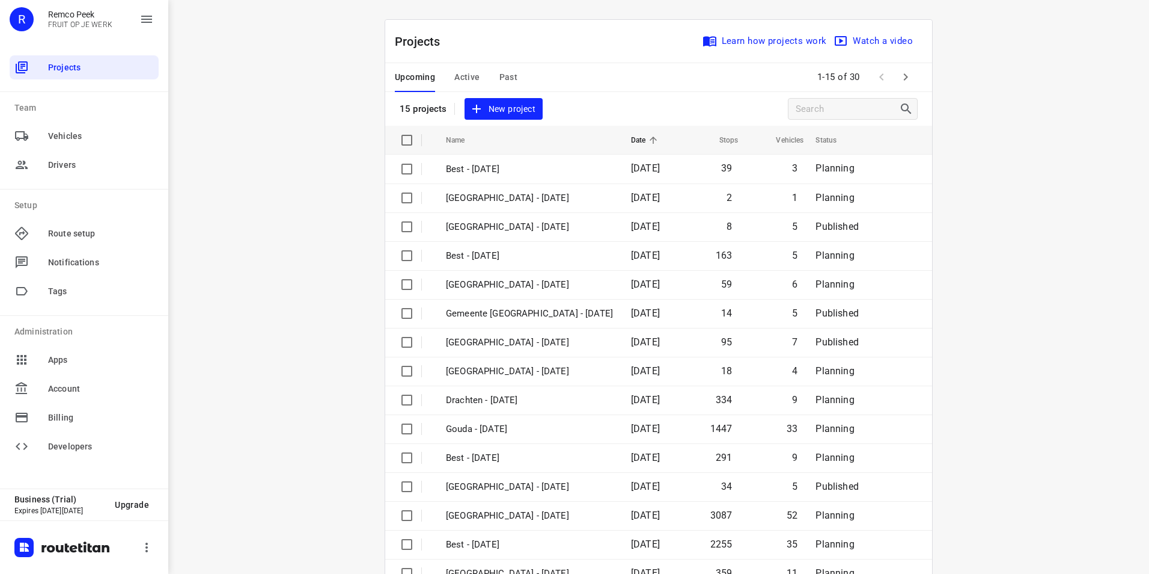
click at [456, 74] on span "Active" at bounding box center [466, 77] width 25 height 15
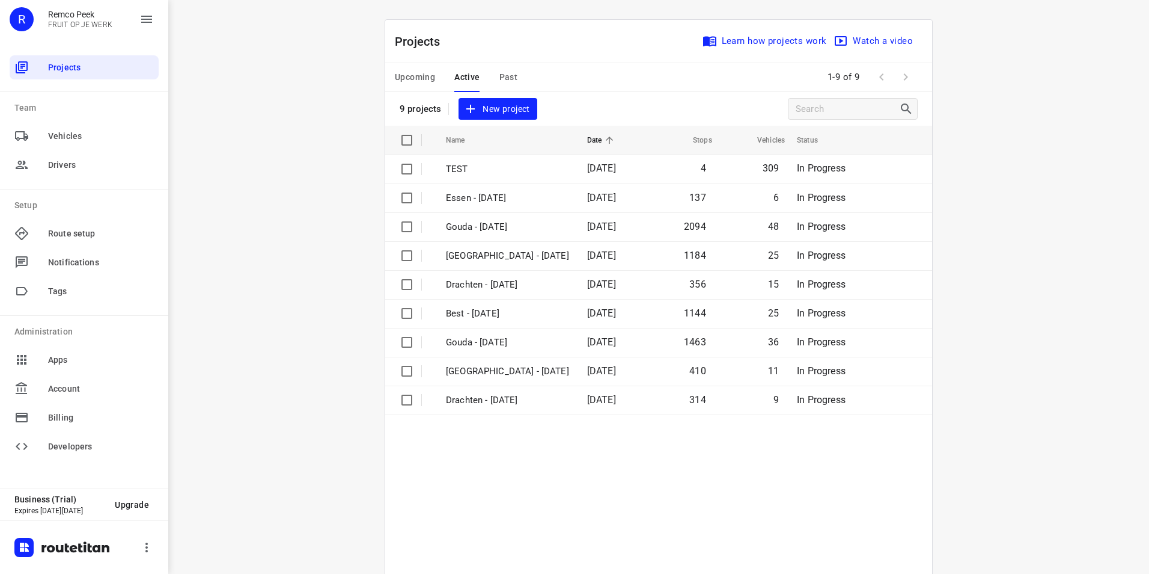
click at [412, 72] on span "Upcoming" at bounding box center [415, 77] width 40 height 15
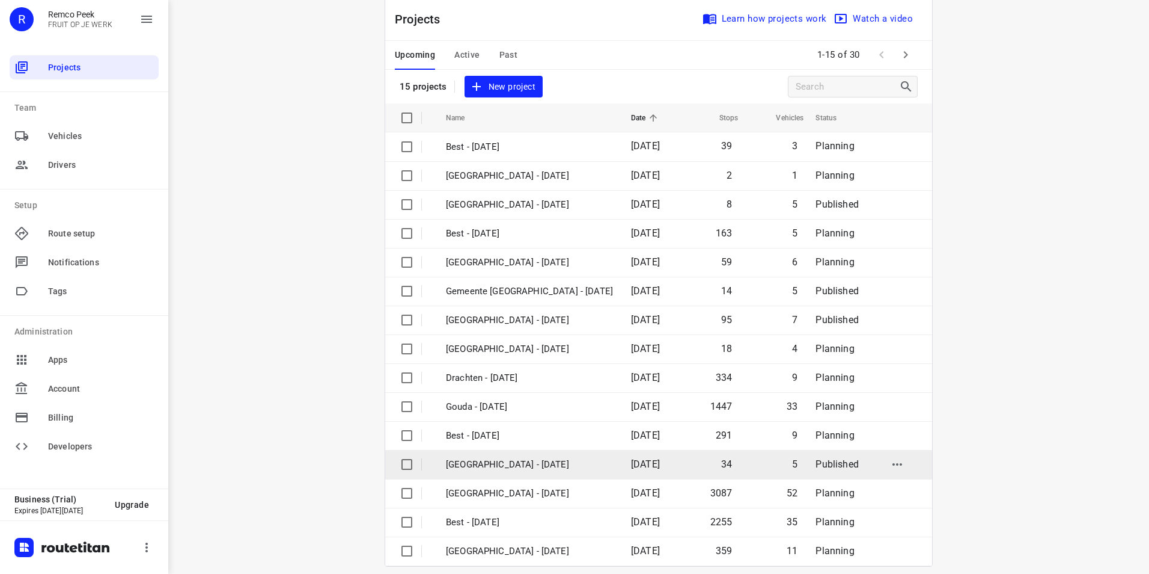
scroll to position [34, 0]
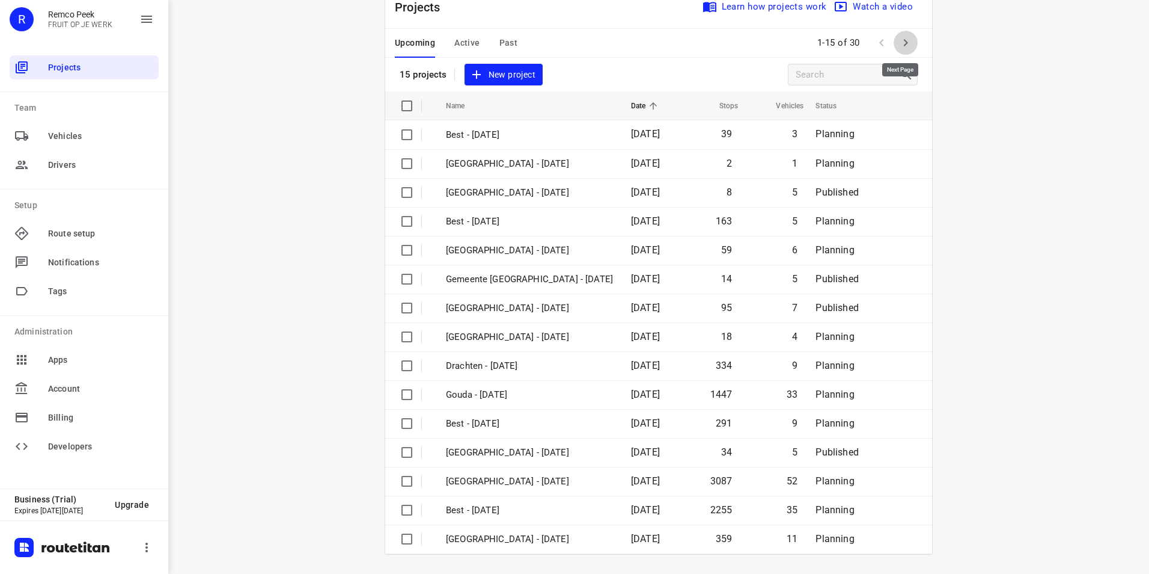
click at [901, 46] on icon "button" at bounding box center [906, 42] width 14 height 14
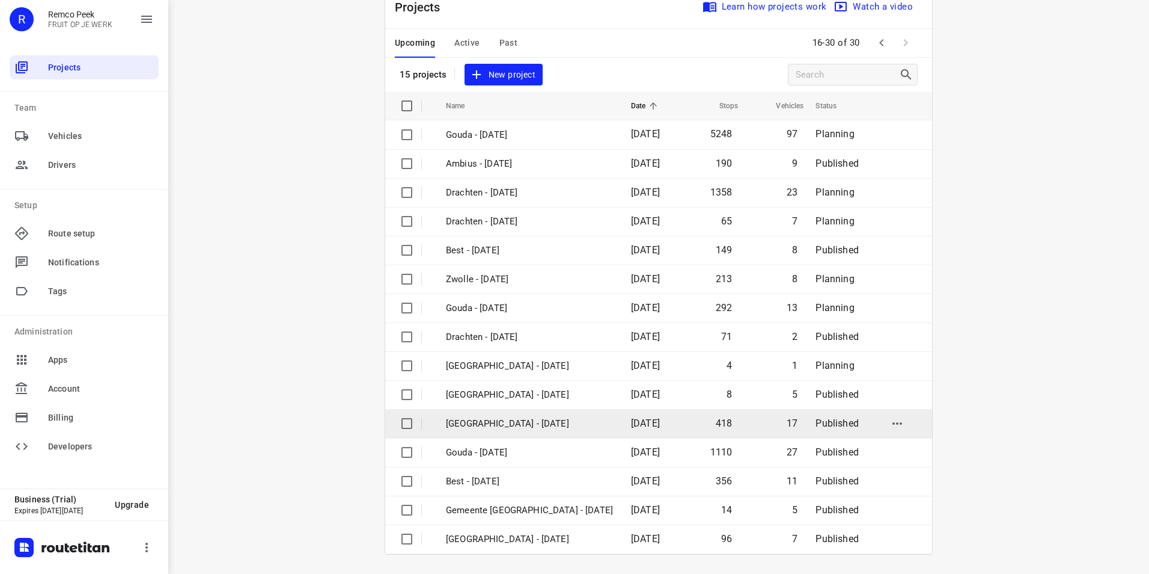
click at [501, 426] on p "[GEOGRAPHIC_DATA] - [DATE]" at bounding box center [529, 424] width 167 height 14
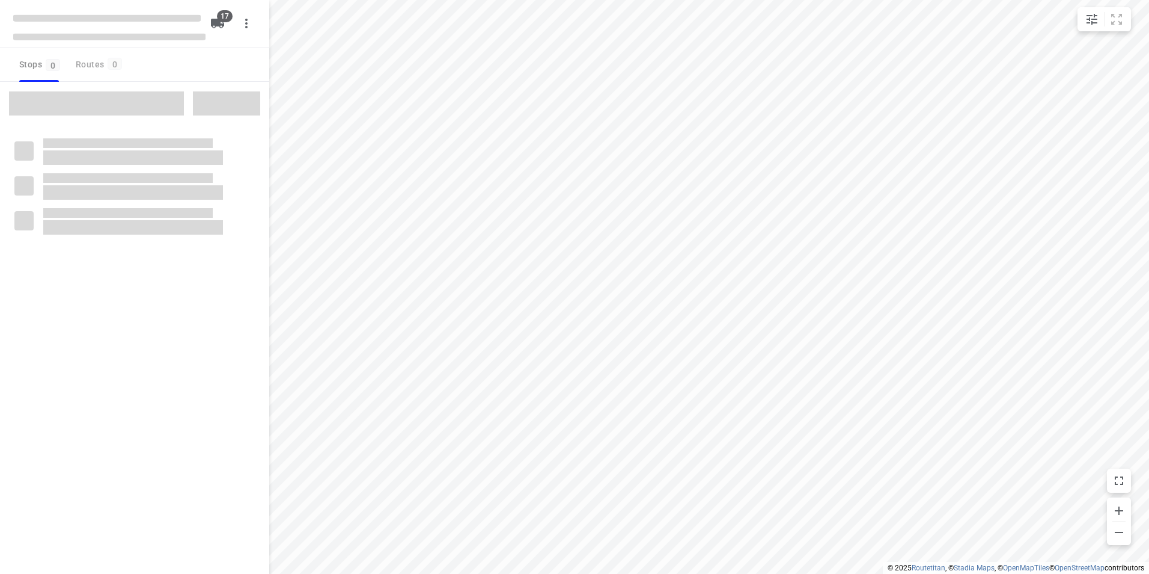
checkbox input "true"
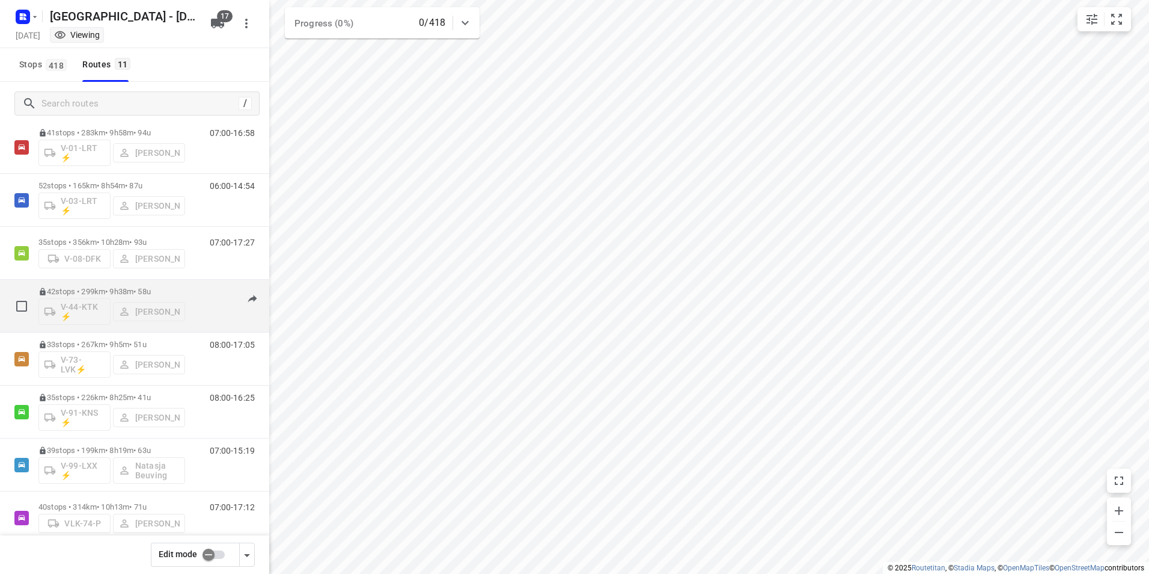
scroll to position [31, 0]
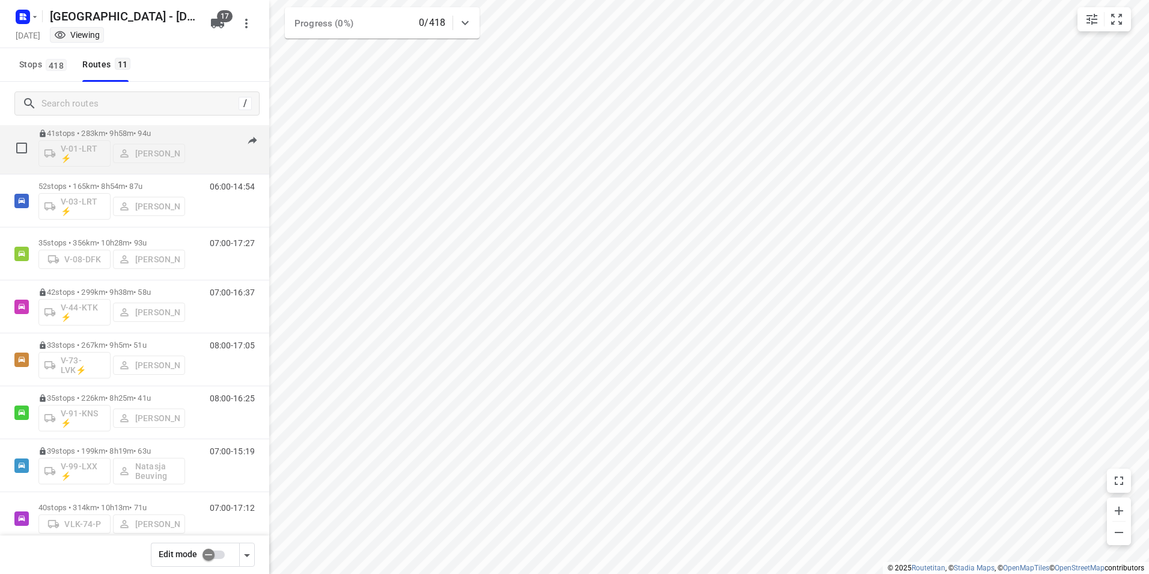
click at [96, 131] on p "41 stops • 283km • 9h58m • 94u" at bounding box center [111, 133] width 147 height 9
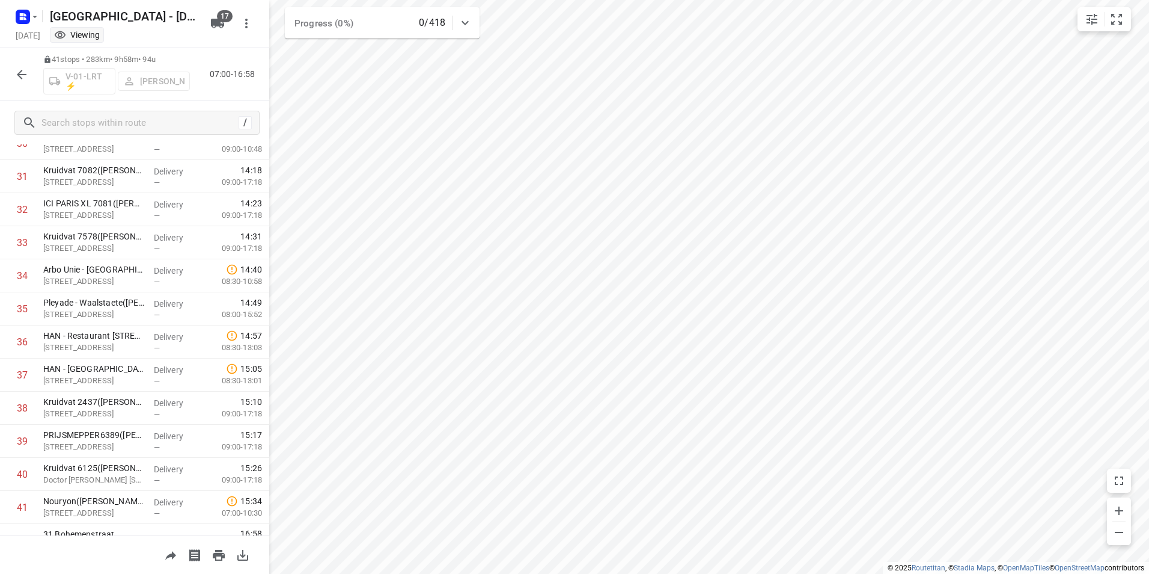
scroll to position [1058, 0]
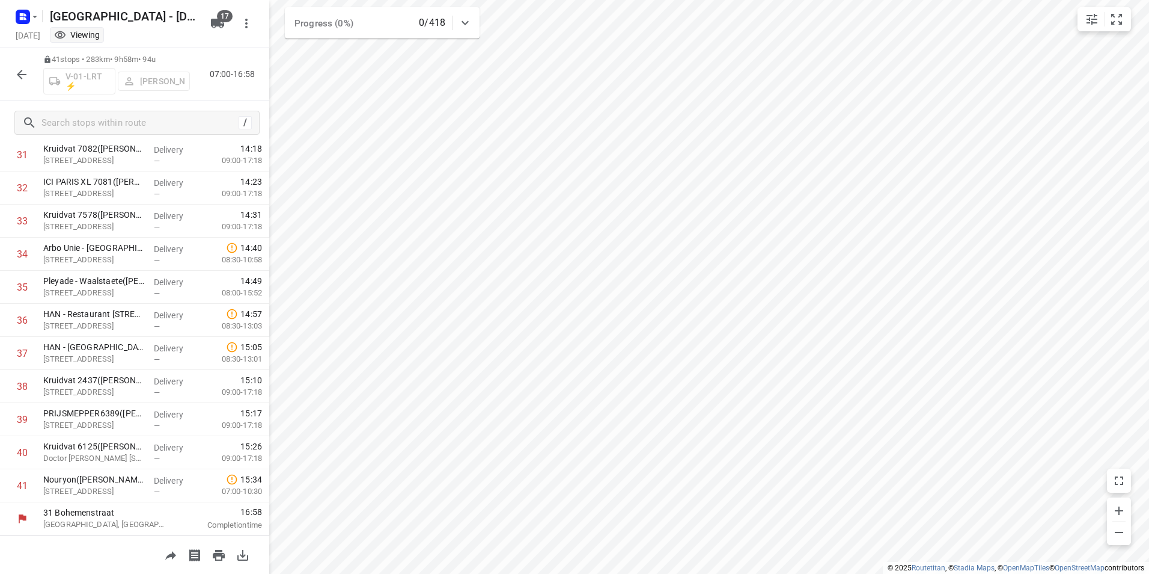
click at [21, 81] on icon "button" at bounding box center [21, 74] width 14 height 14
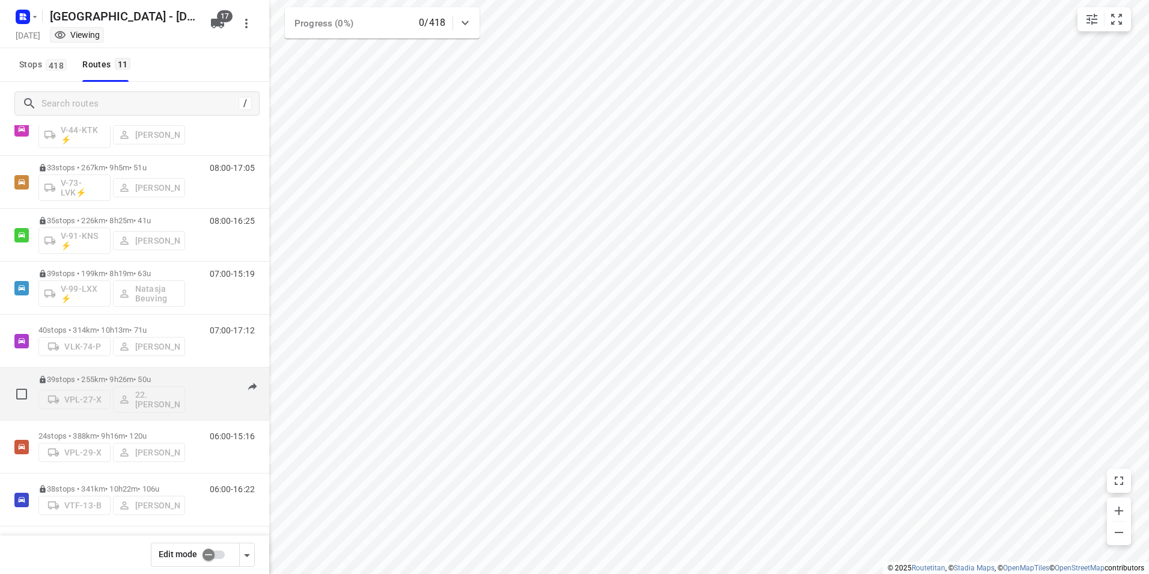
scroll to position [211, 0]
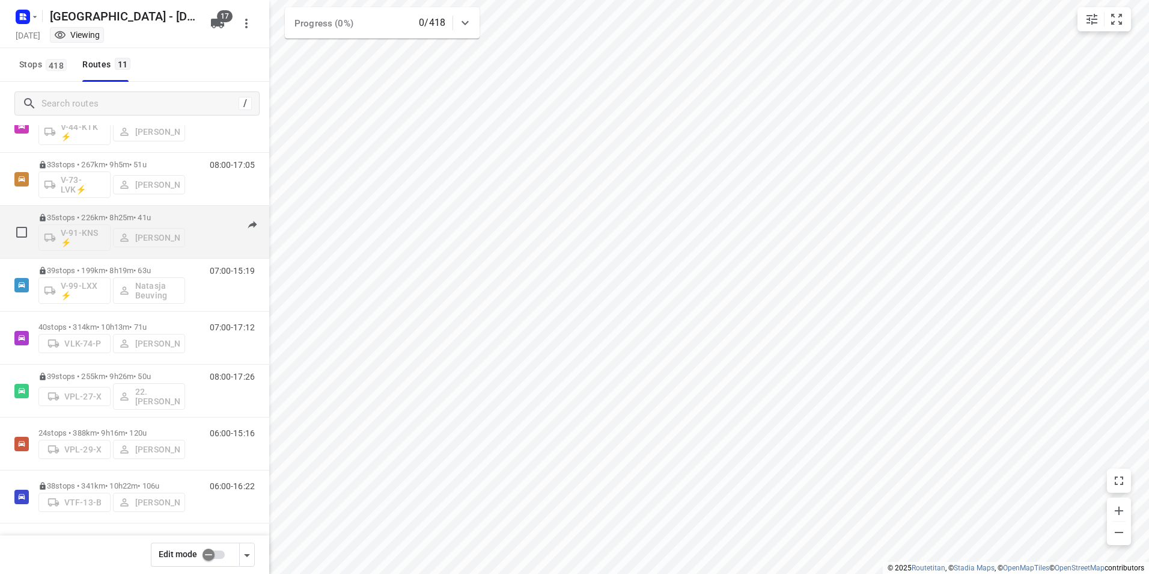
click at [195, 218] on div "08:00-16:25" at bounding box center [225, 235] width 60 height 44
click at [129, 210] on div "35 stops • 226km • 8h25m • 41u V-91-KNS ⚡ [PERSON_NAME]" at bounding box center [111, 232] width 147 height 50
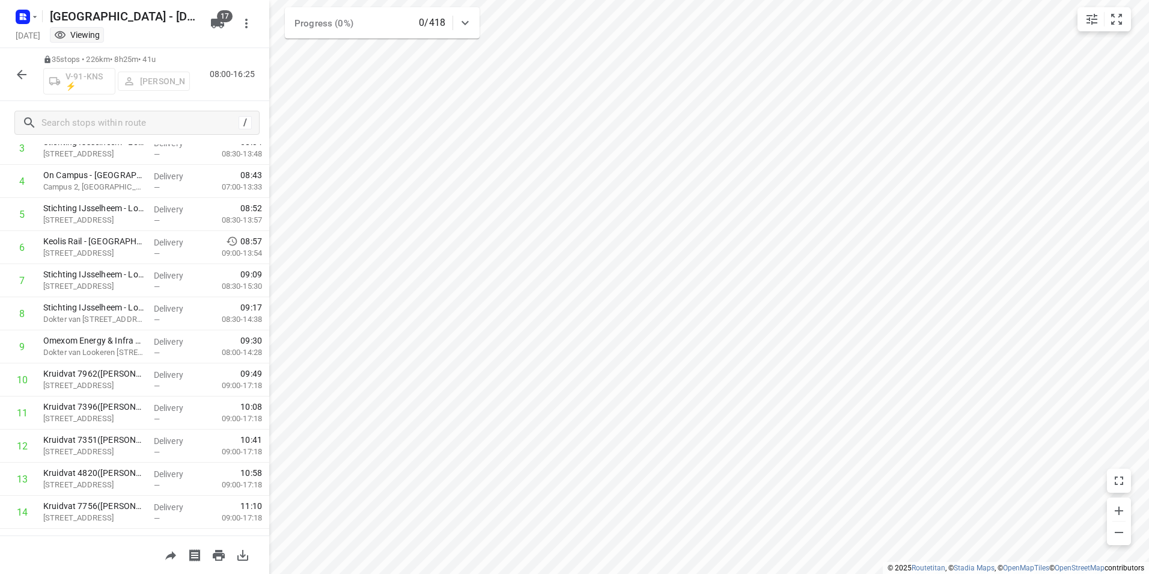
scroll to position [0, 0]
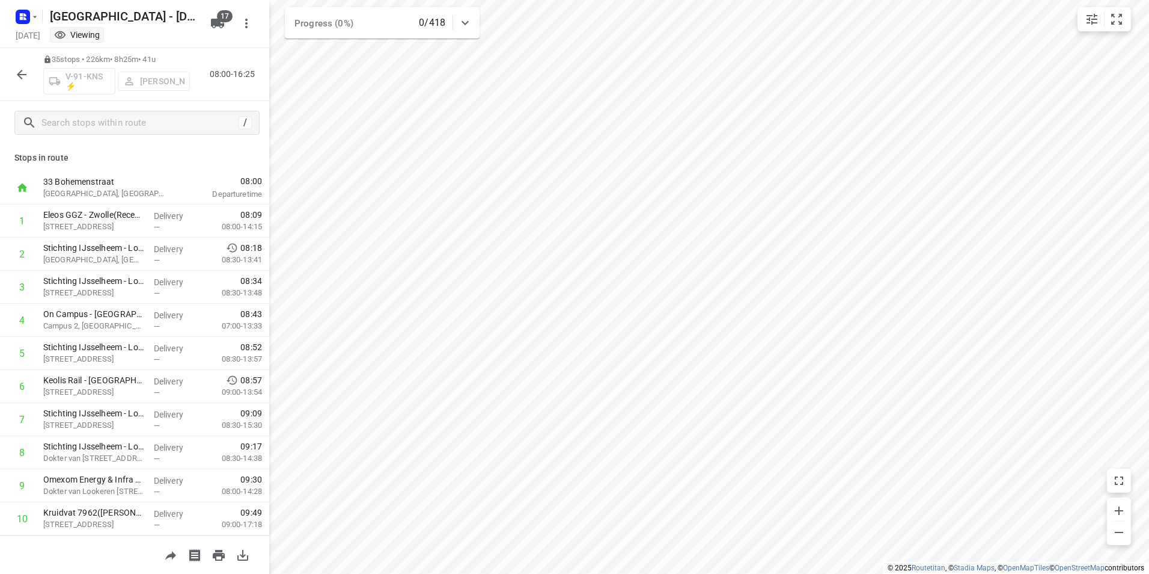
click at [18, 77] on icon "button" at bounding box center [21, 74] width 14 height 14
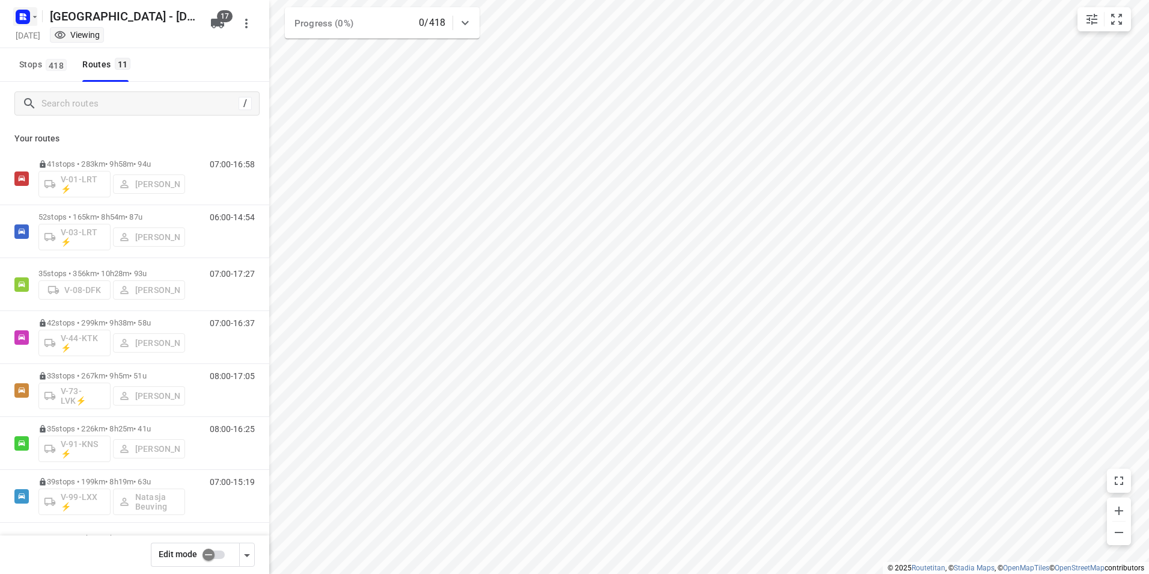
click at [21, 20] on rect "button" at bounding box center [23, 17] width 14 height 14
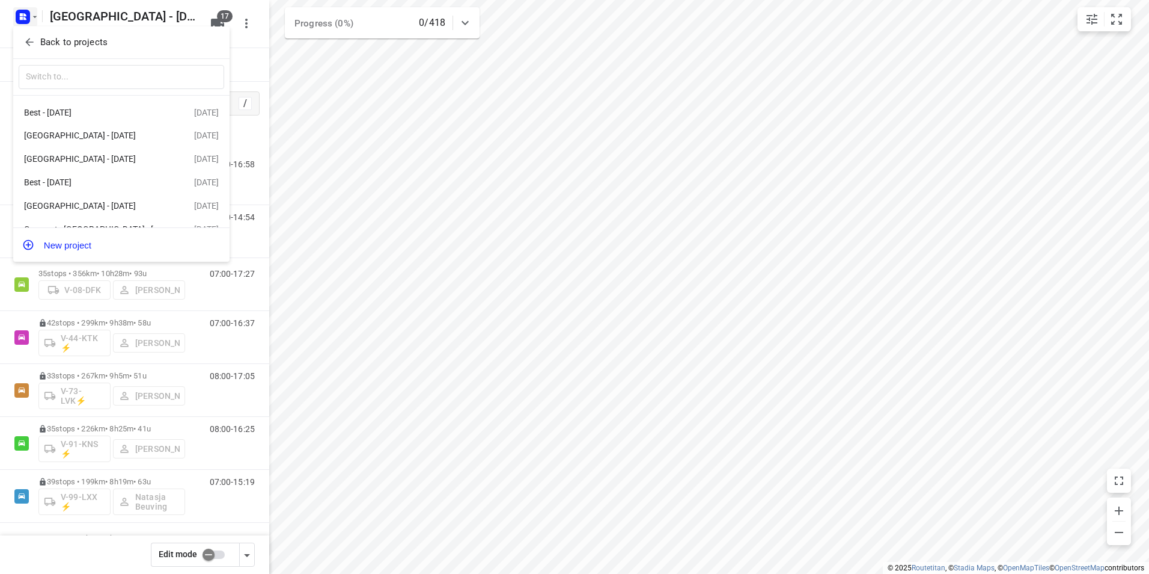
click at [69, 44] on p "Back to projects" at bounding box center [73, 42] width 67 height 14
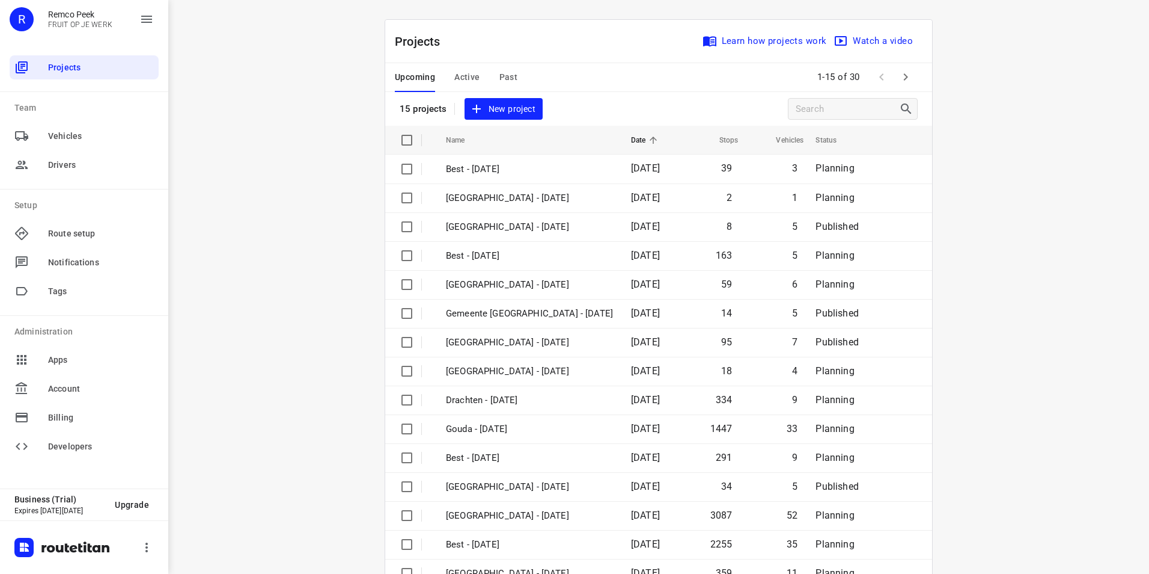
click at [462, 82] on span "Active" at bounding box center [466, 77] width 25 height 15
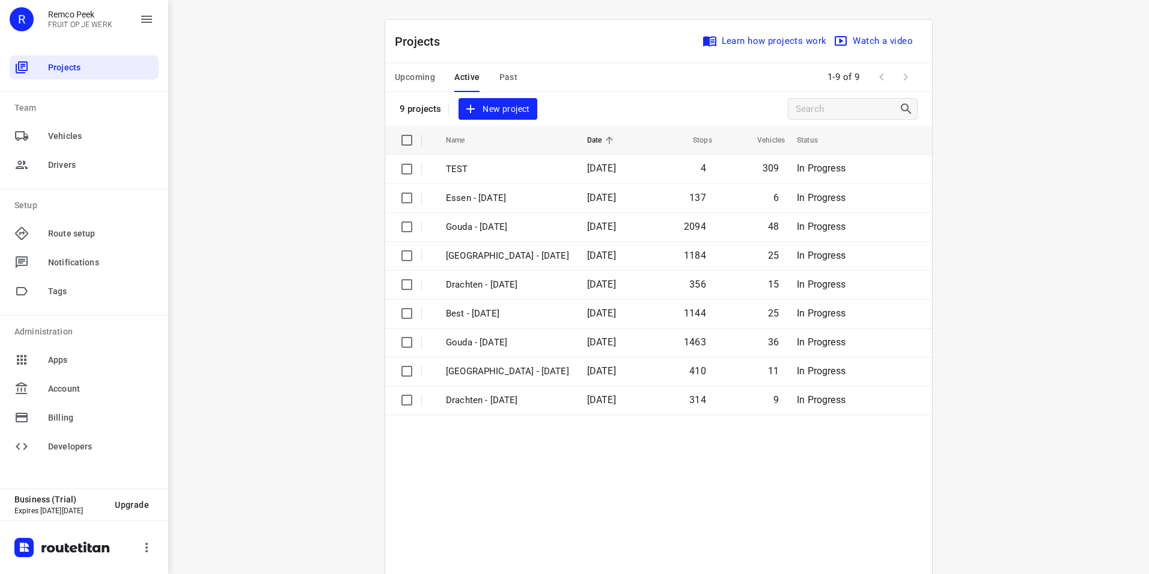
click at [512, 78] on span "Past" at bounding box center [509, 77] width 19 height 15
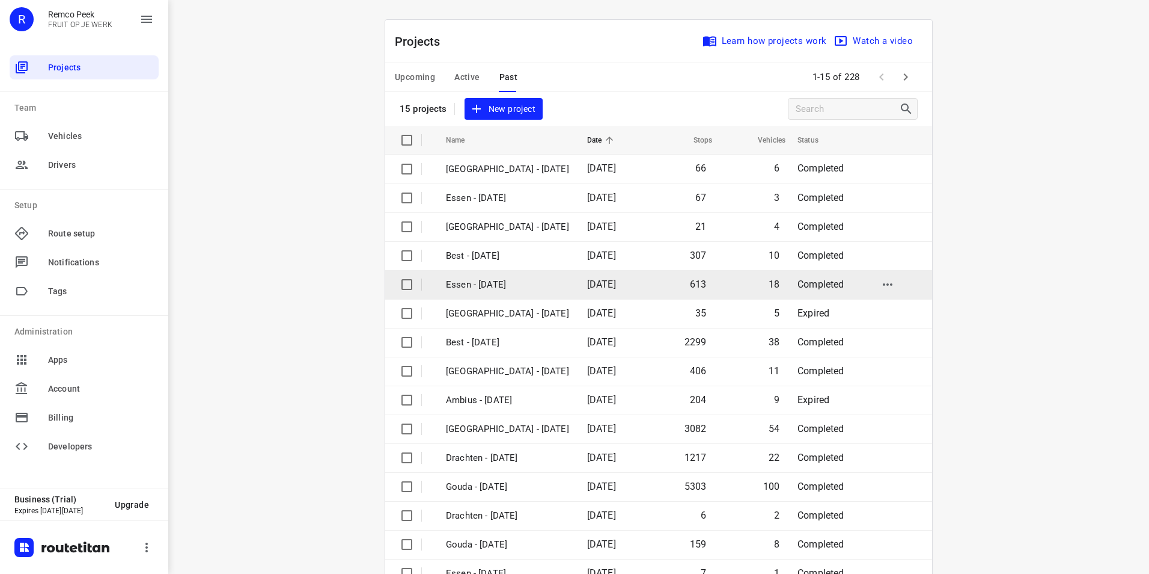
scroll to position [34, 0]
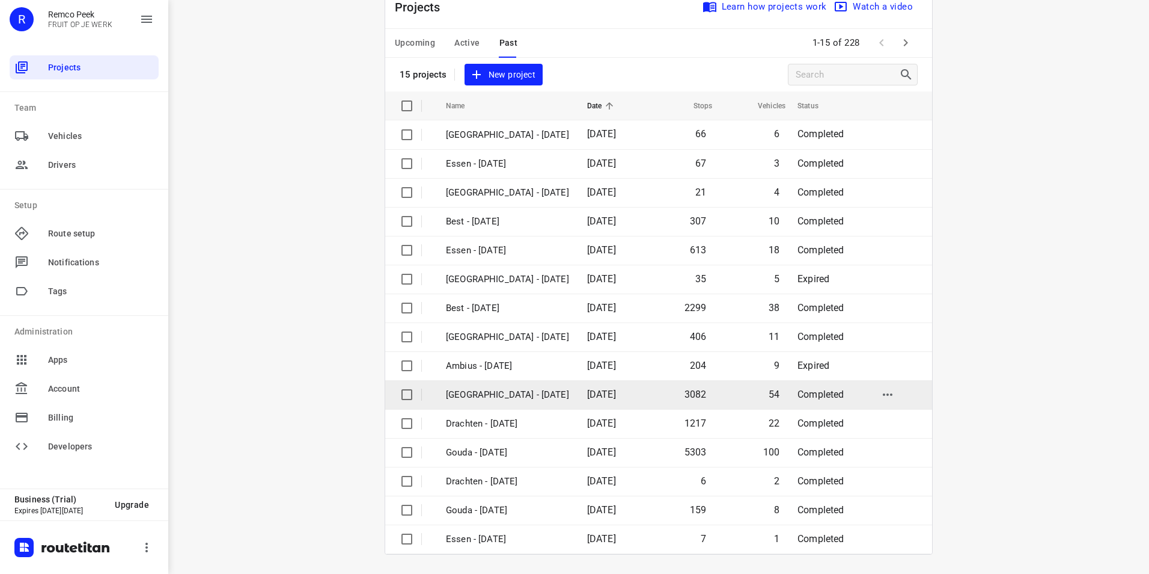
click at [481, 391] on p "[GEOGRAPHIC_DATA] - [DATE]" at bounding box center [507, 395] width 123 height 14
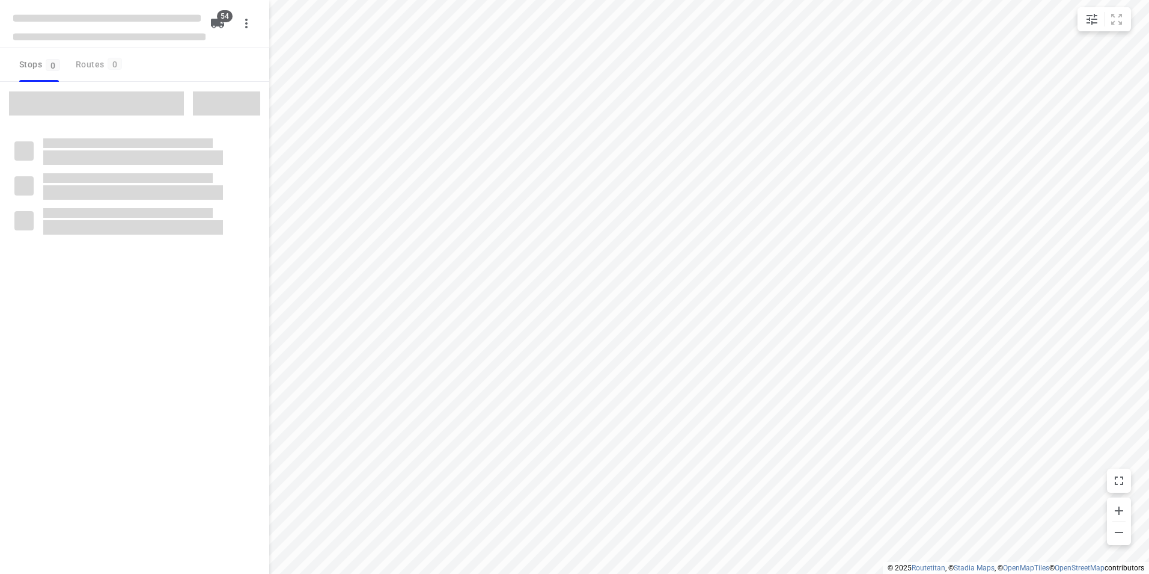
checkbox input "true"
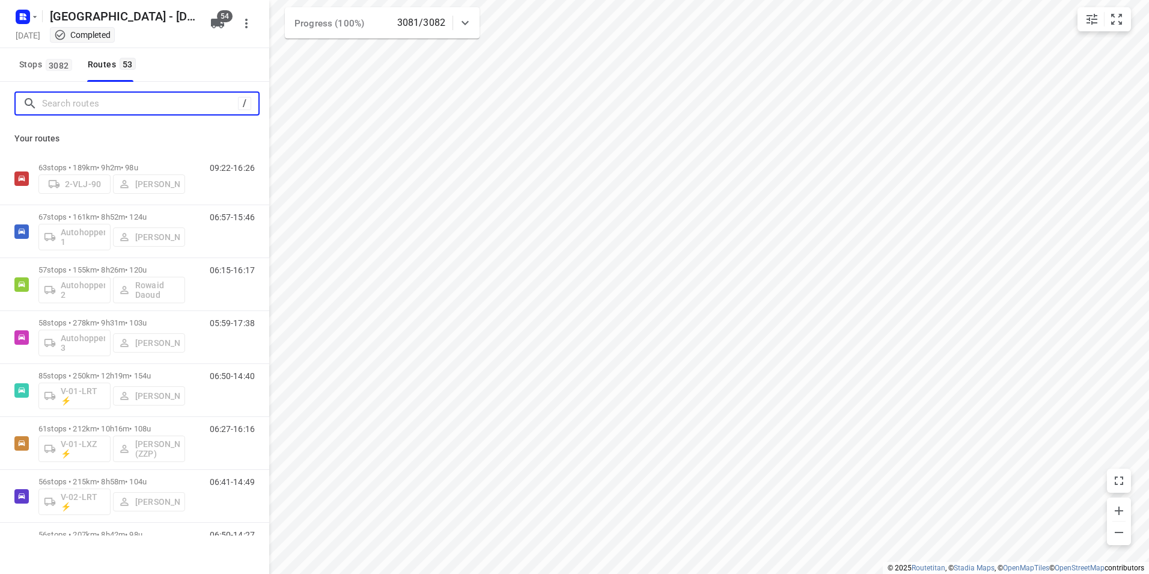
click at [78, 105] on input "Search routes" at bounding box center [140, 103] width 196 height 19
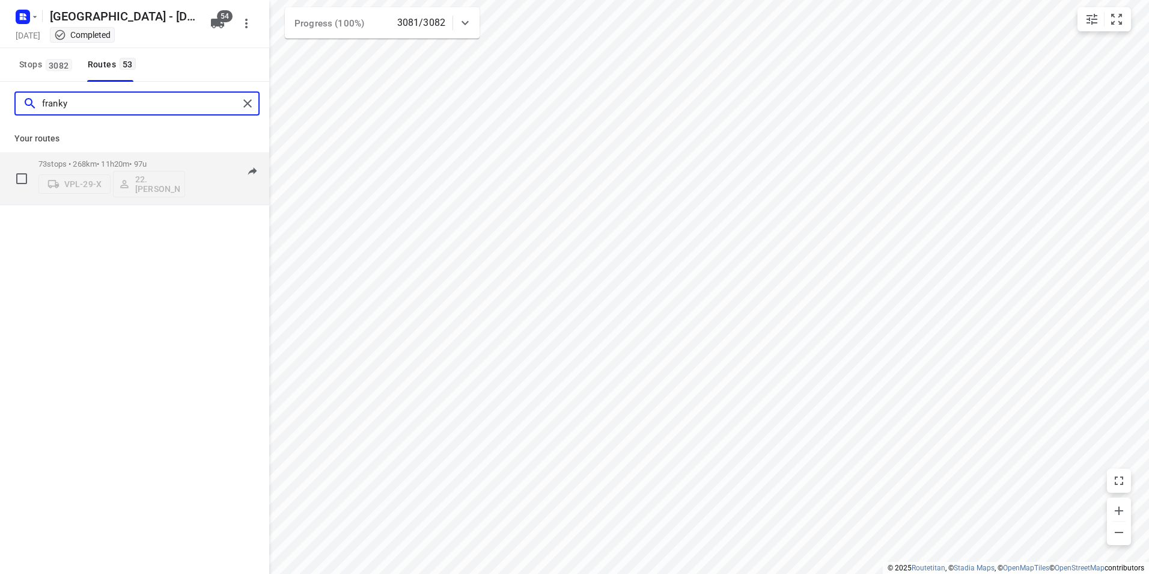
type input "franky"
click at [90, 167] on p "73 stops • 268km • 11h20m • 97u" at bounding box center [111, 163] width 147 height 9
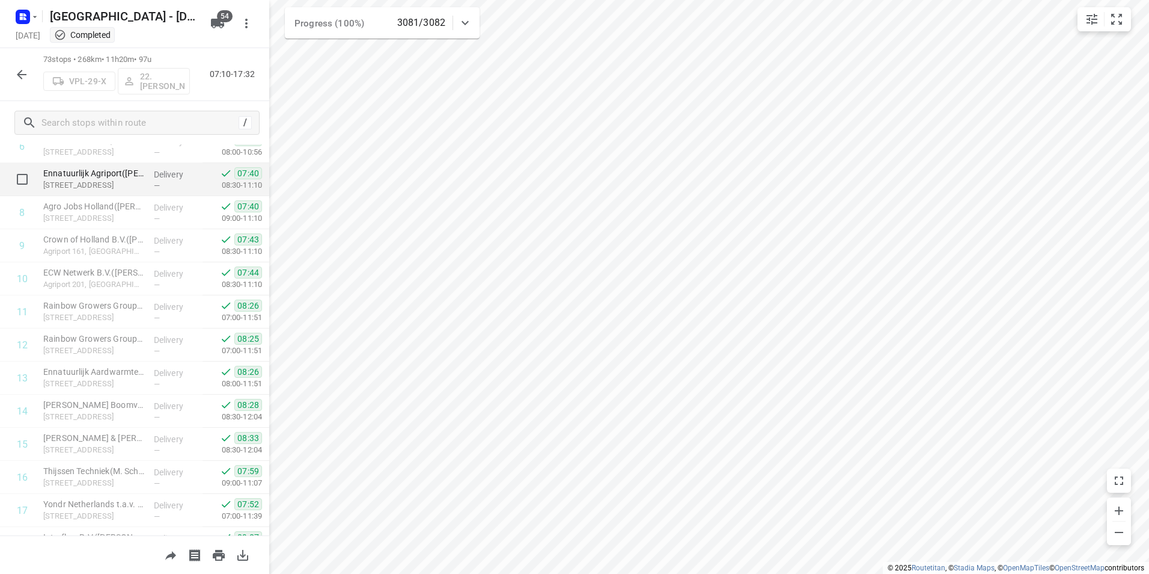
scroll to position [240, 0]
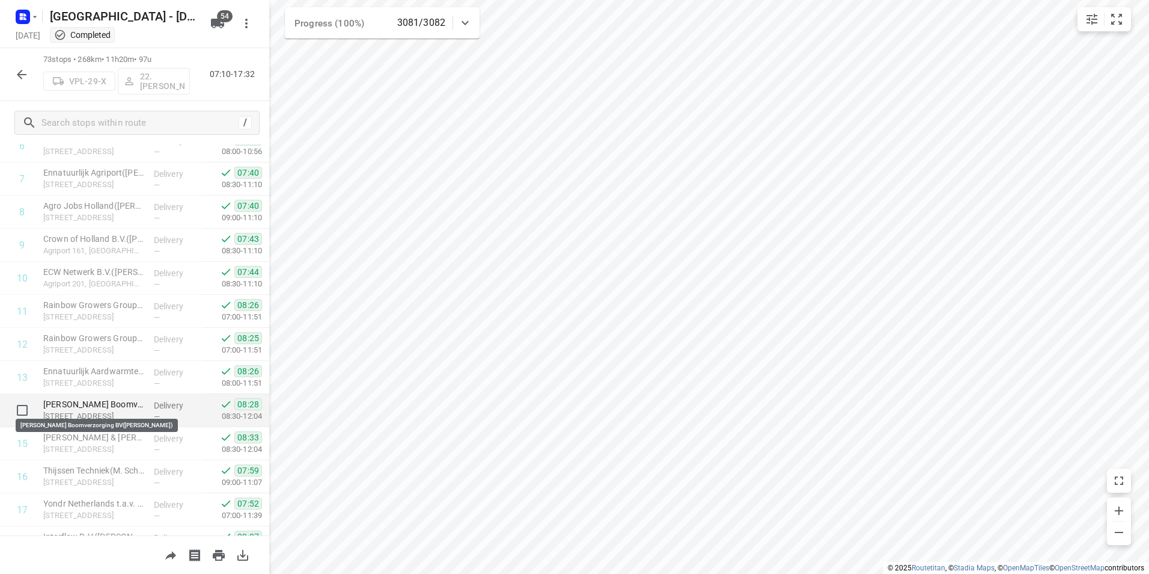
click at [112, 400] on p "[PERSON_NAME] Boomverzorging BV([PERSON_NAME])" at bounding box center [93, 404] width 101 height 12
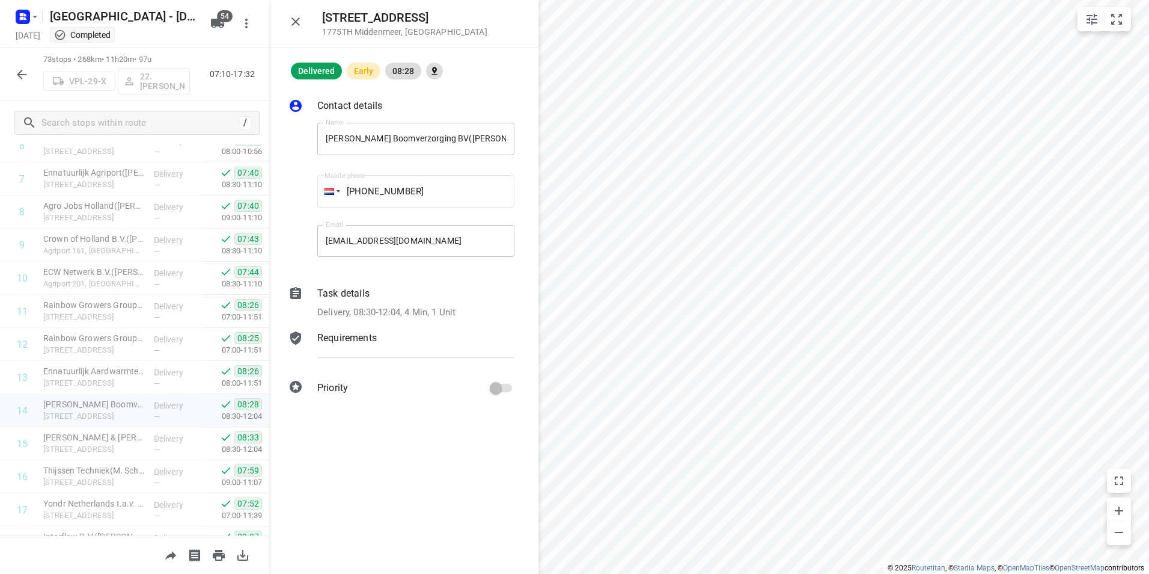
click at [352, 296] on p "Task details" at bounding box center [343, 293] width 52 height 14
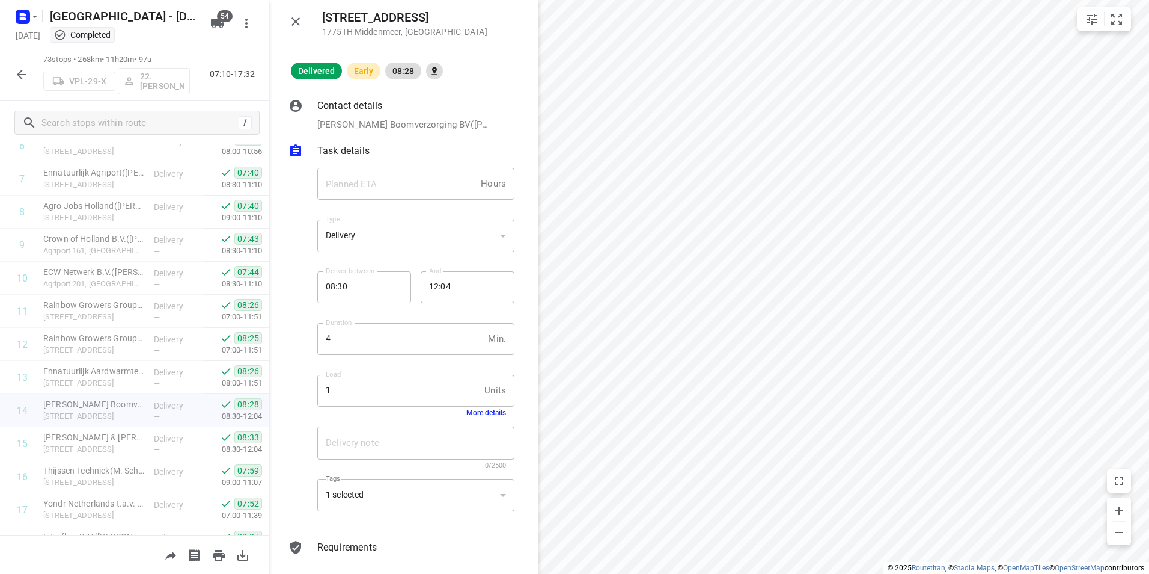
click at [467, 415] on button "More details" at bounding box center [487, 412] width 40 height 8
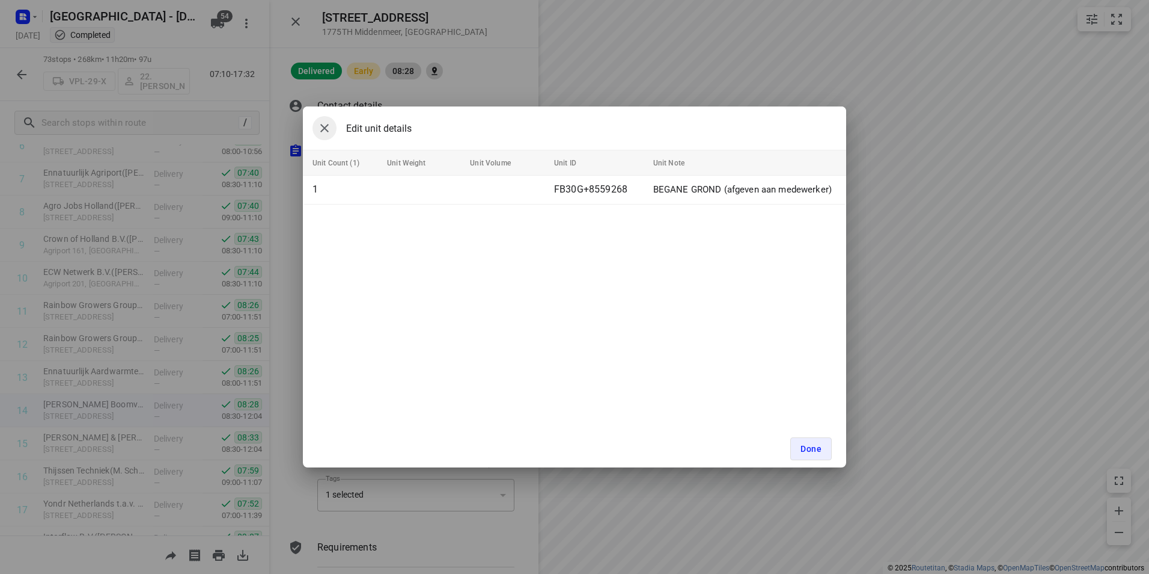
click at [322, 123] on icon "button" at bounding box center [324, 128] width 14 height 14
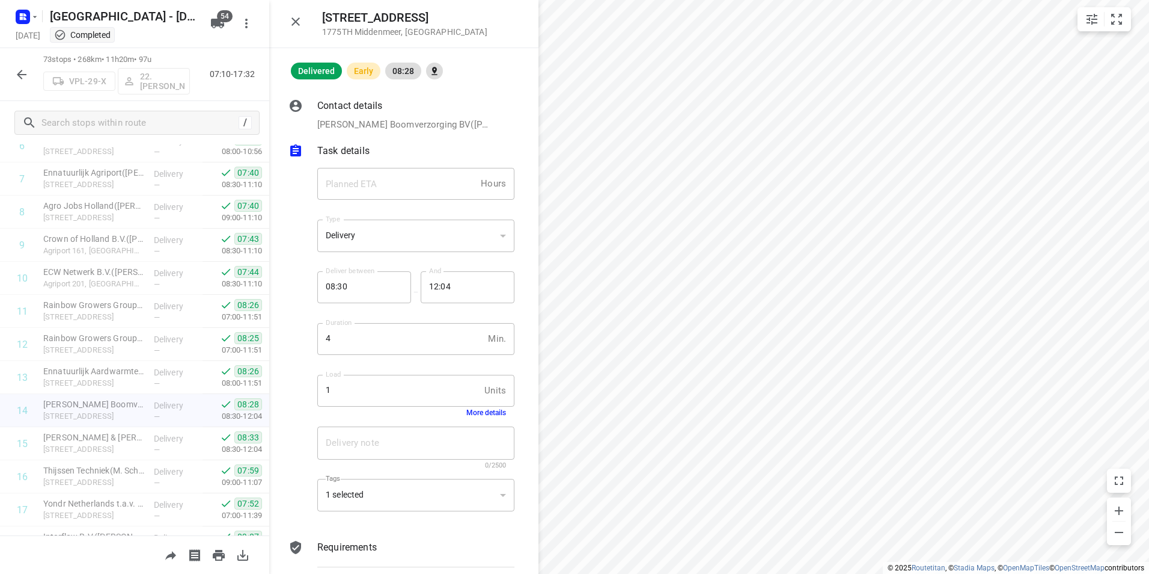
click at [23, 76] on icon "button" at bounding box center [21, 74] width 14 height 14
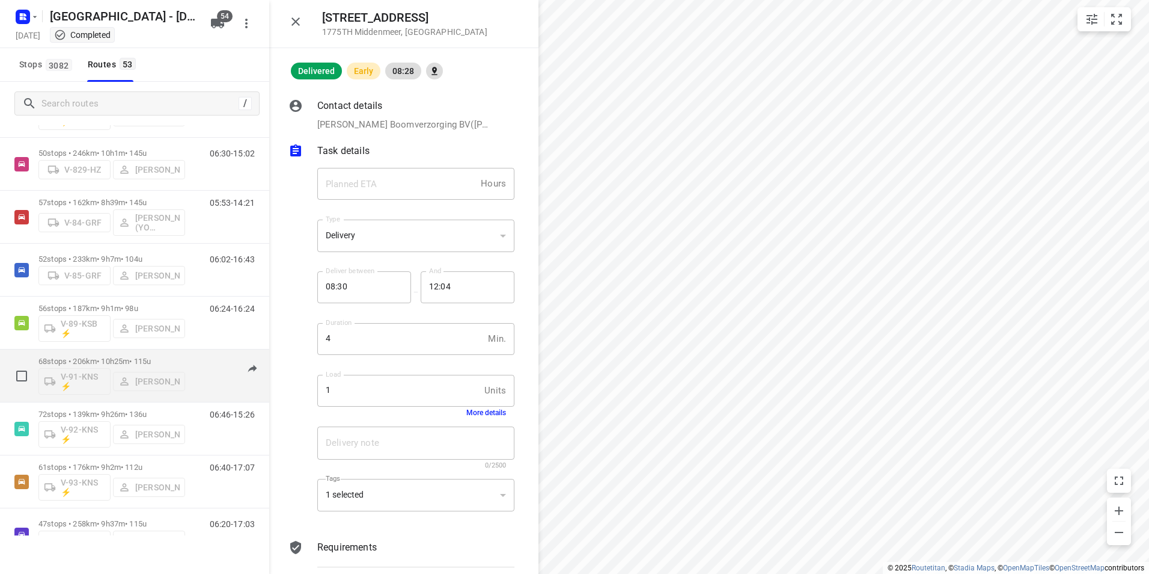
scroll to position [1804, 0]
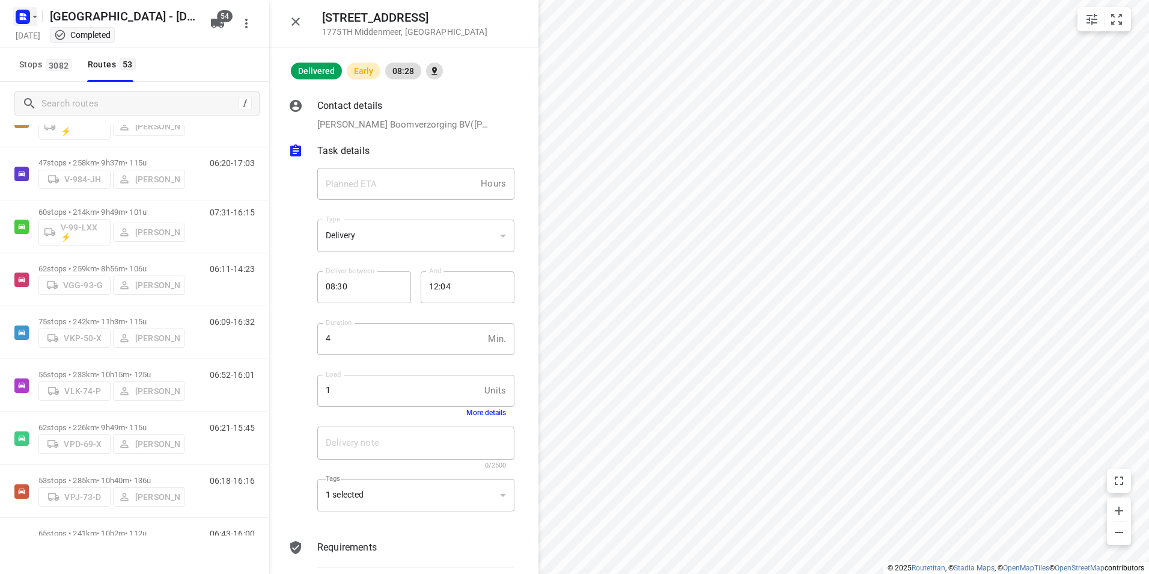
click at [24, 19] on icon "button" at bounding box center [24, 18] width 3 height 3
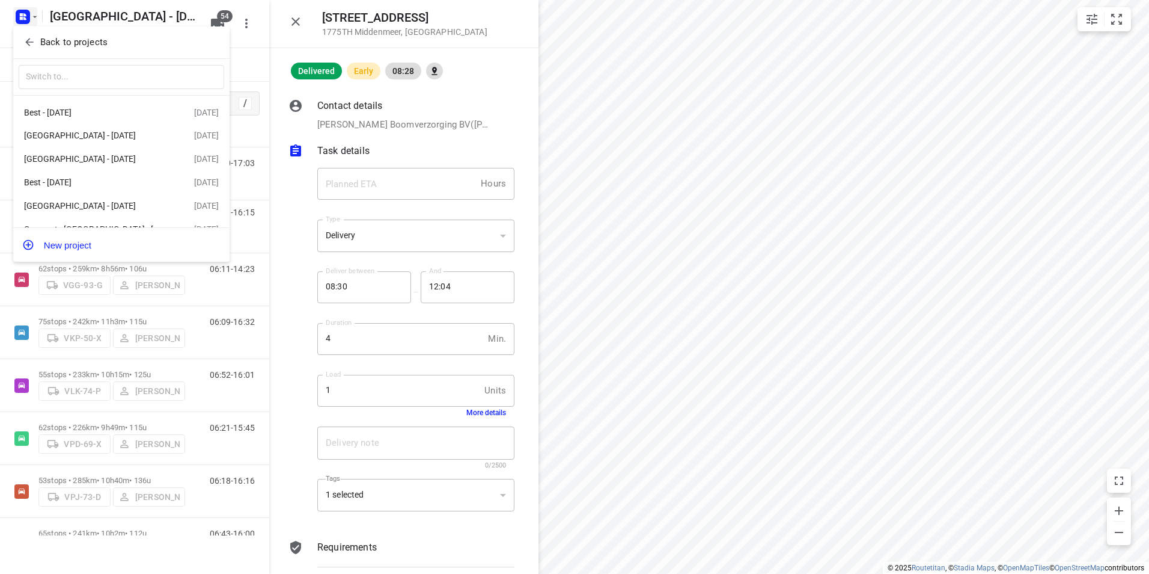
click at [73, 43] on p "Back to projects" at bounding box center [73, 42] width 67 height 14
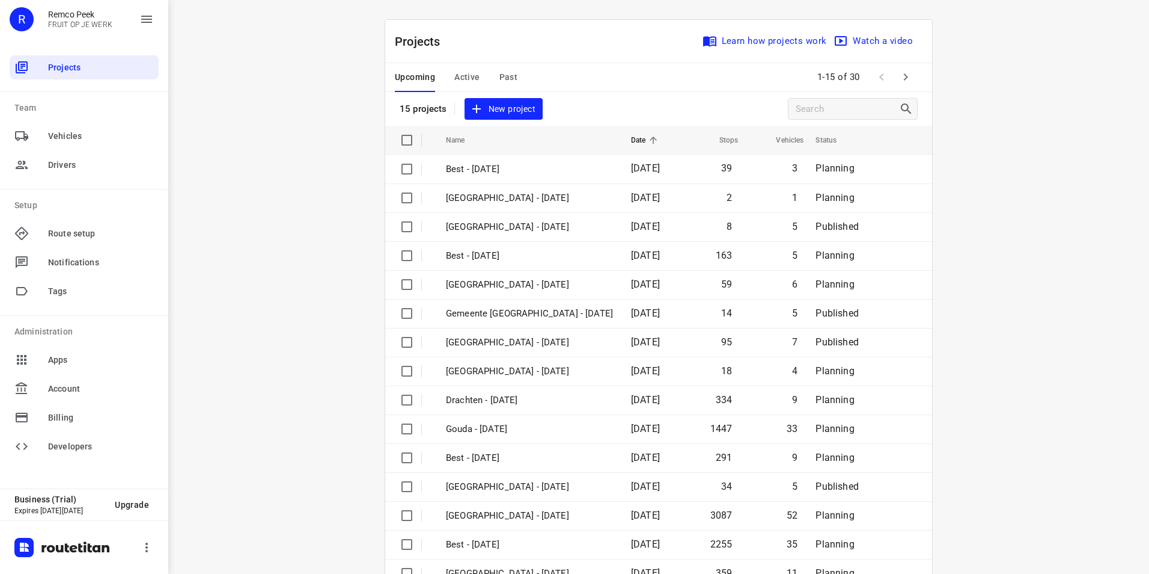
click at [454, 73] on span "Active" at bounding box center [466, 77] width 25 height 15
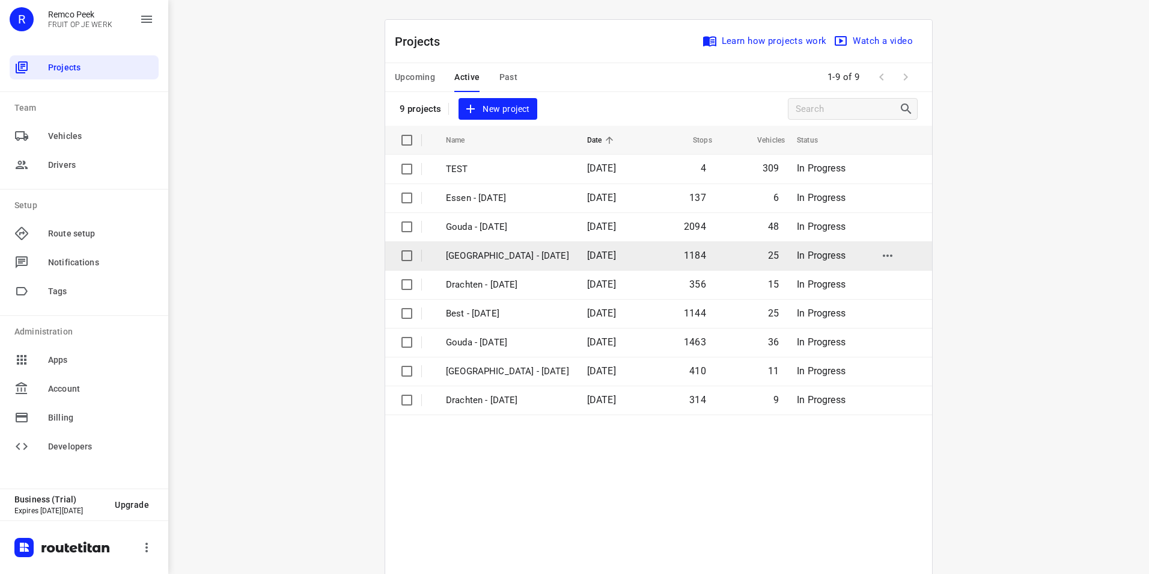
click at [492, 256] on p "[GEOGRAPHIC_DATA] - [DATE]" at bounding box center [507, 256] width 123 height 14
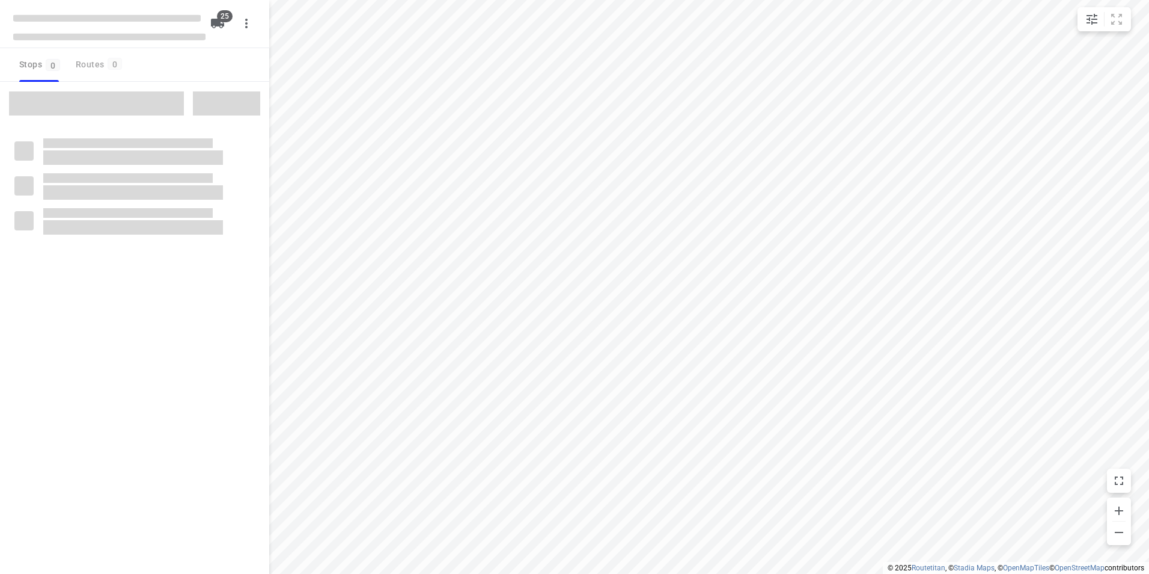
checkbox input "true"
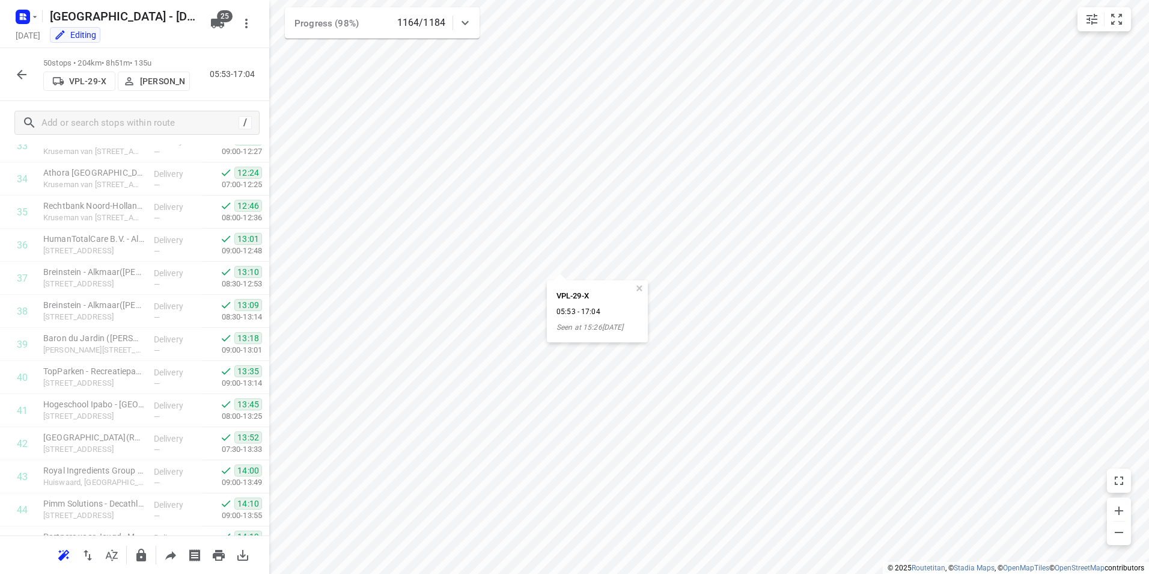
scroll to position [1356, 0]
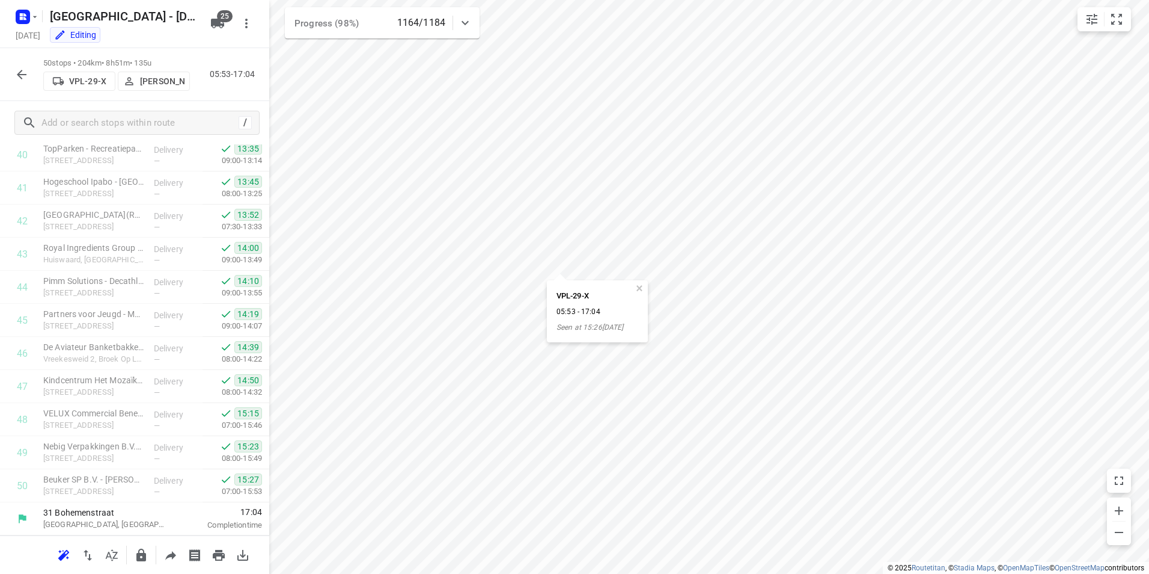
click at [23, 76] on icon "button" at bounding box center [21, 74] width 14 height 14
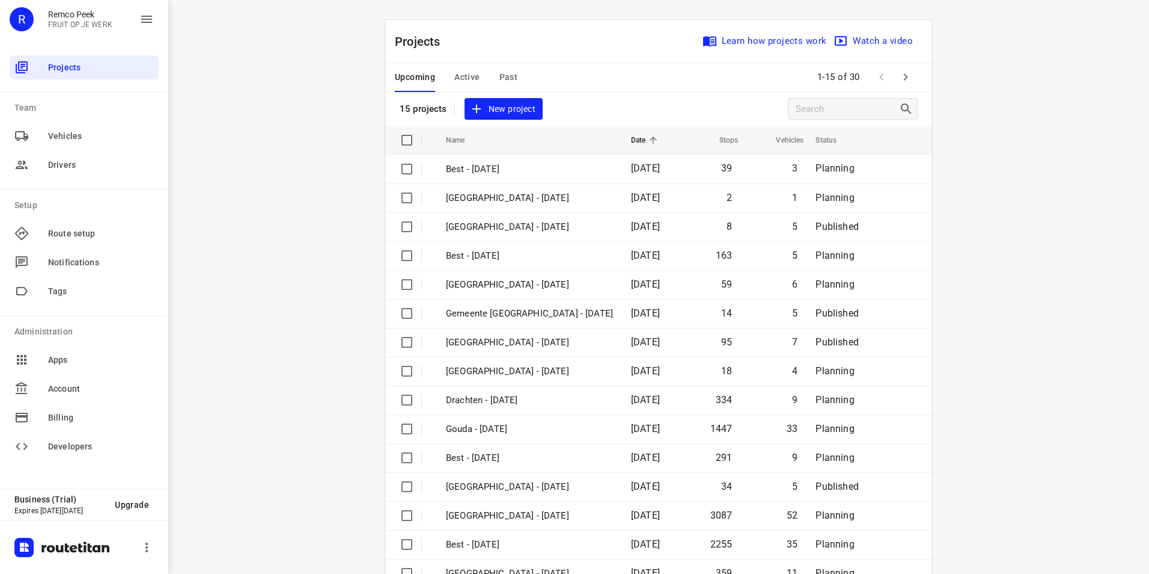
click at [454, 72] on span "Active" at bounding box center [466, 77] width 25 height 15
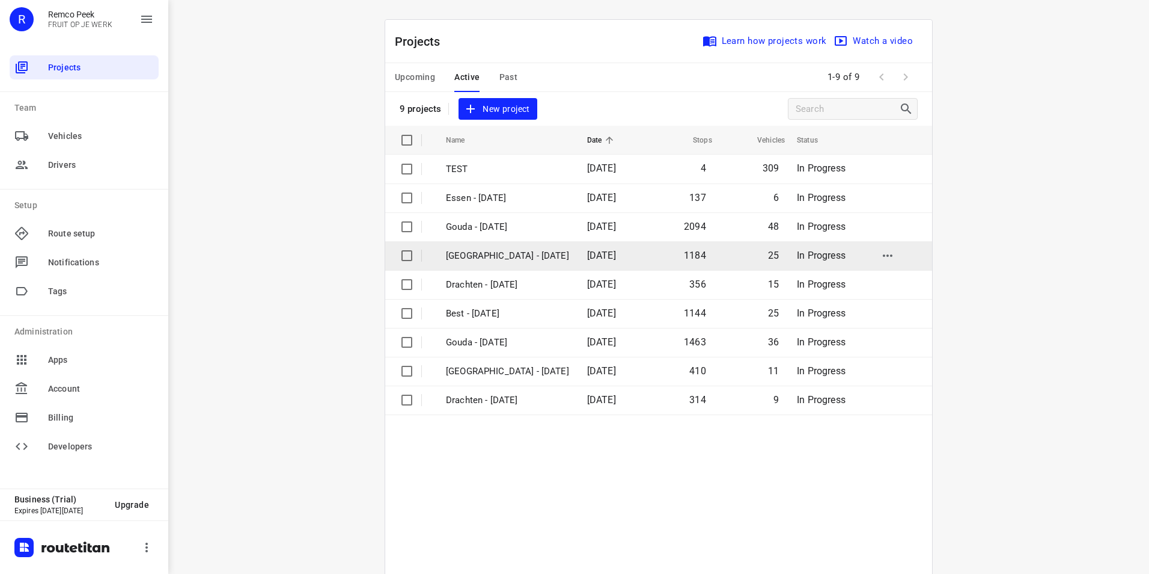
click at [458, 254] on p "[GEOGRAPHIC_DATA] - [DATE]" at bounding box center [507, 256] width 123 height 14
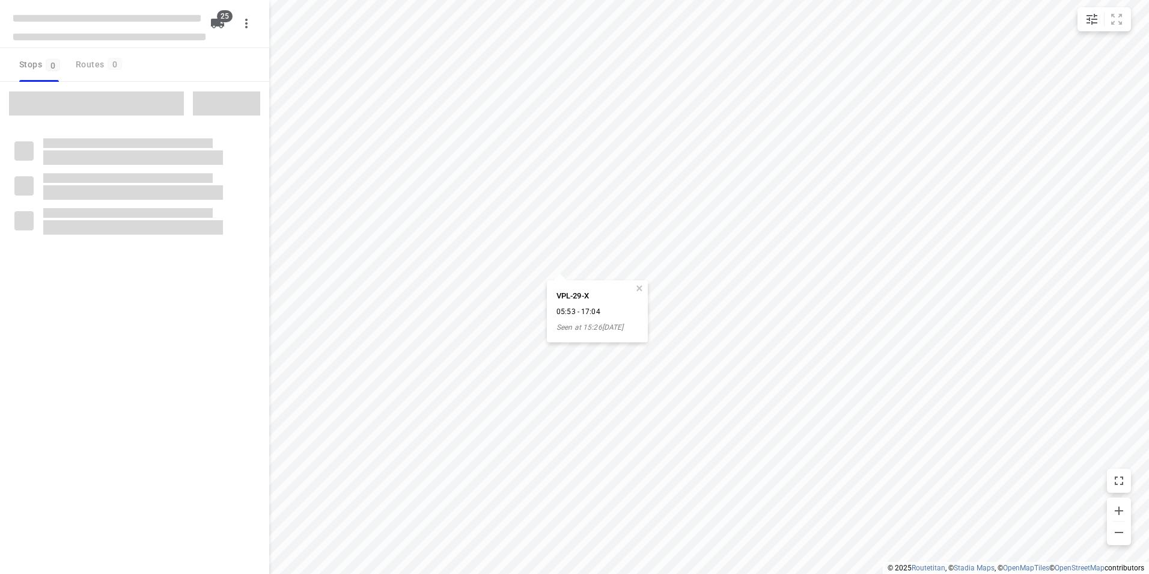
checkbox input "true"
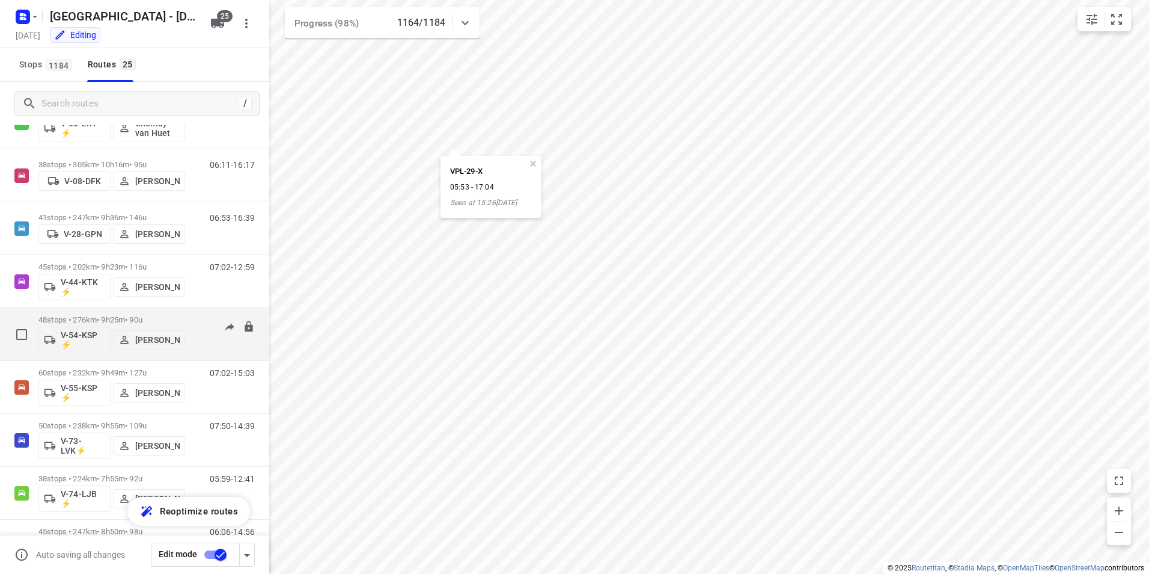
scroll to position [481, 0]
click at [127, 318] on p "60 stops • 232km • 9h49m • 127u" at bounding box center [111, 317] width 147 height 9
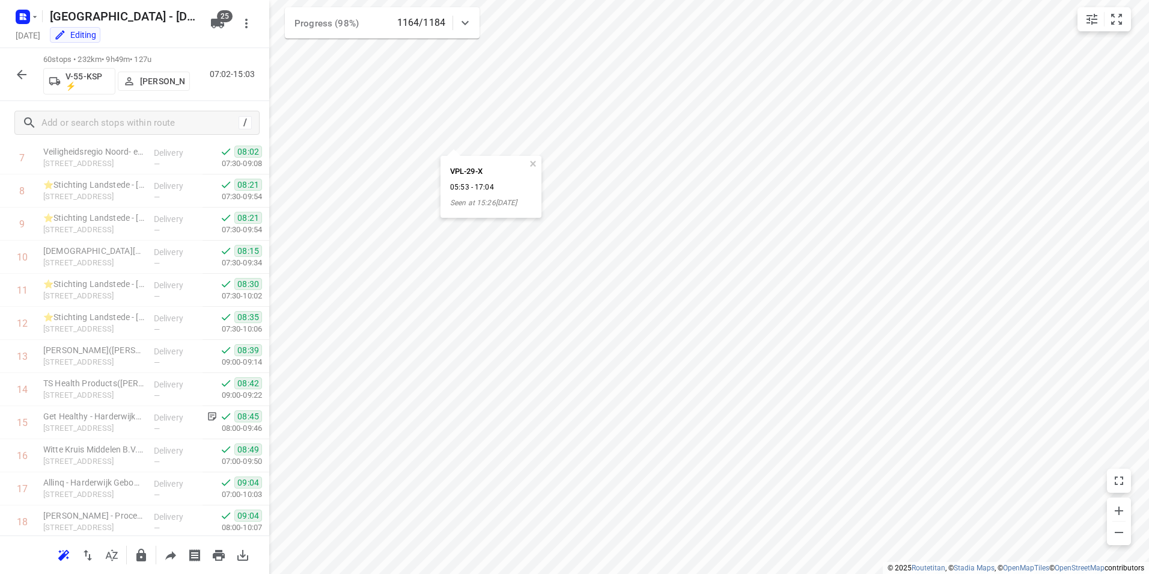
scroll to position [0, 0]
click at [13, 78] on button "button" at bounding box center [22, 75] width 24 height 24
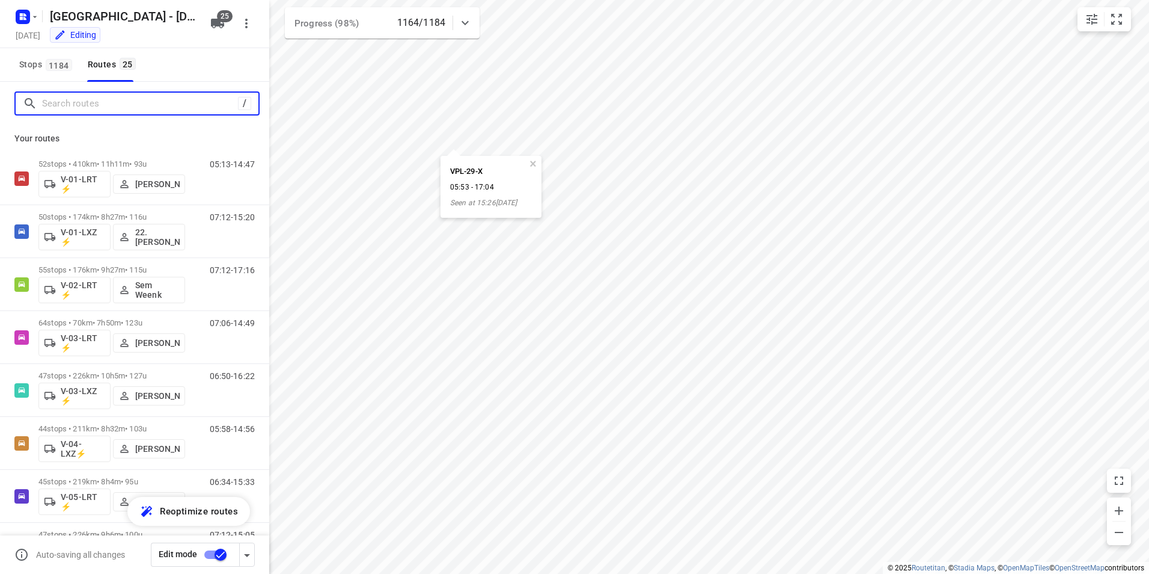
click at [101, 110] on input "Search routes" at bounding box center [140, 103] width 196 height 19
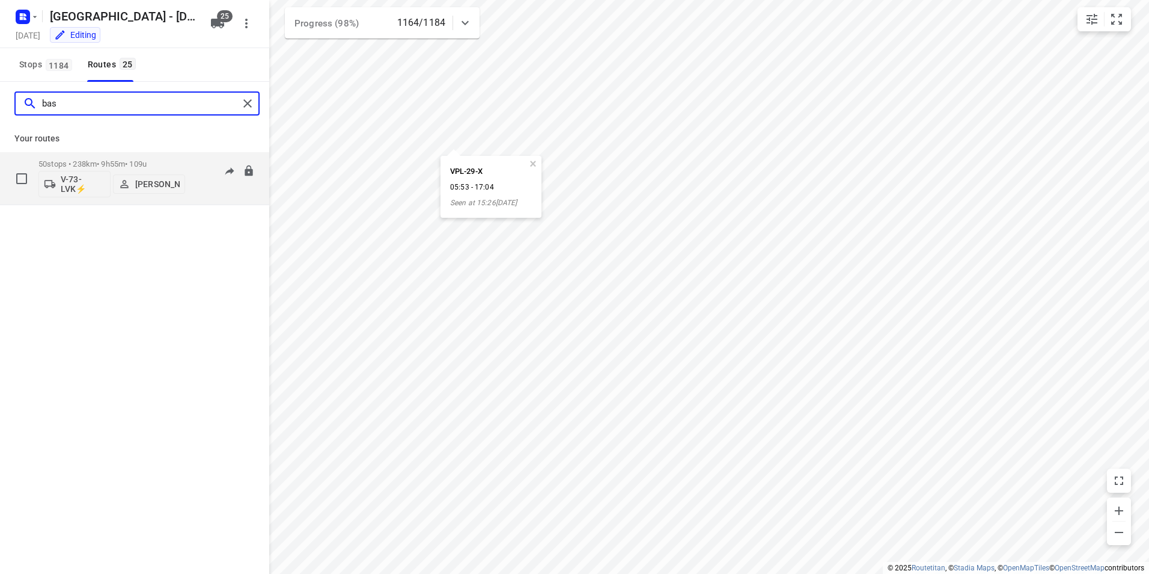
type input "bas"
click at [177, 157] on div "50 stops • 238km • 9h55m • 109u V-73-LVK⚡ [PERSON_NAME]" at bounding box center [111, 178] width 147 height 50
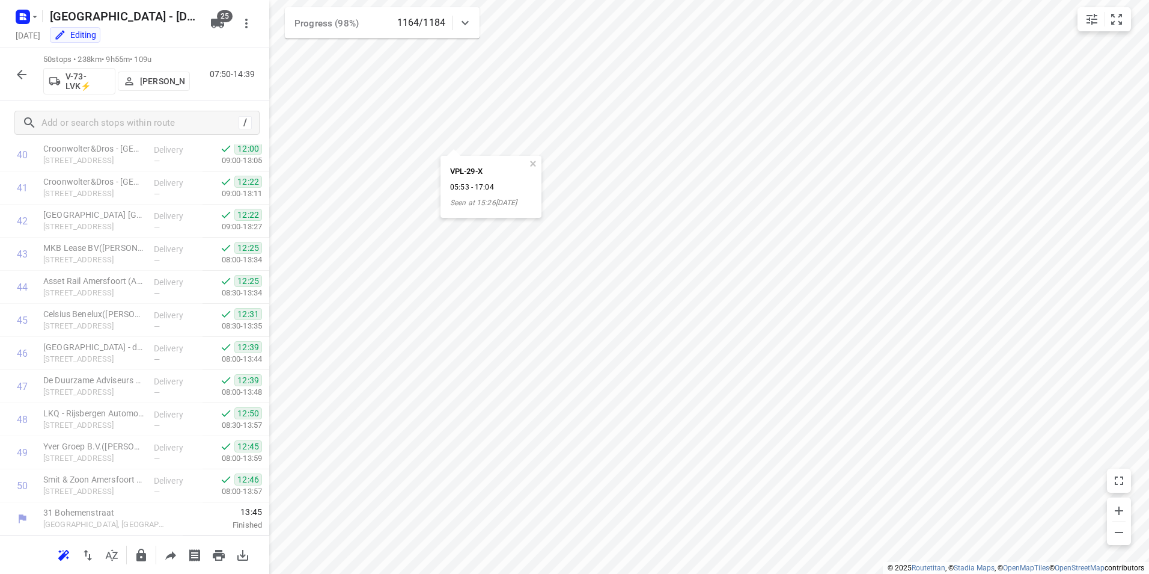
scroll to position [830, 0]
click at [26, 70] on icon "button" at bounding box center [21, 74] width 14 height 14
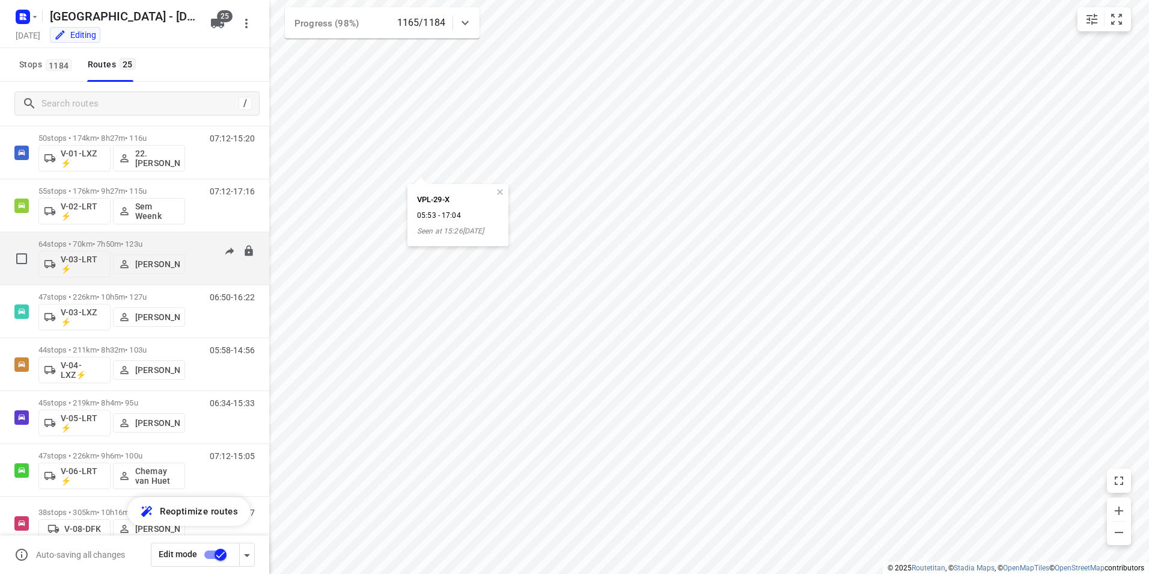
scroll to position [0, 0]
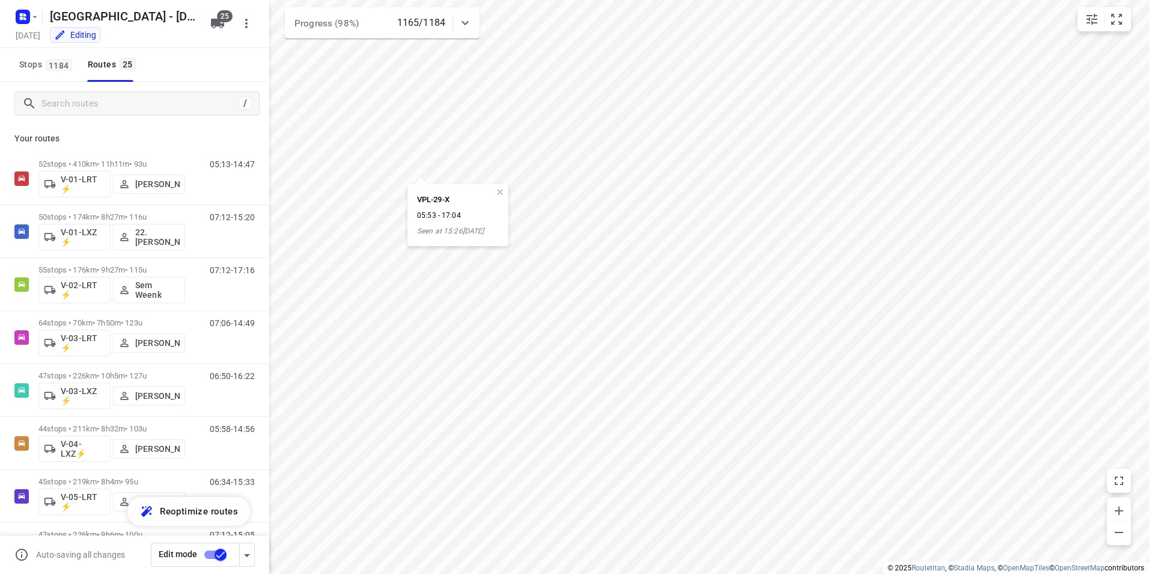
click at [189, 67] on div "Stops 1184 Routes 25" at bounding box center [134, 65] width 269 height 34
click at [23, 20] on rect "button" at bounding box center [23, 17] width 14 height 14
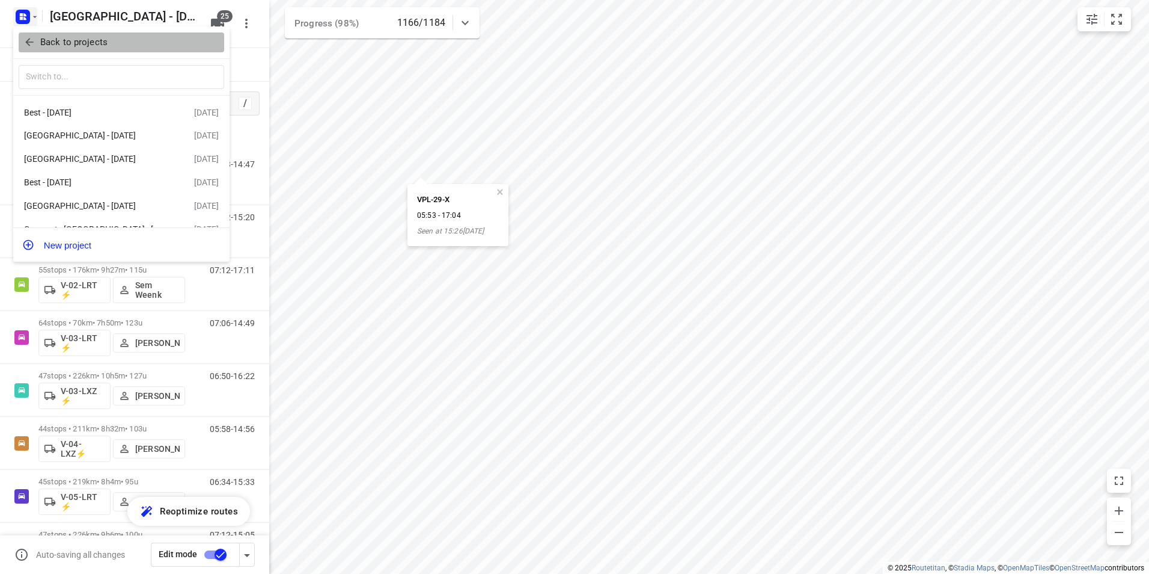
click at [76, 34] on button "Back to projects" at bounding box center [122, 42] width 206 height 20
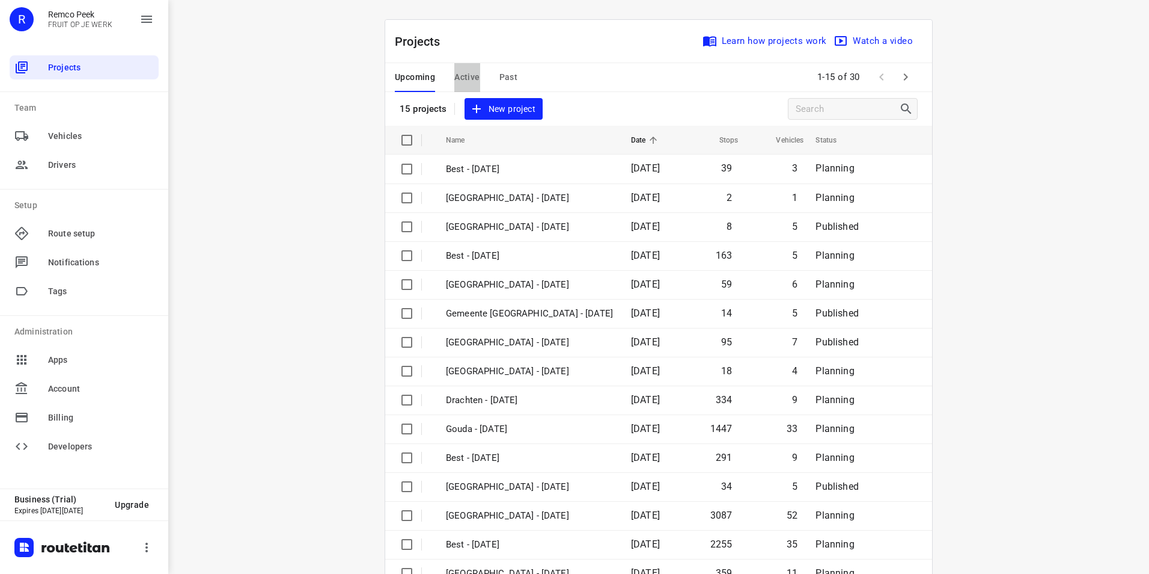
click at [458, 75] on span "Active" at bounding box center [466, 77] width 25 height 15
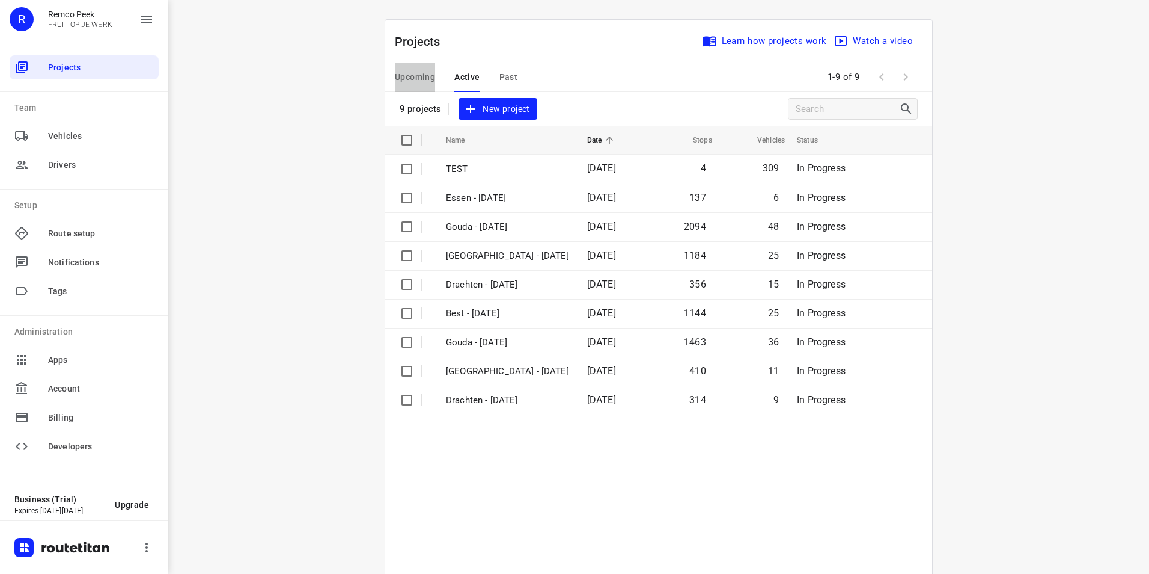
click at [397, 78] on span "Upcoming" at bounding box center [415, 77] width 40 height 15
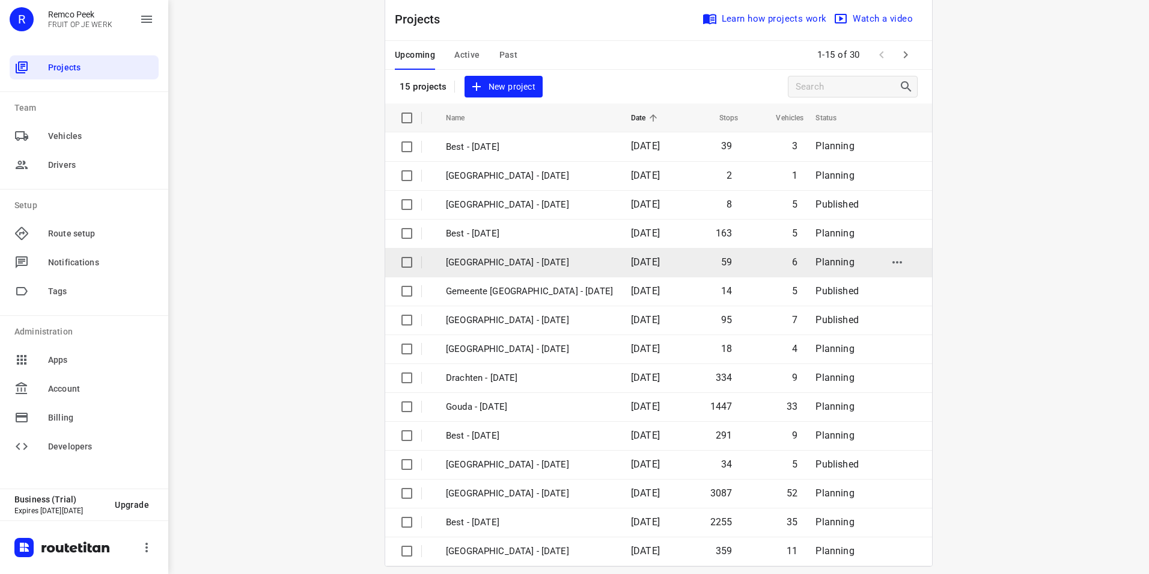
scroll to position [34, 0]
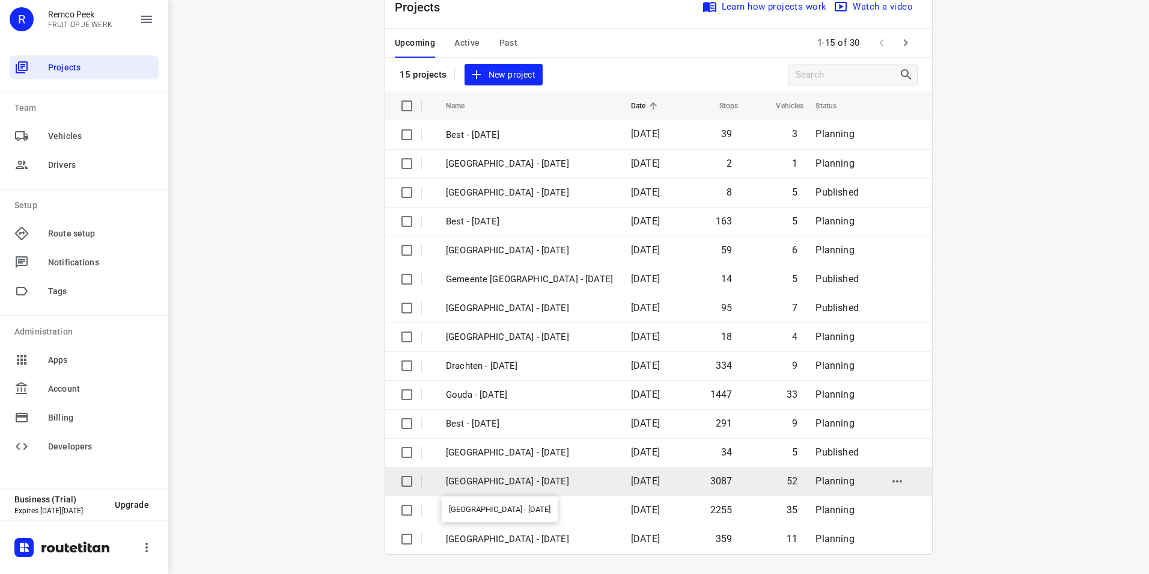
click at [498, 480] on p "[GEOGRAPHIC_DATA] - [DATE]" at bounding box center [529, 481] width 167 height 14
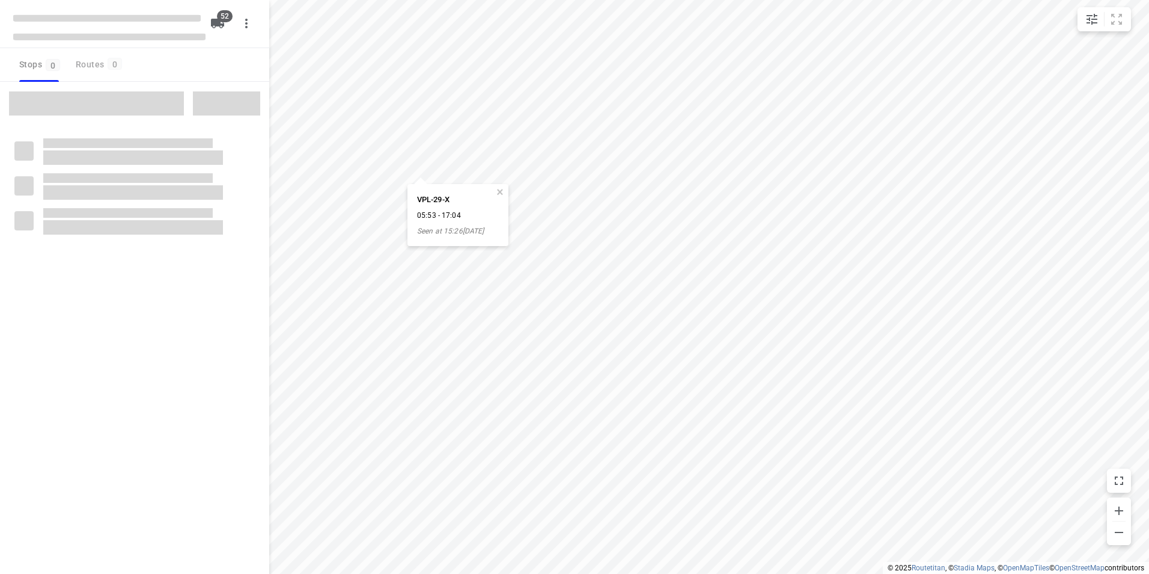
checkbox input "true"
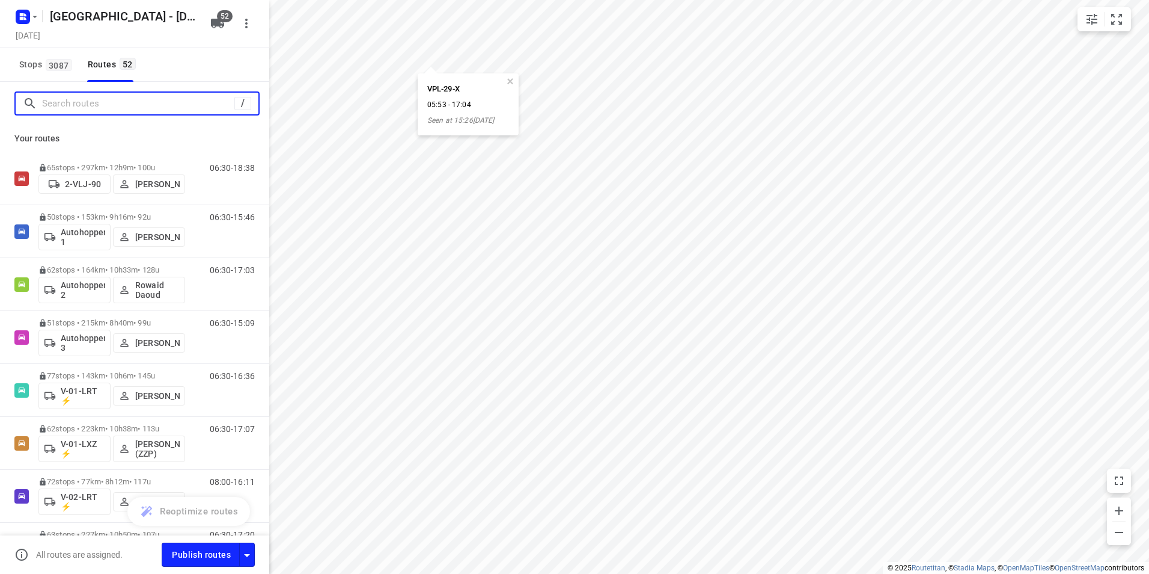
click at [152, 105] on input "Search routes" at bounding box center [138, 103] width 192 height 19
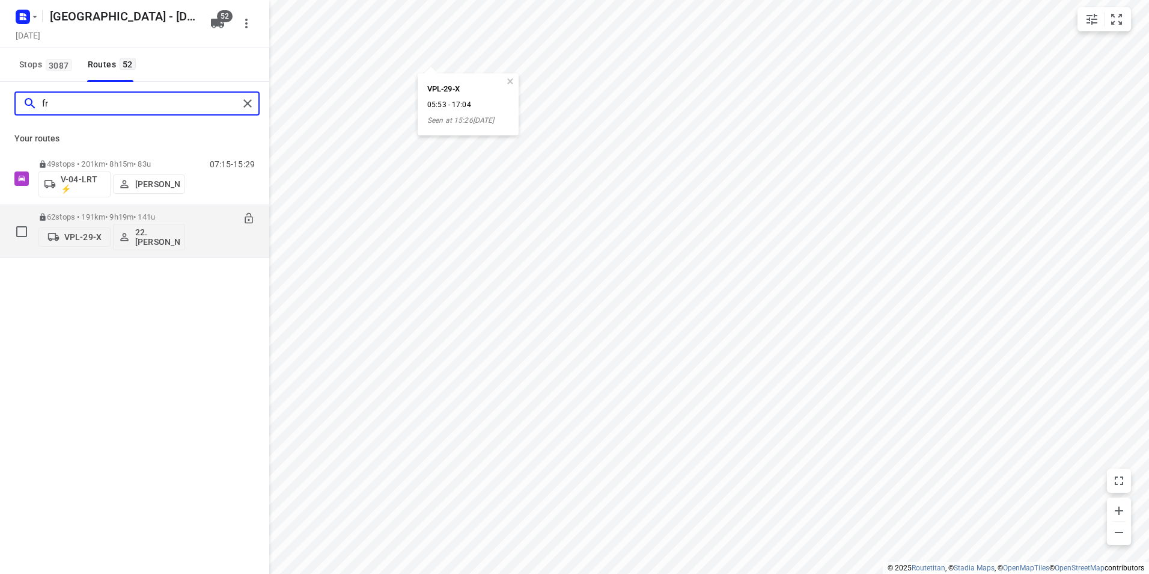
type input "fr"
click at [155, 215] on p "62 stops • 191km • 9h19m • 141u" at bounding box center [111, 216] width 147 height 9
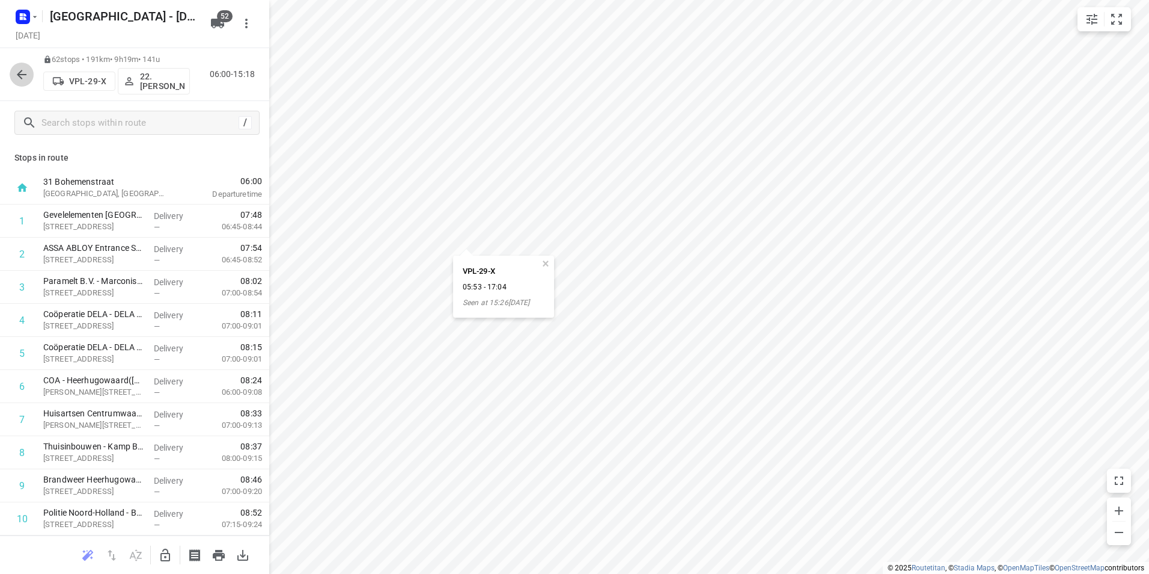
click at [21, 85] on button "button" at bounding box center [22, 75] width 24 height 24
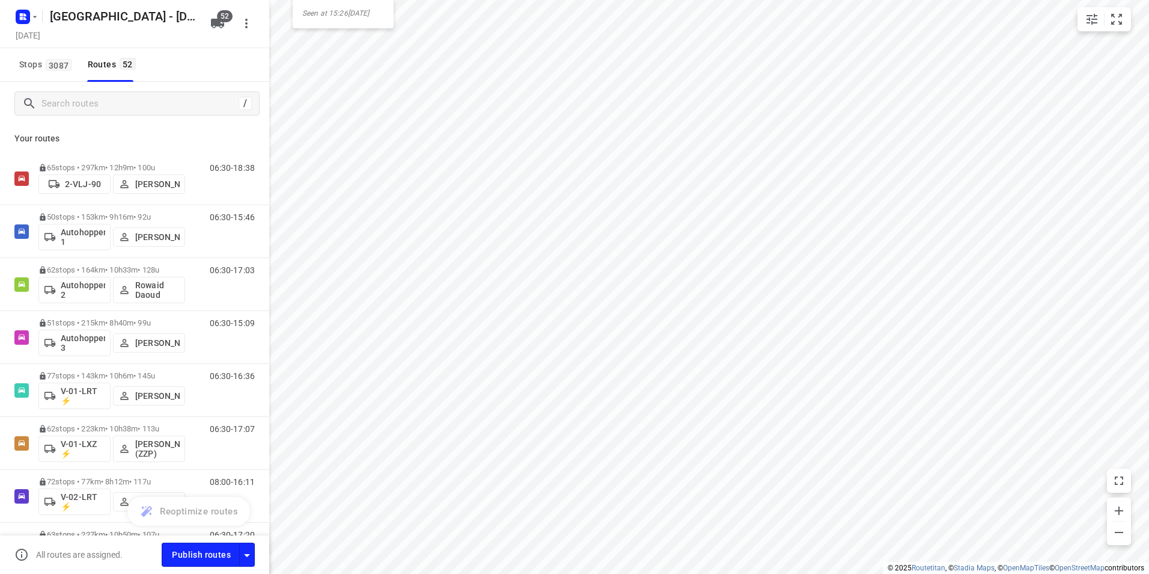
click at [663, 0] on html "VPL-29-X 05:53 - 17:04 Seen at 15:26[DATE] i © 2025 Routetitan , © Stadia Maps …" at bounding box center [574, 287] width 1149 height 574
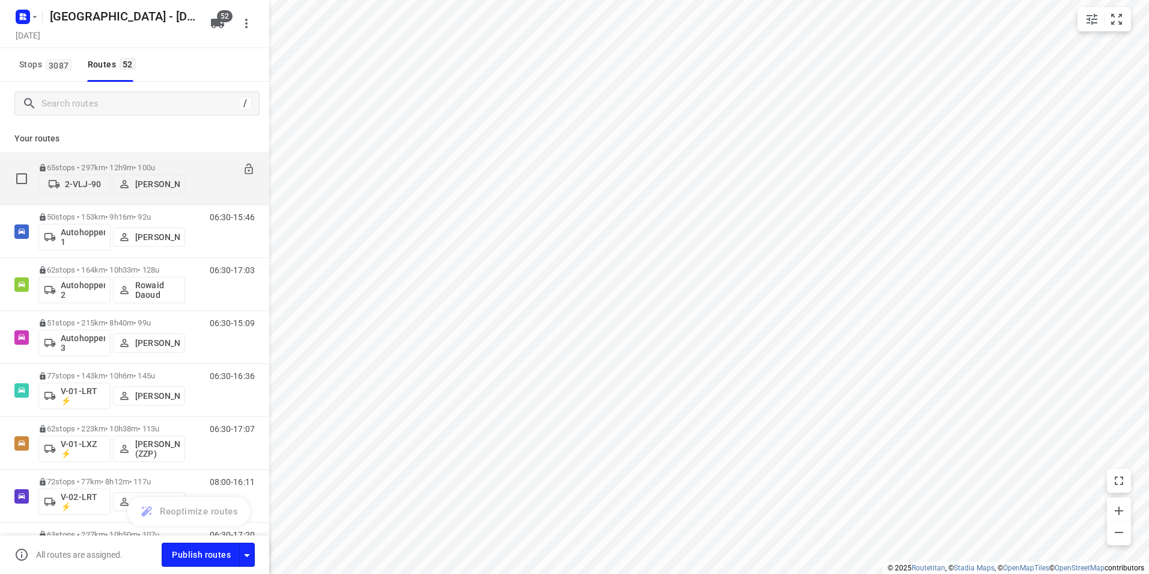
click at [166, 159] on div "65 stops • 297km • 12h9m • 100u 2-VLJ-90 Fikri Mizaz" at bounding box center [111, 178] width 147 height 43
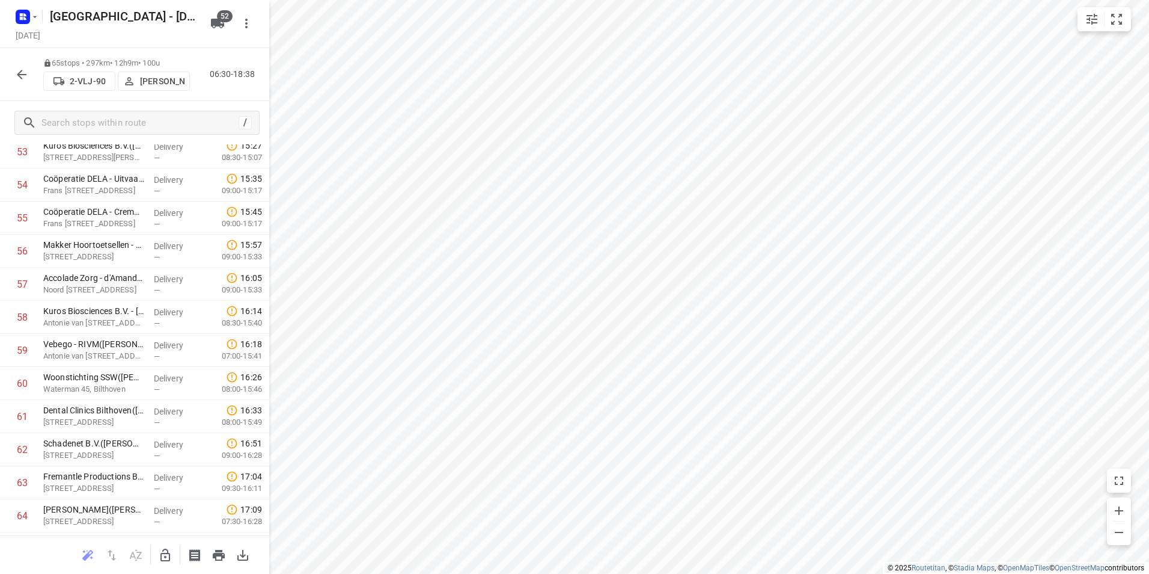
scroll to position [1852, 0]
click at [17, 73] on icon "button" at bounding box center [21, 74] width 14 height 14
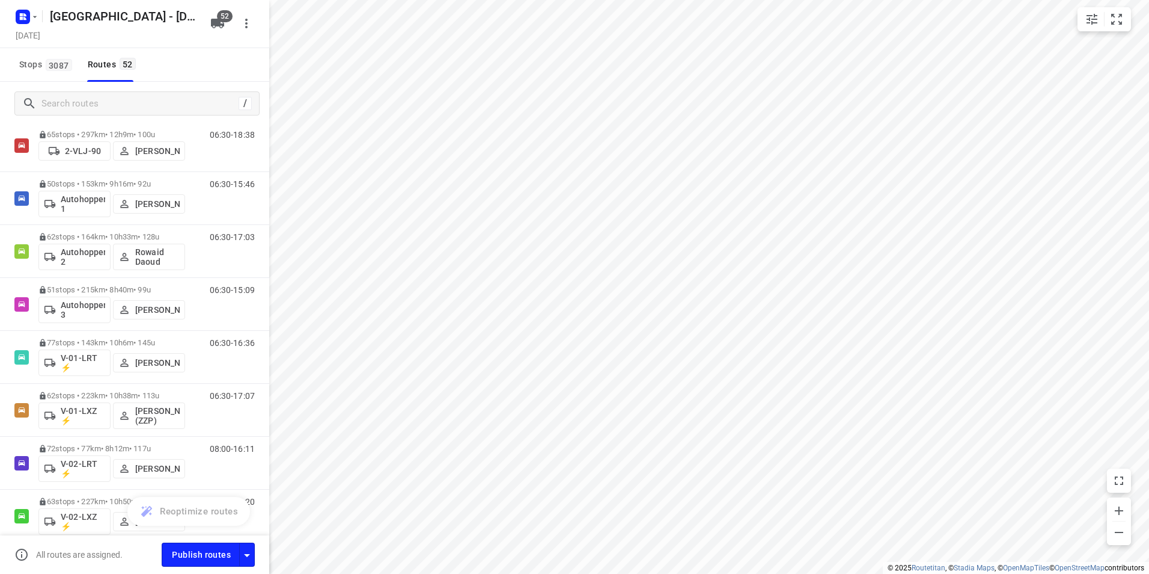
scroll to position [0, 0]
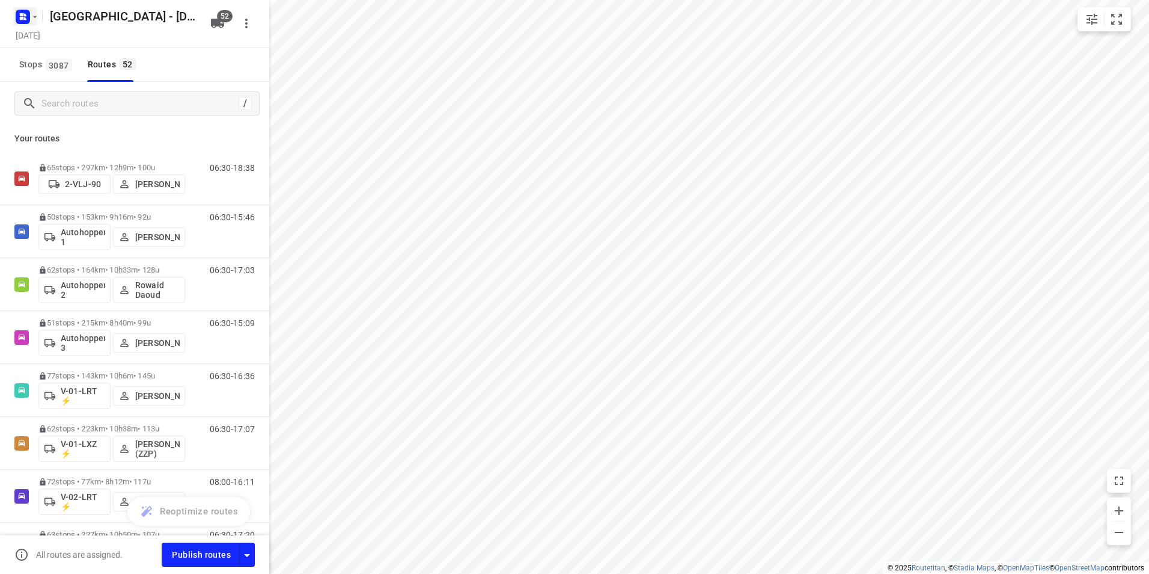
click at [16, 16] on rect "button" at bounding box center [23, 17] width 14 height 14
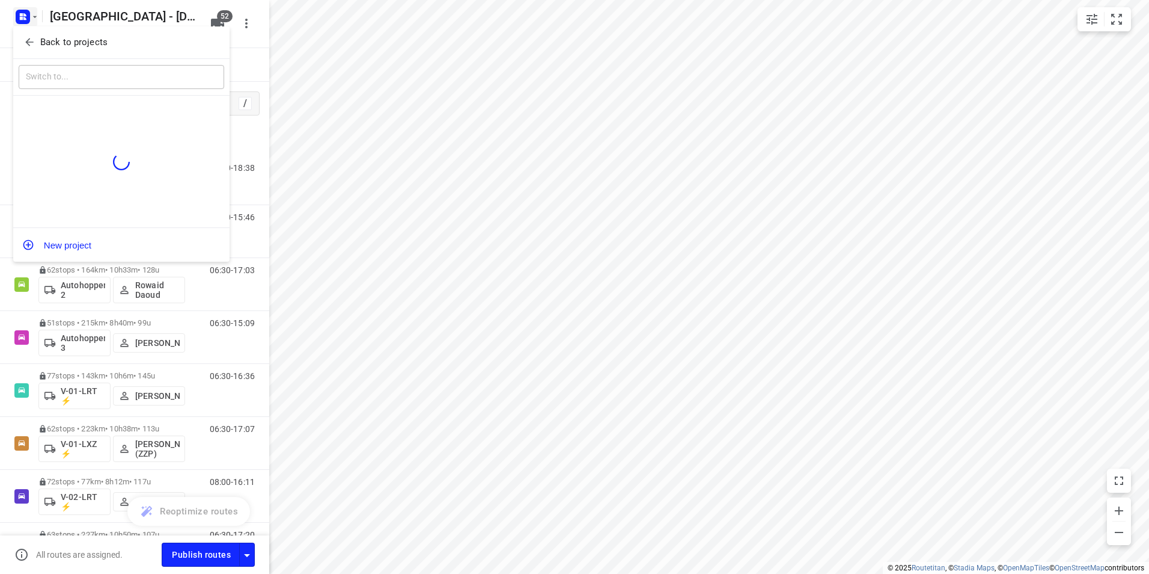
click at [58, 43] on p "Back to projects" at bounding box center [73, 42] width 67 height 14
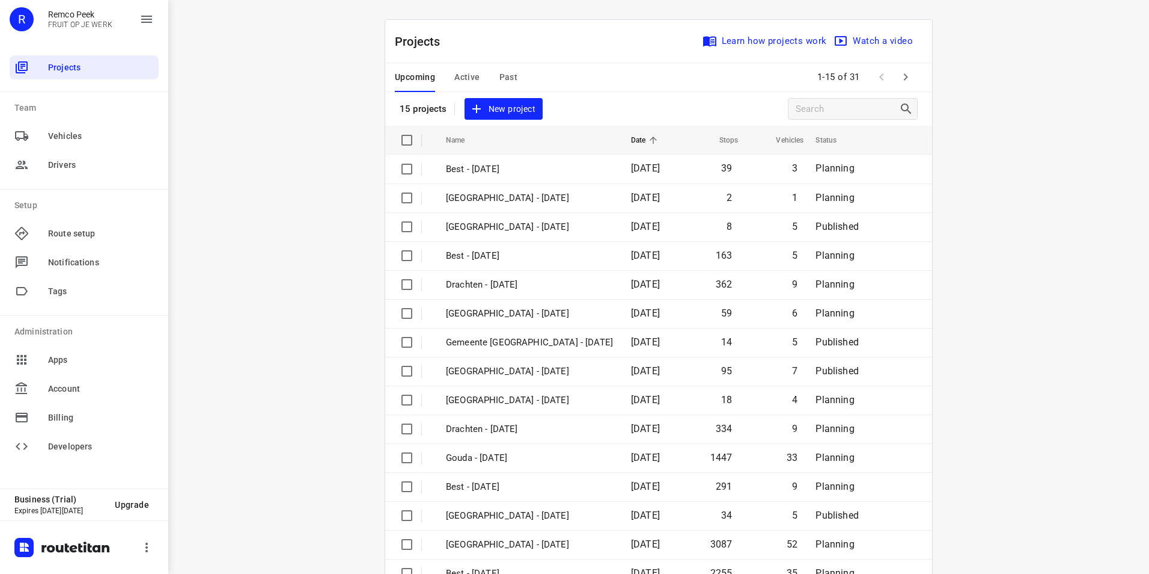
click at [461, 81] on span "Active" at bounding box center [466, 77] width 25 height 15
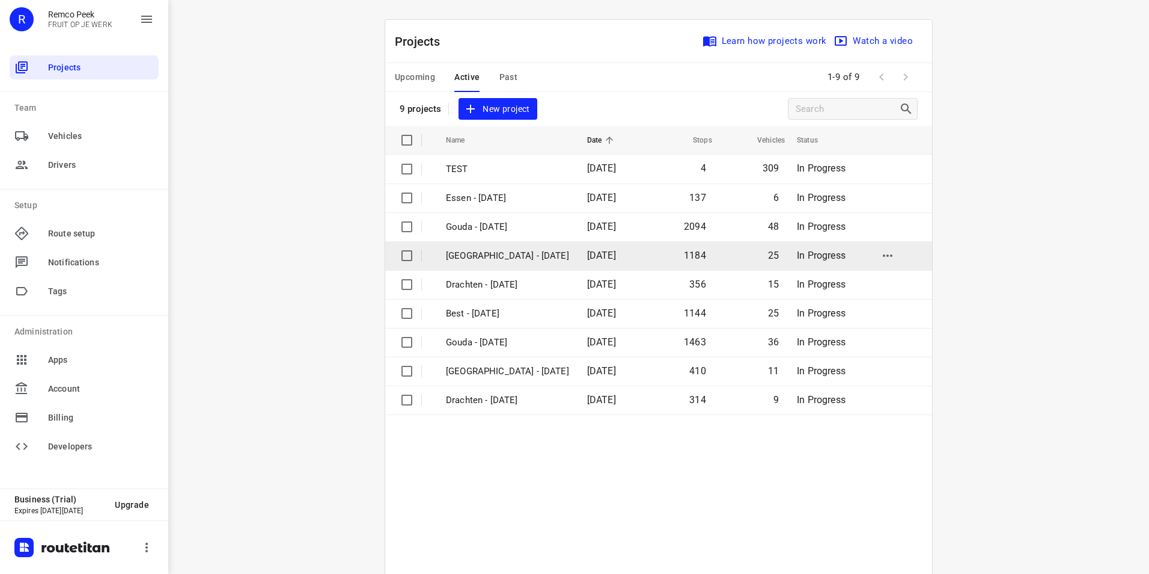
click at [498, 250] on p "[GEOGRAPHIC_DATA] - [DATE]" at bounding box center [507, 256] width 123 height 14
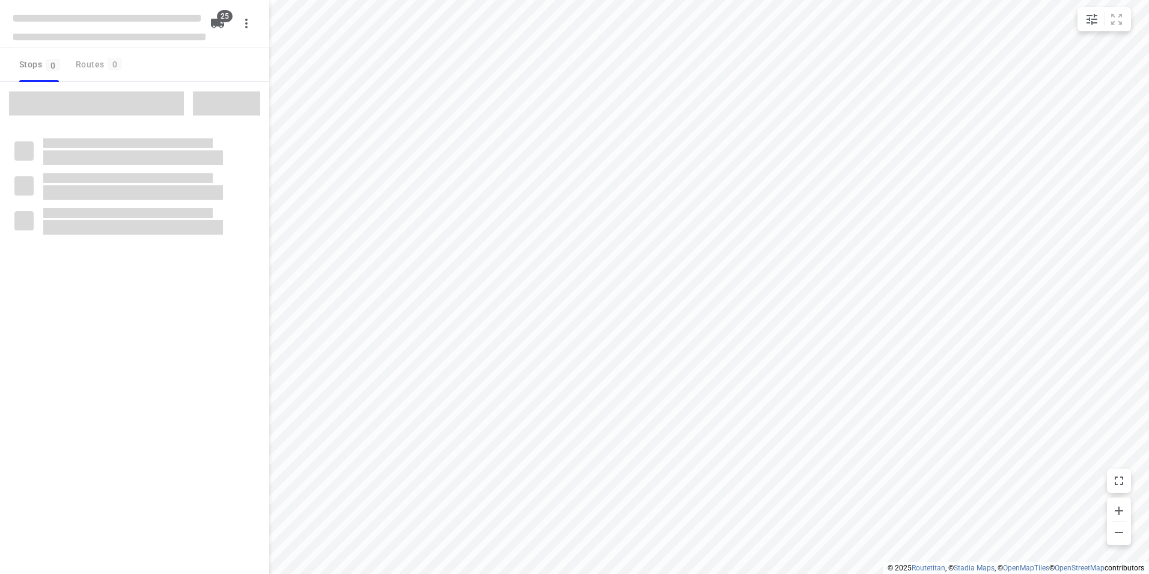
checkbox input "true"
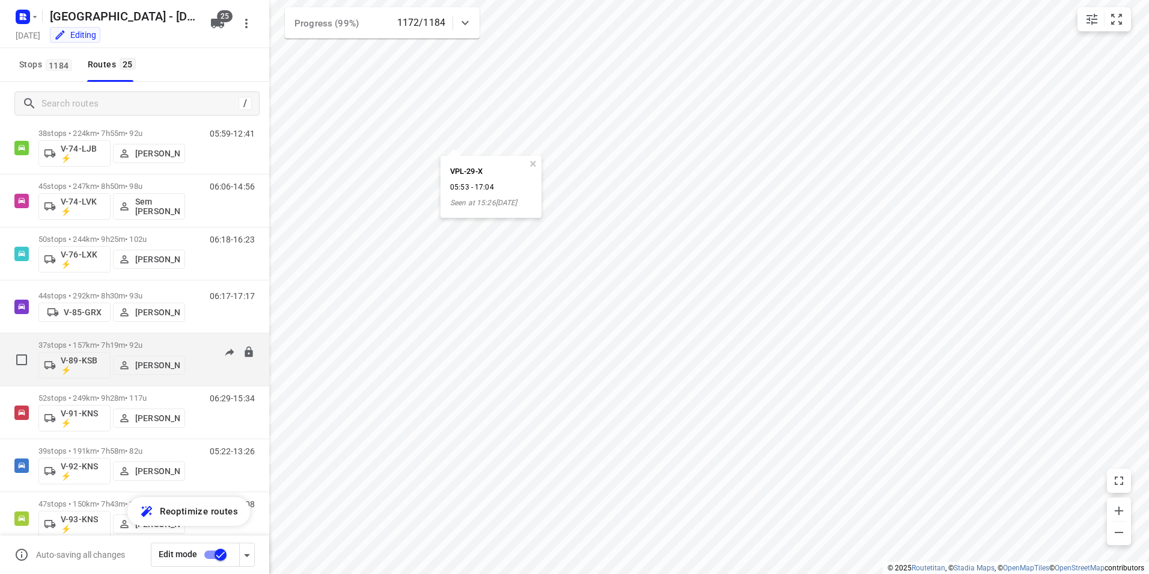
scroll to position [711, 0]
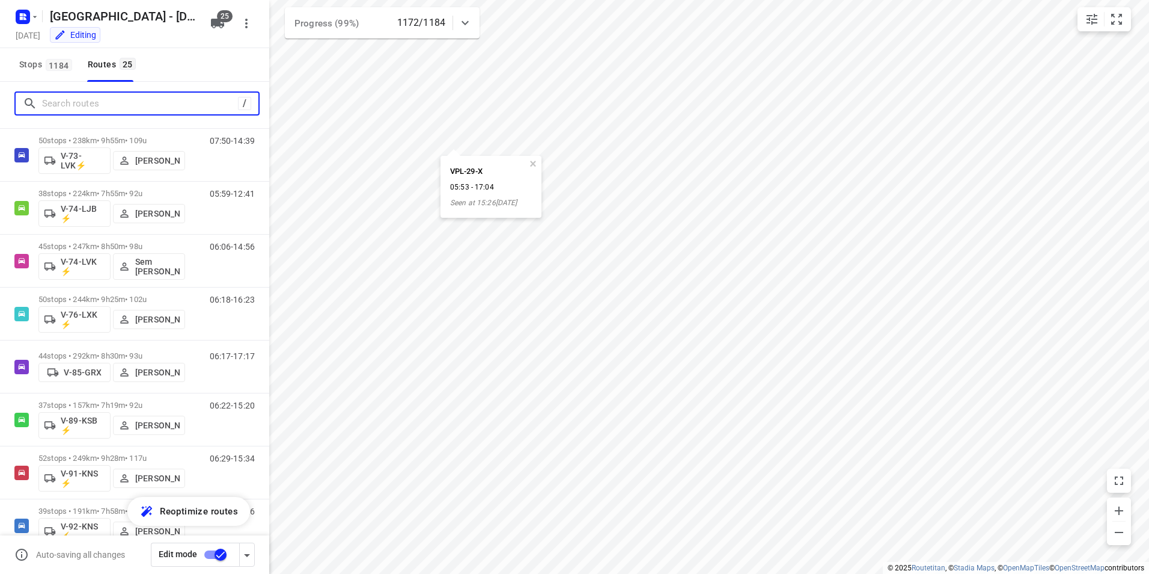
click at [149, 108] on input "Search routes" at bounding box center [140, 103] width 196 height 19
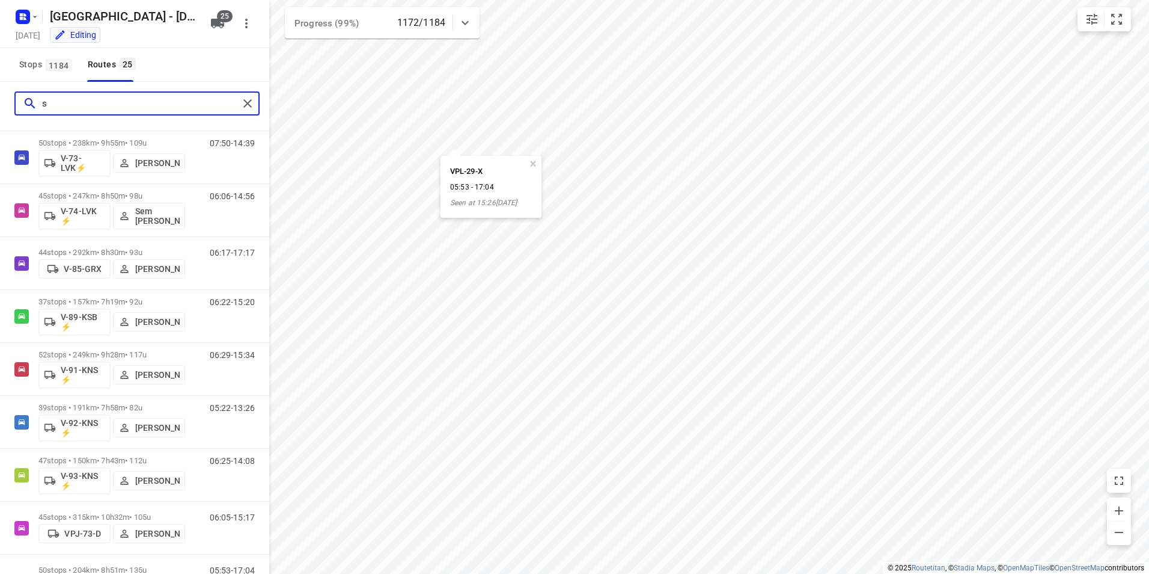
scroll to position [0, 0]
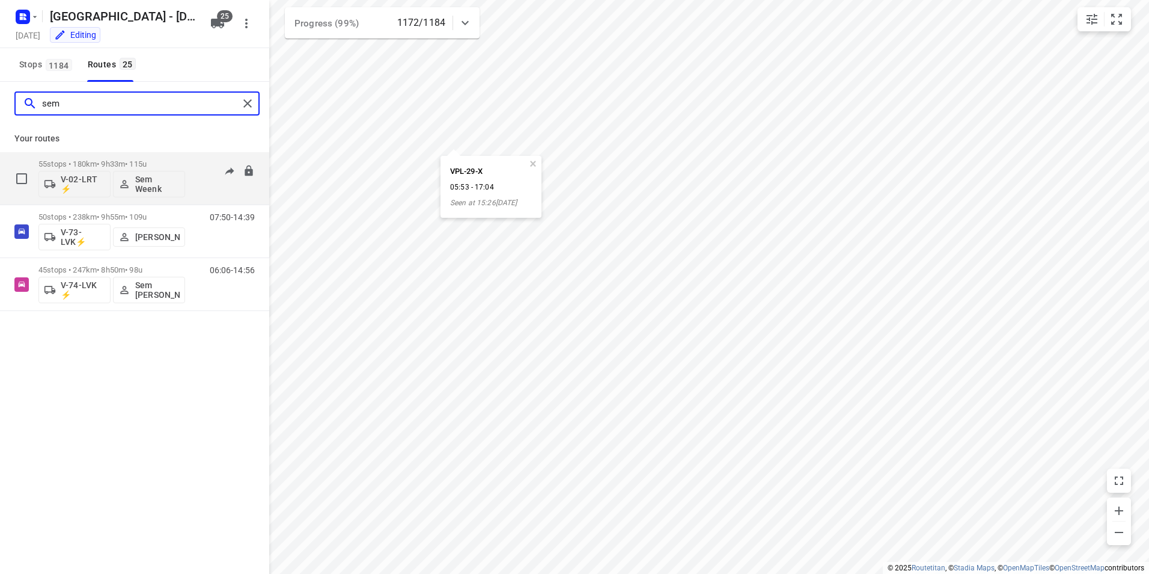
type input "sem"
click at [148, 159] on div "55 stops • 180km • 9h33m • 115u V-02-LRT ⚡ Sem Weenk" at bounding box center [111, 178] width 147 height 50
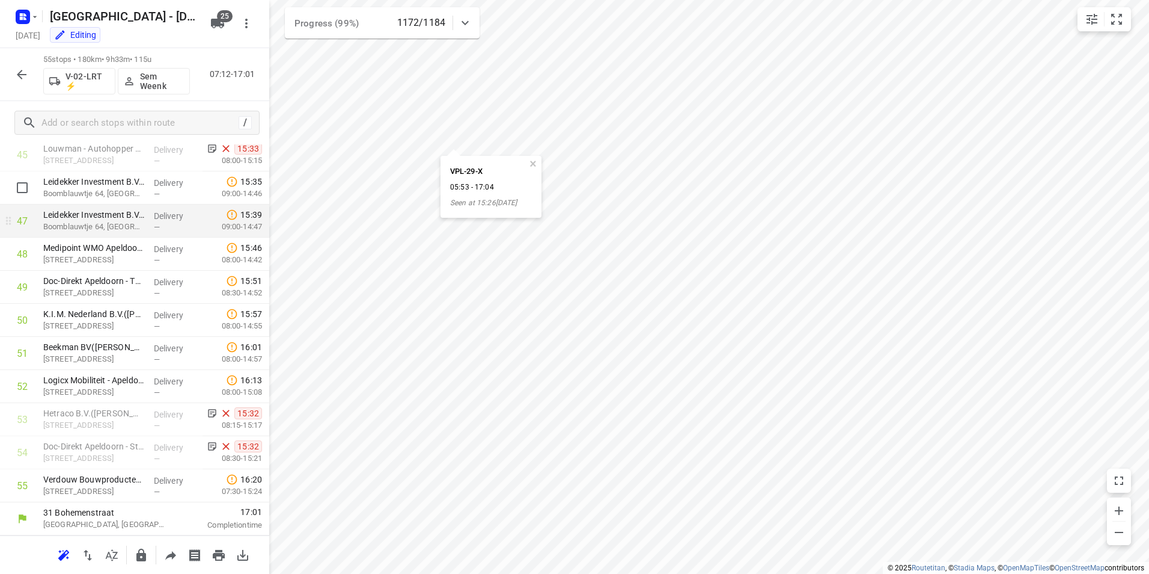
scroll to position [1461, 0]
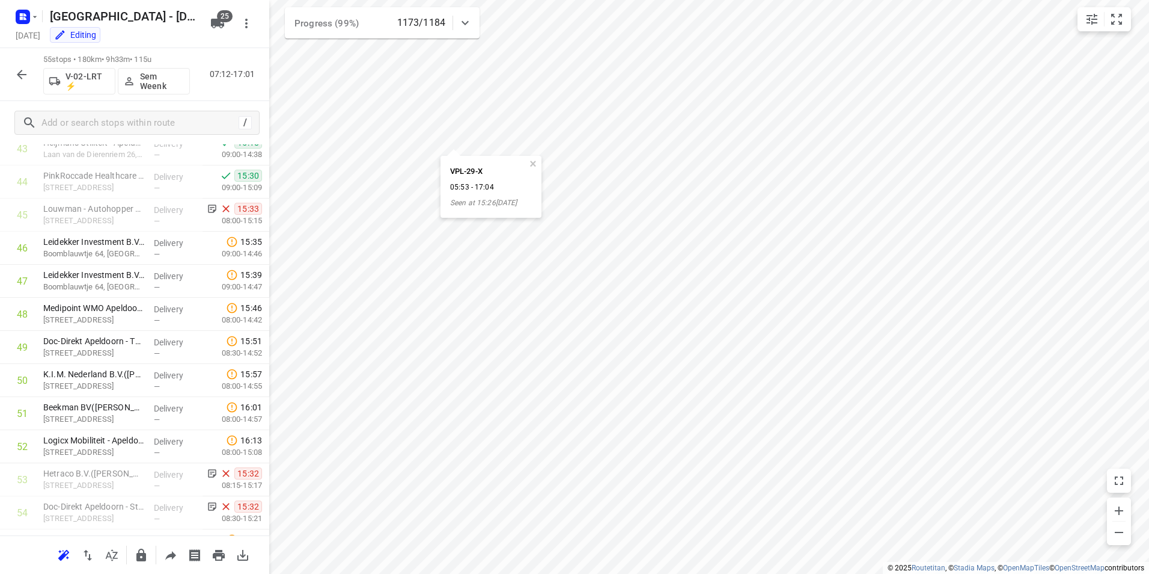
click at [23, 74] on icon "button" at bounding box center [22, 75] width 10 height 10
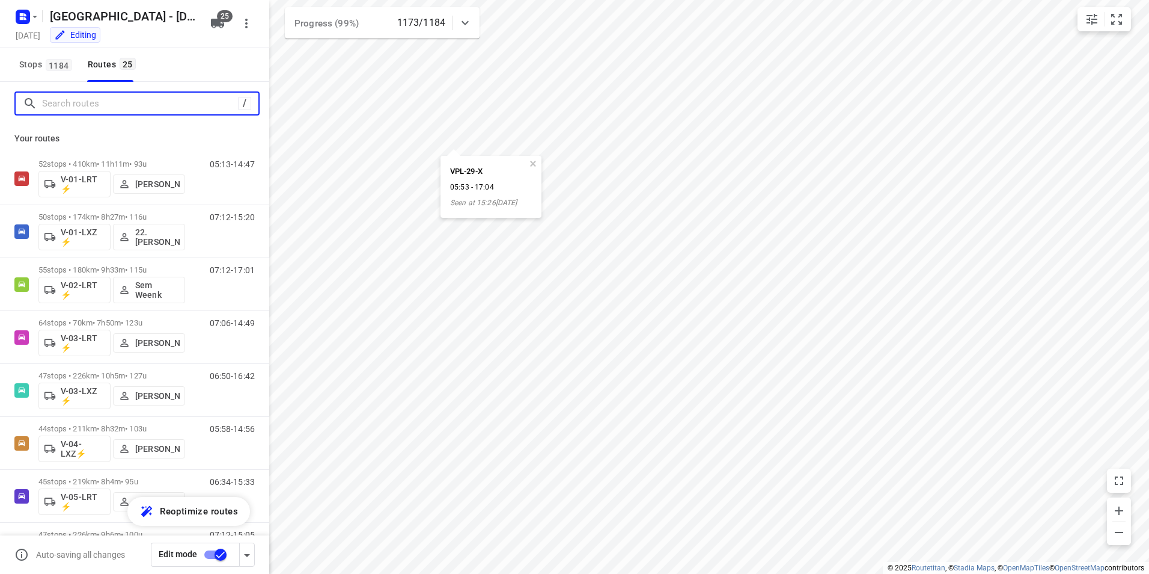
click at [121, 101] on input "Search routes" at bounding box center [140, 103] width 196 height 19
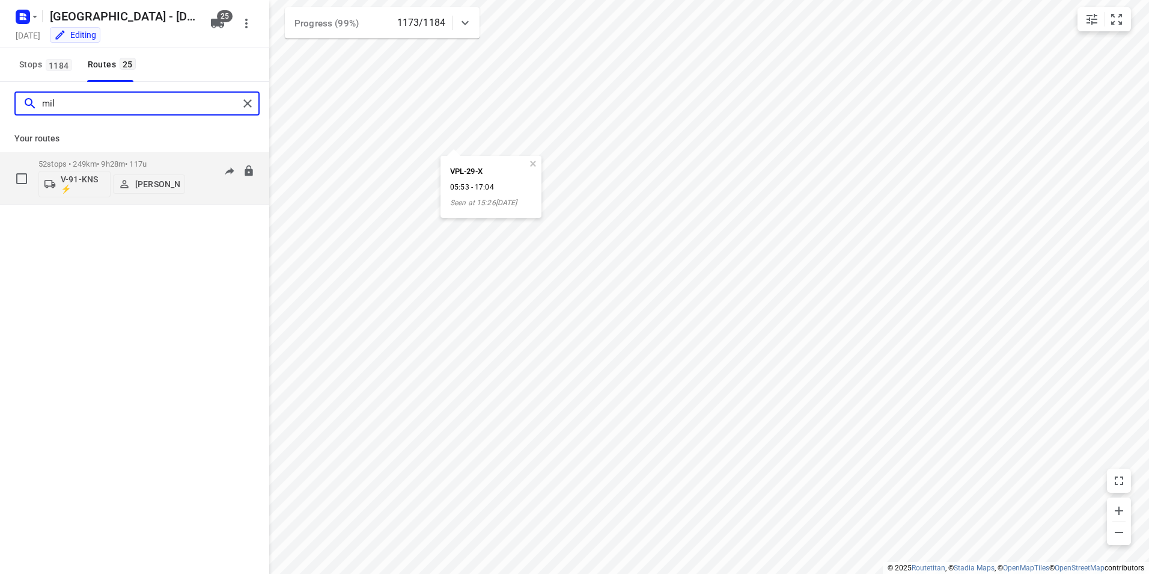
type input "mil"
click at [126, 159] on div "52 stops • 249km • 9h28m • 117u V-91-KNS ⚡ [PERSON_NAME]" at bounding box center [111, 178] width 147 height 50
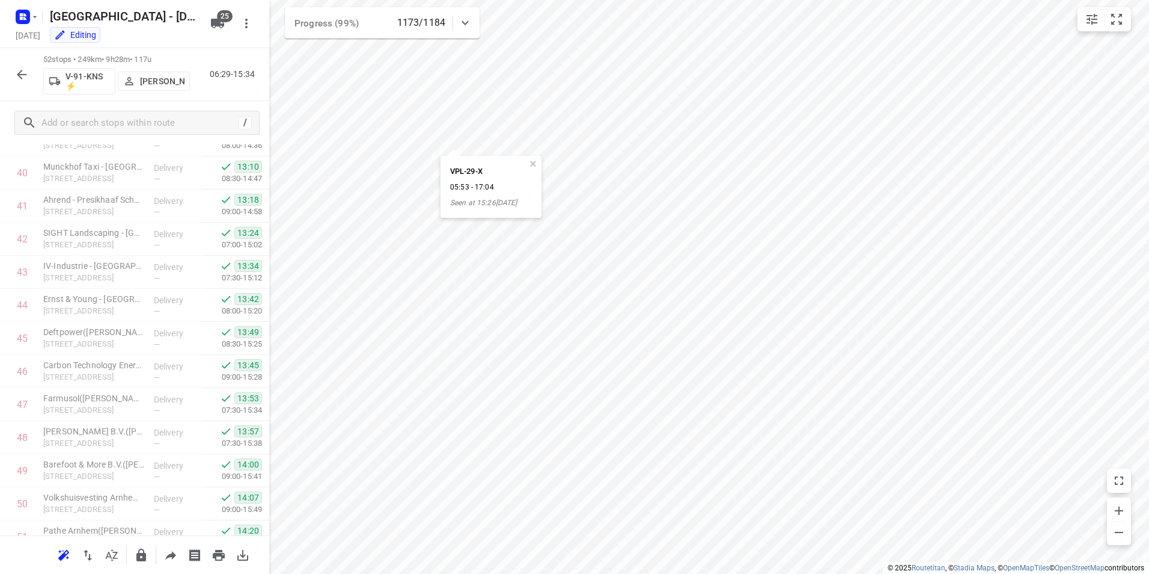
scroll to position [1422, 0]
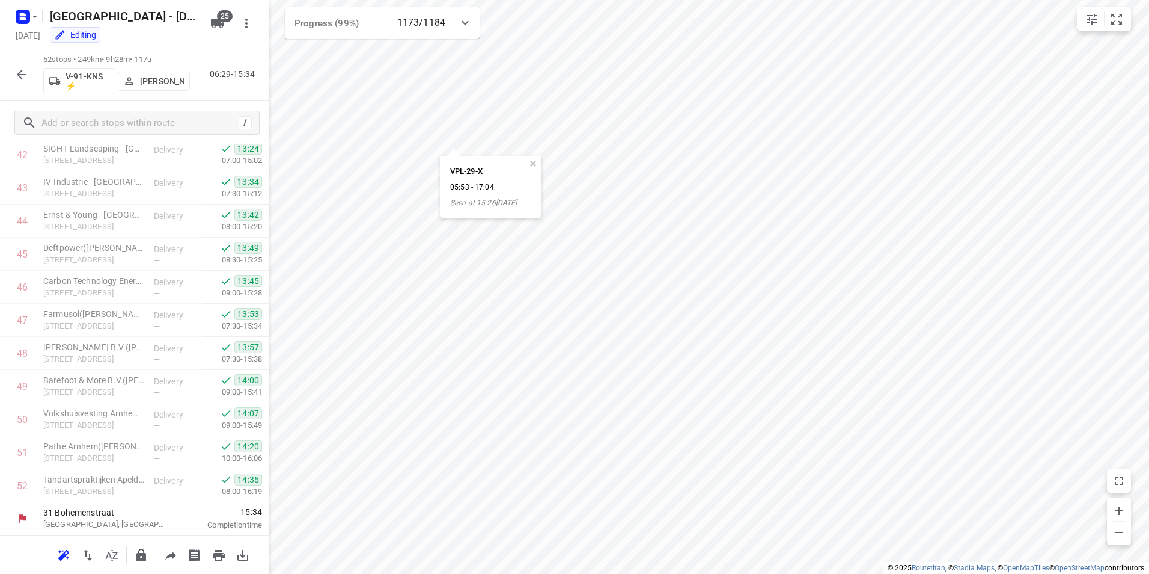
click at [10, 64] on div at bounding box center [22, 75] width 24 height 24
click at [16, 76] on icon "button" at bounding box center [21, 74] width 14 height 14
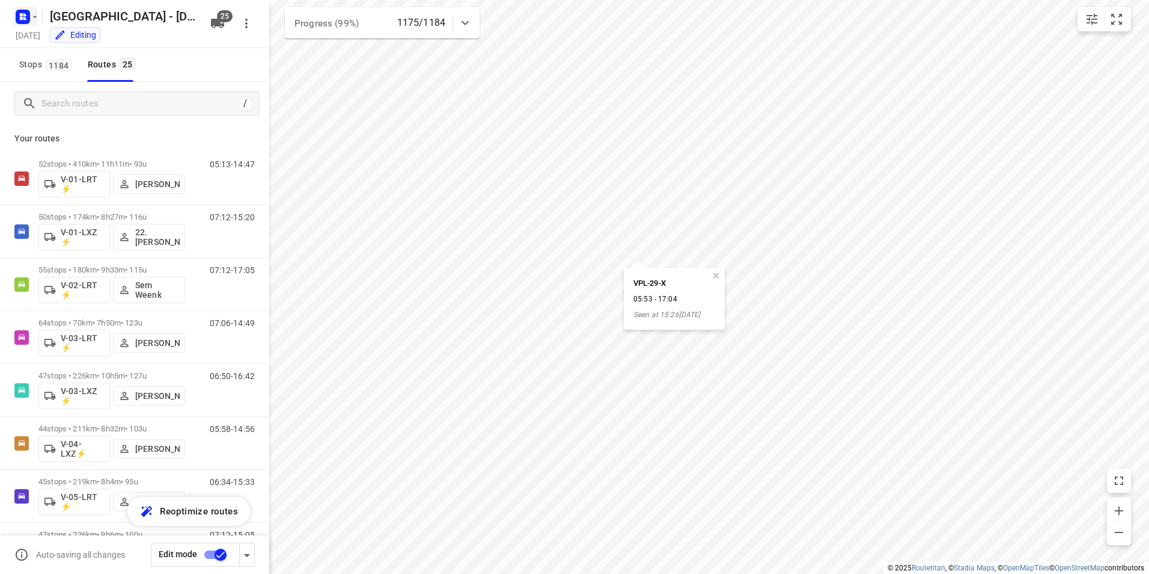
click at [26, 12] on rect "button" at bounding box center [23, 17] width 14 height 14
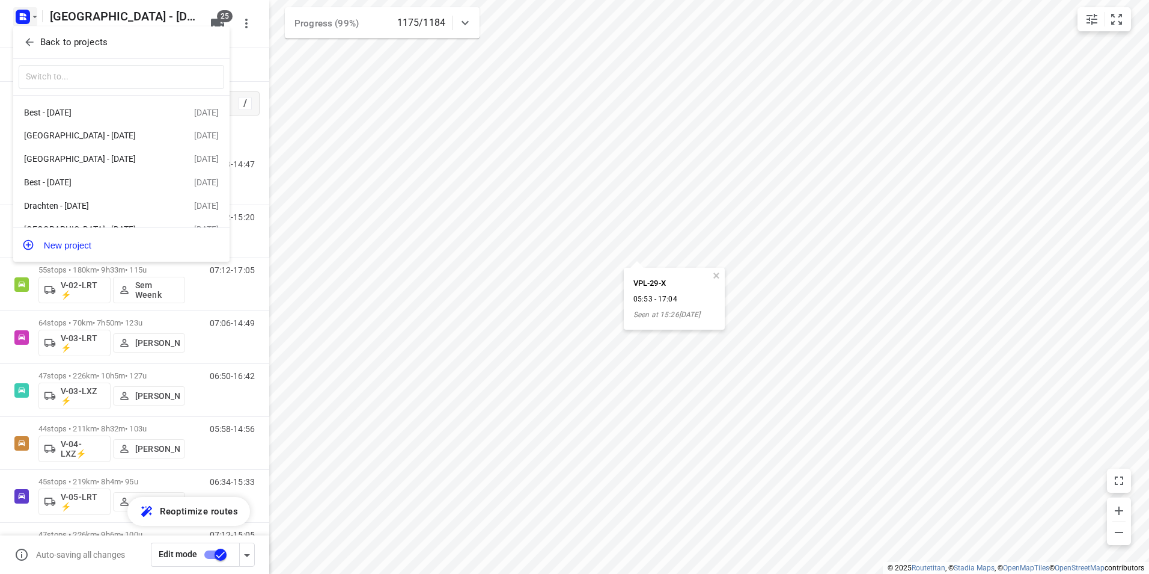
click at [61, 43] on p "Back to projects" at bounding box center [73, 42] width 67 height 14
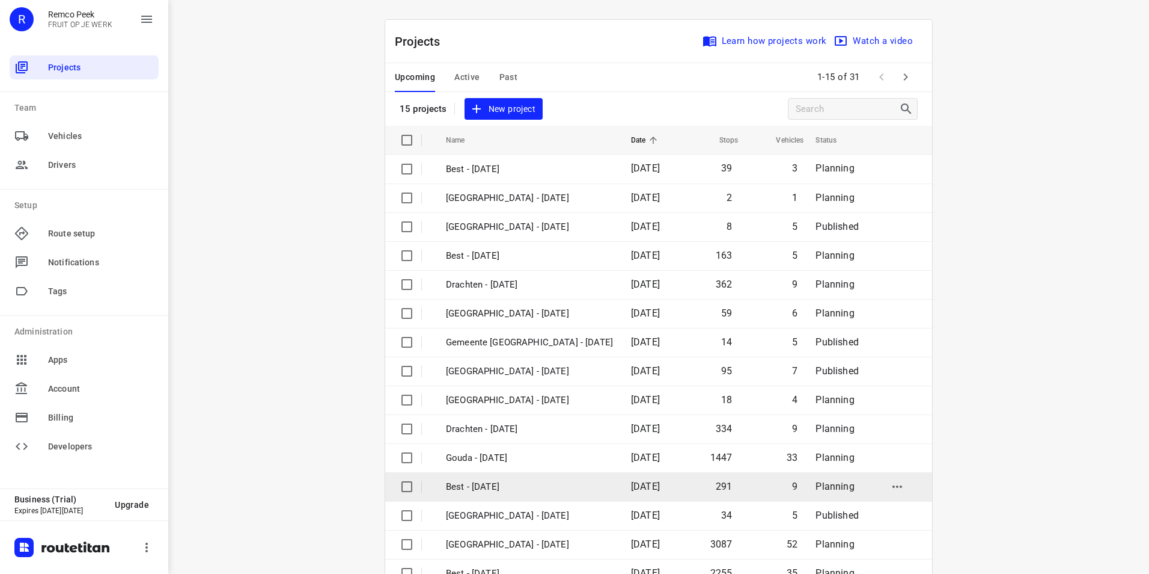
scroll to position [34, 0]
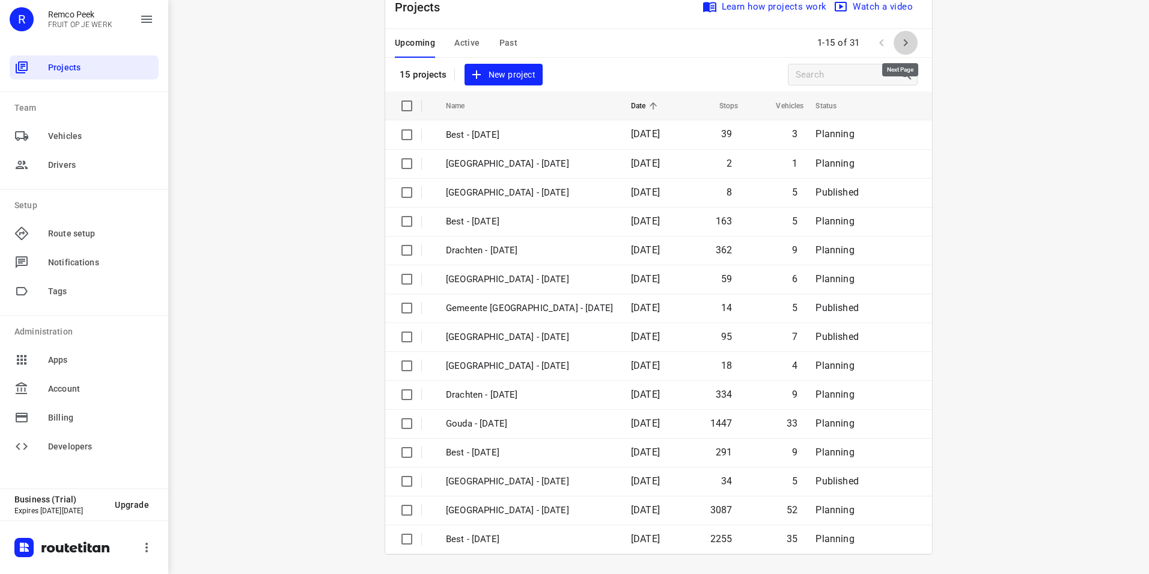
click at [905, 43] on icon "button" at bounding box center [906, 42] width 14 height 14
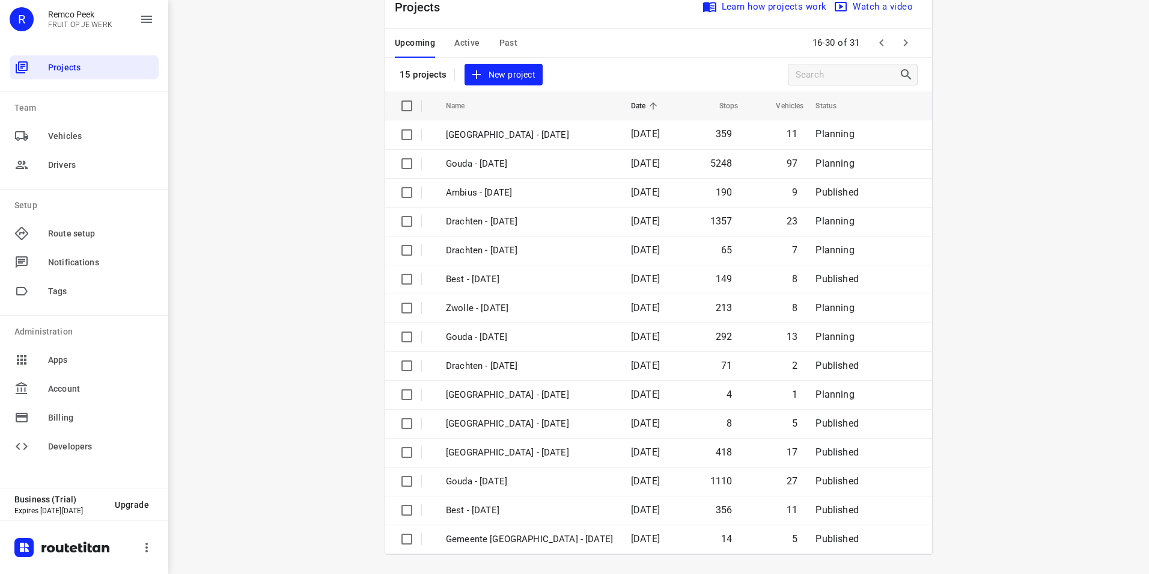
click at [902, 37] on icon "button" at bounding box center [906, 42] width 14 height 14
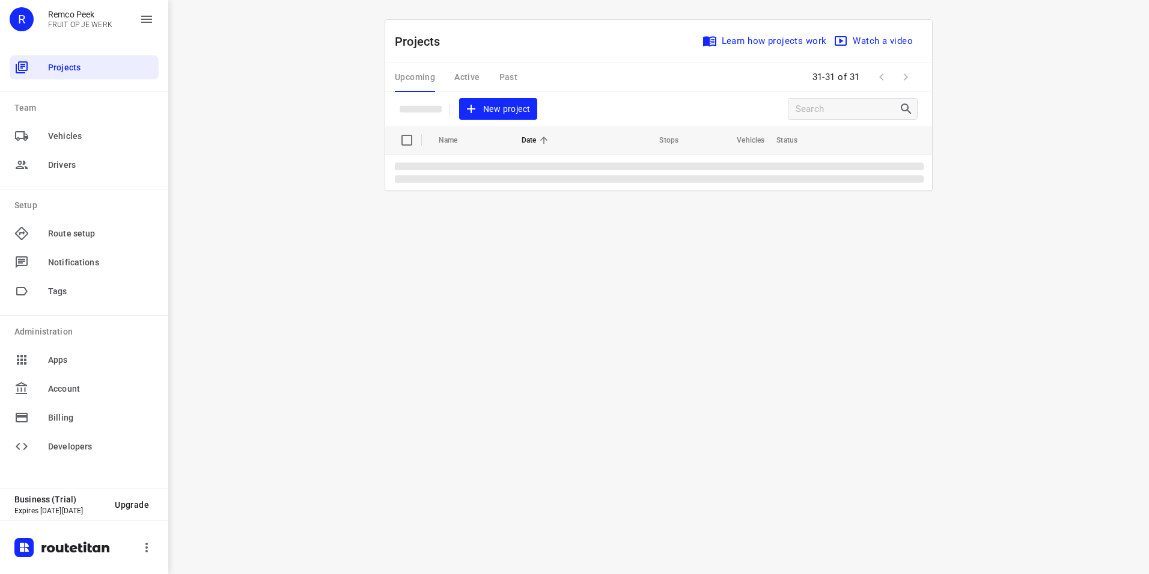
scroll to position [0, 0]
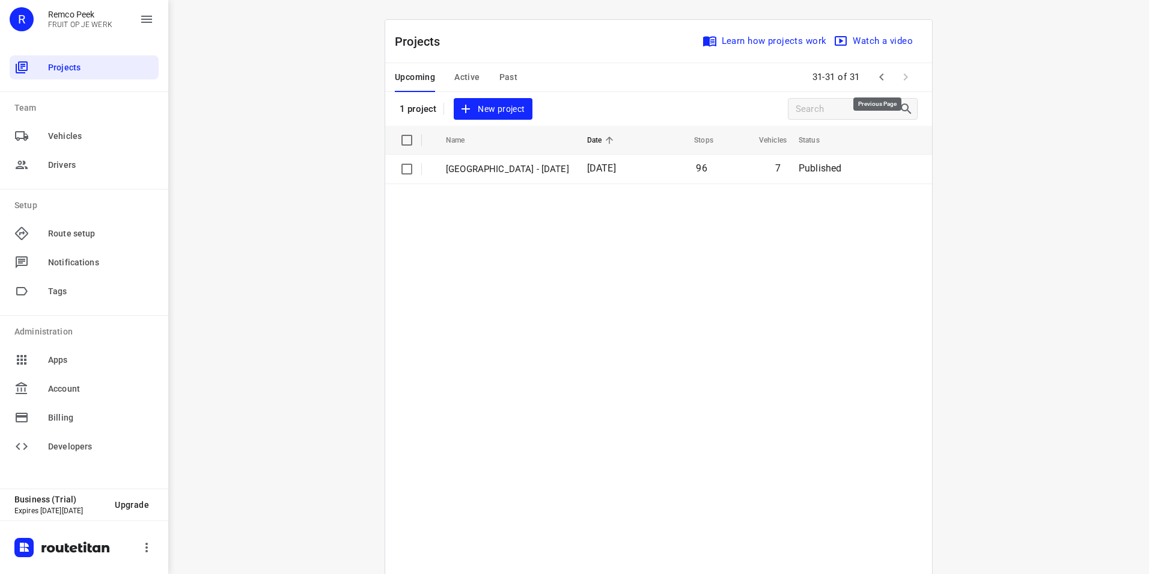
click at [880, 74] on icon "button" at bounding box center [882, 77] width 14 height 14
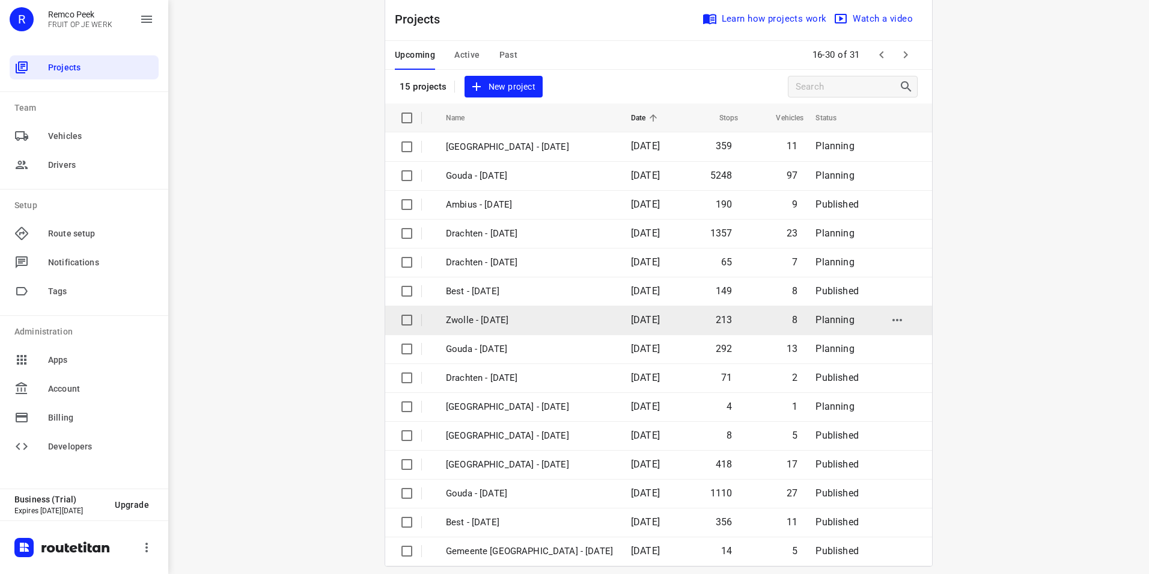
scroll to position [34, 0]
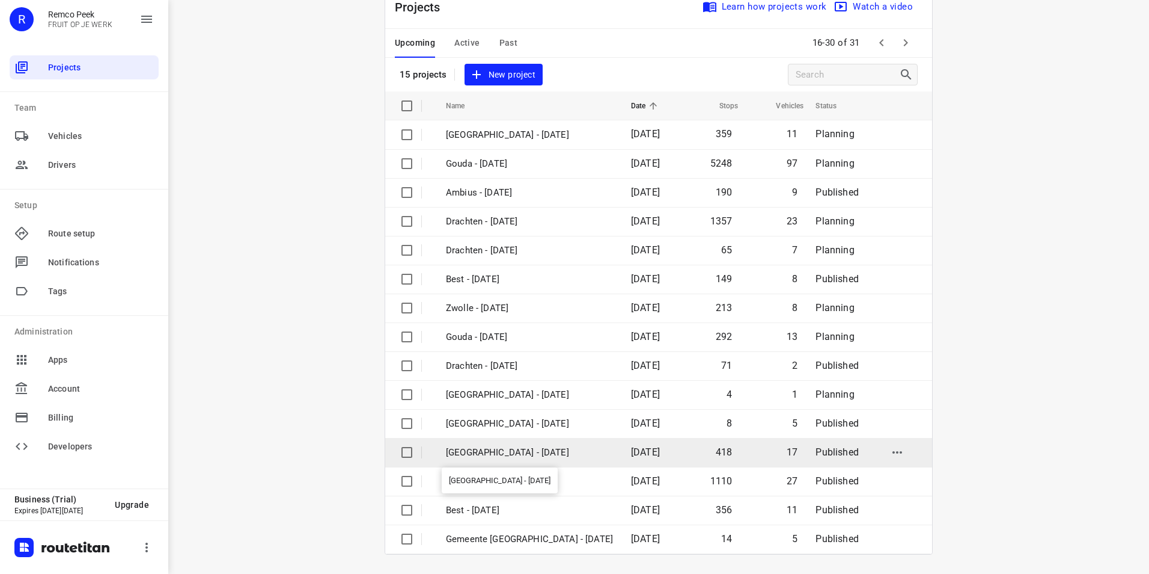
click at [485, 451] on p "[GEOGRAPHIC_DATA] - [DATE]" at bounding box center [529, 452] width 167 height 14
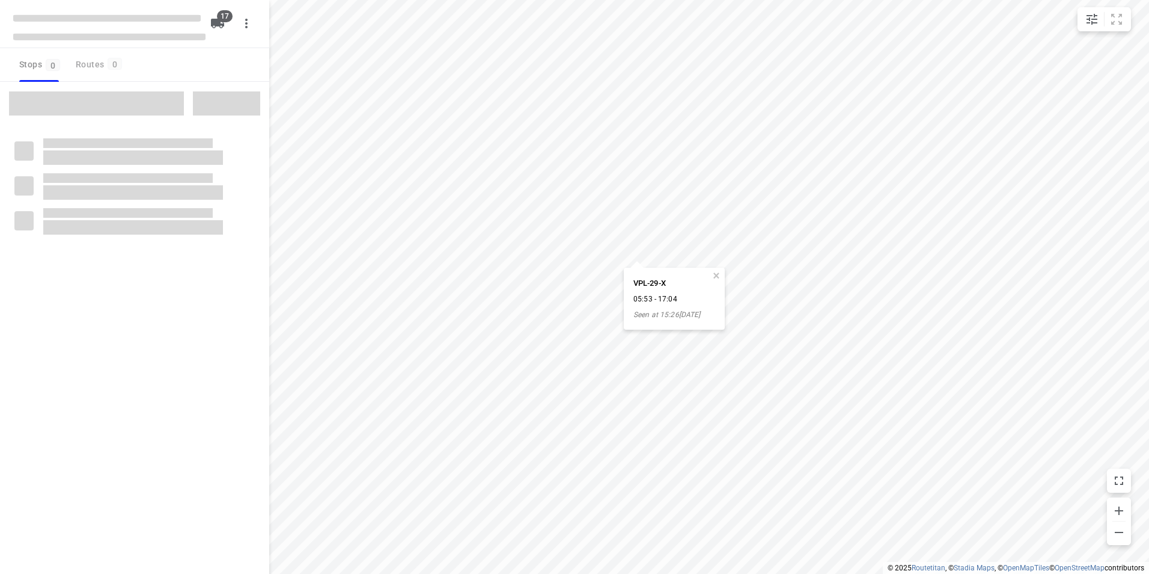
checkbox input "true"
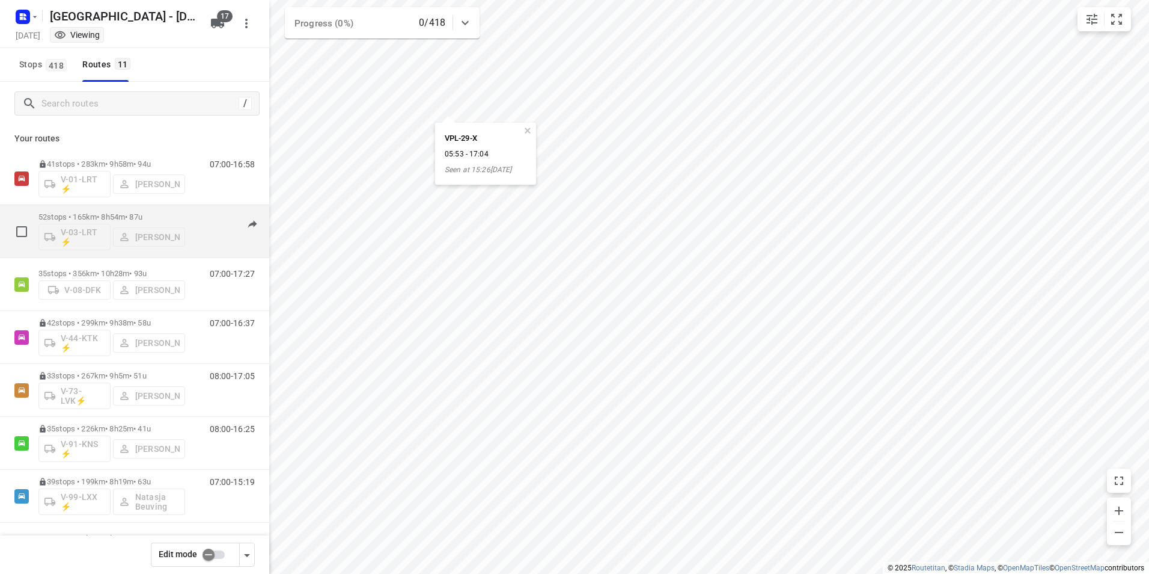
click at [179, 215] on p "52 stops • 165km • 8h54m • 87u" at bounding box center [111, 216] width 147 height 9
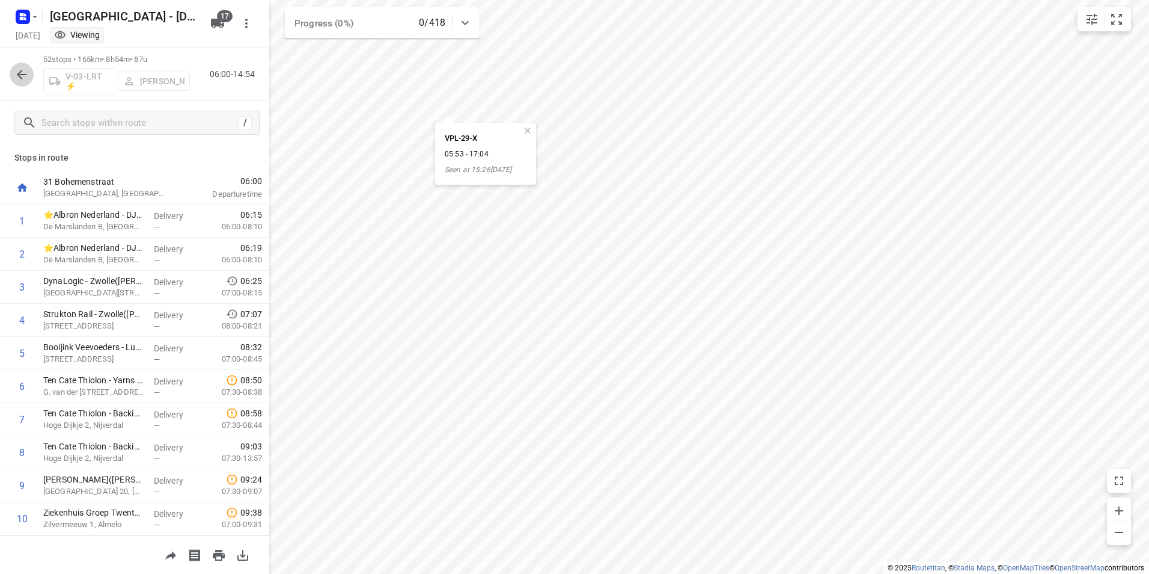
click at [21, 69] on icon "button" at bounding box center [21, 74] width 14 height 14
